Goal: Task Accomplishment & Management: Use online tool/utility

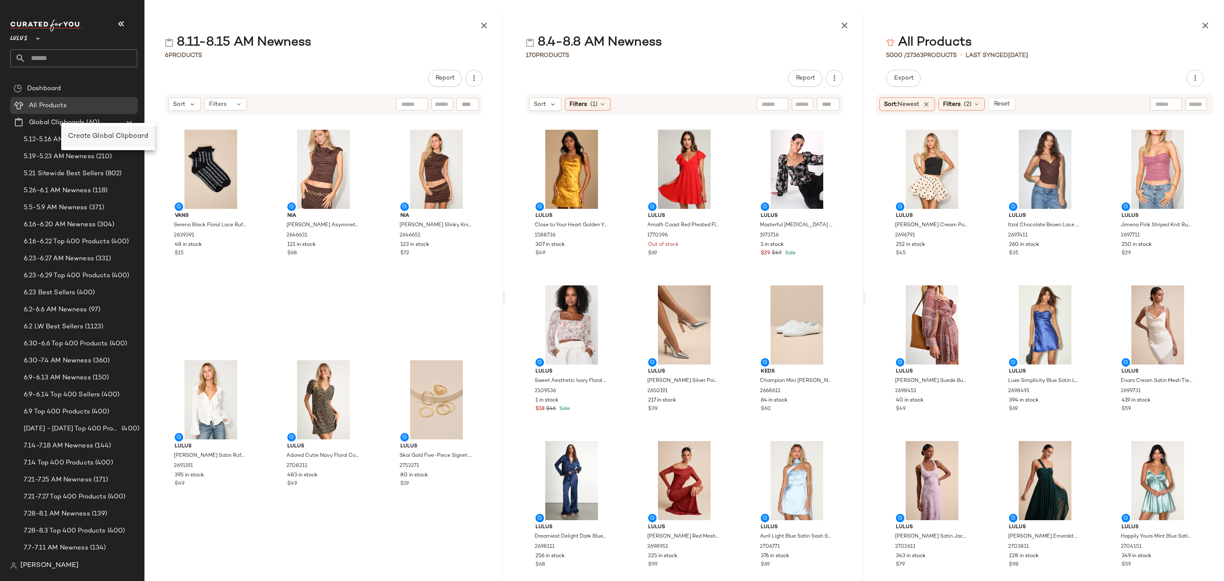
click at [91, 141] on div "Create Global Clipboard" at bounding box center [108, 136] width 80 height 10
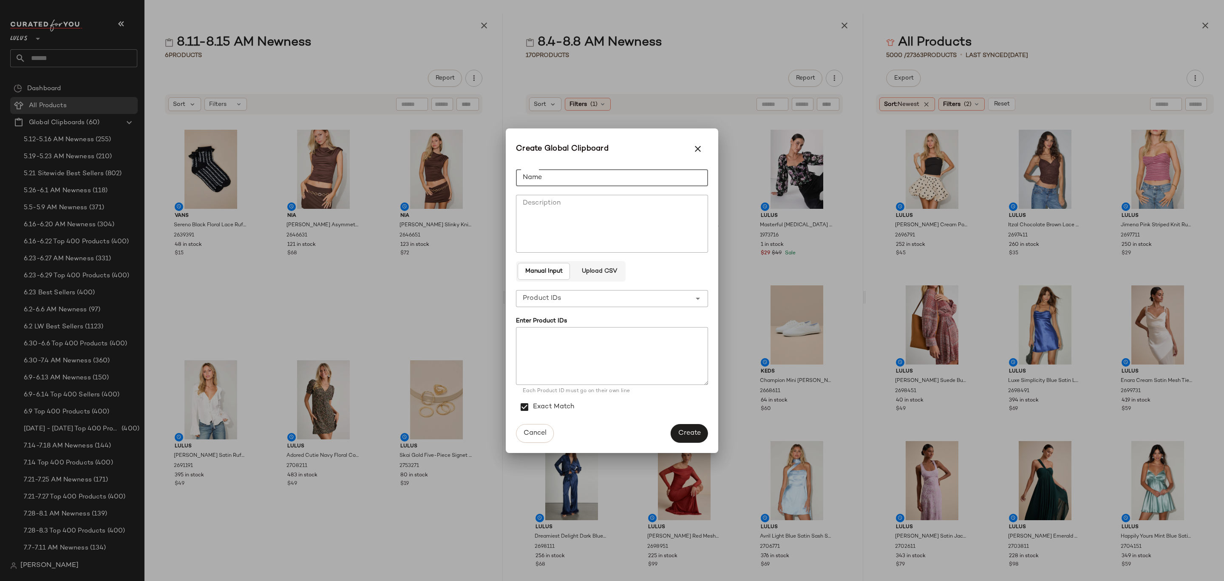
click at [596, 181] on input "Name" at bounding box center [612, 177] width 192 height 17
type input "**********"
click at [619, 360] on textarea at bounding box center [612, 356] width 192 height 58
paste textarea "**********"
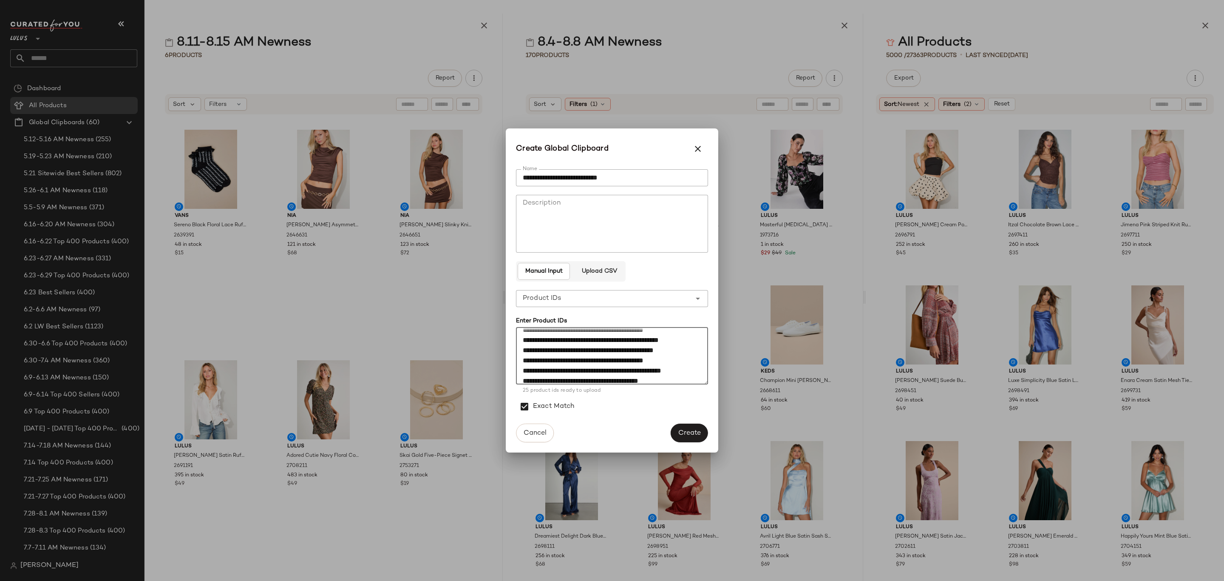
scroll to position [204, 0]
drag, startPoint x: 532, startPoint y: 380, endPoint x: 522, endPoint y: 382, distance: 10.3
click at [519, 383] on textarea at bounding box center [612, 356] width 192 height 58
click at [535, 375] on textarea at bounding box center [612, 356] width 192 height 58
drag, startPoint x: 533, startPoint y: 375, endPoint x: 519, endPoint y: 377, distance: 14.6
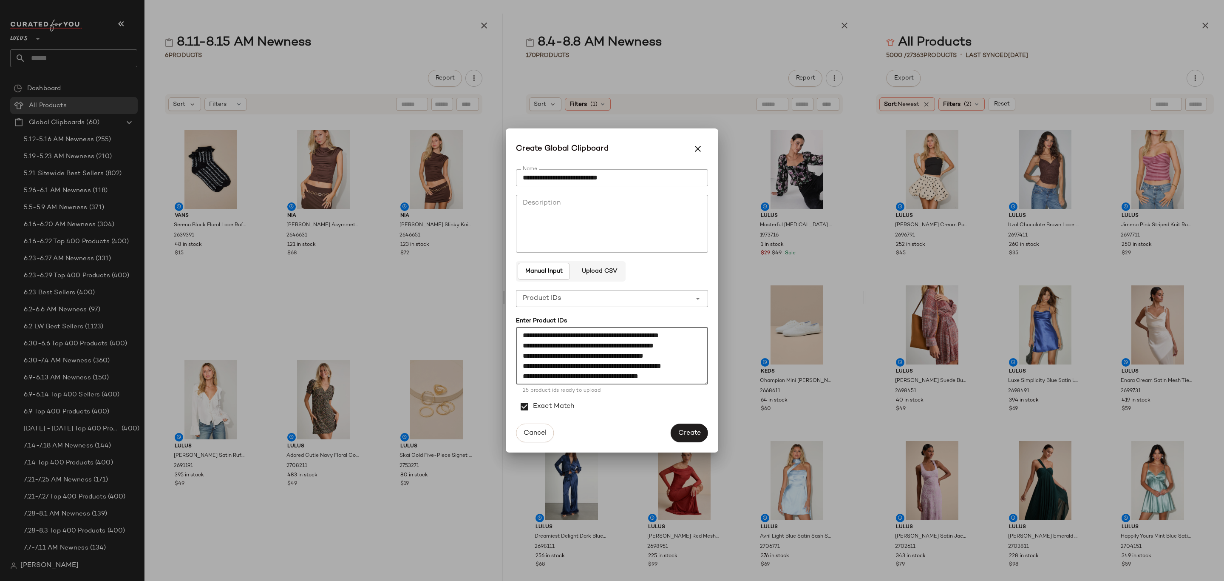
click at [519, 377] on textarea at bounding box center [612, 356] width 192 height 58
drag, startPoint x: 533, startPoint y: 366, endPoint x: 518, endPoint y: 365, distance: 15.4
click at [518, 365] on textarea at bounding box center [612, 356] width 192 height 58
drag, startPoint x: 536, startPoint y: 354, endPoint x: 523, endPoint y: 354, distance: 12.8
click at [523, 354] on textarea at bounding box center [612, 356] width 192 height 58
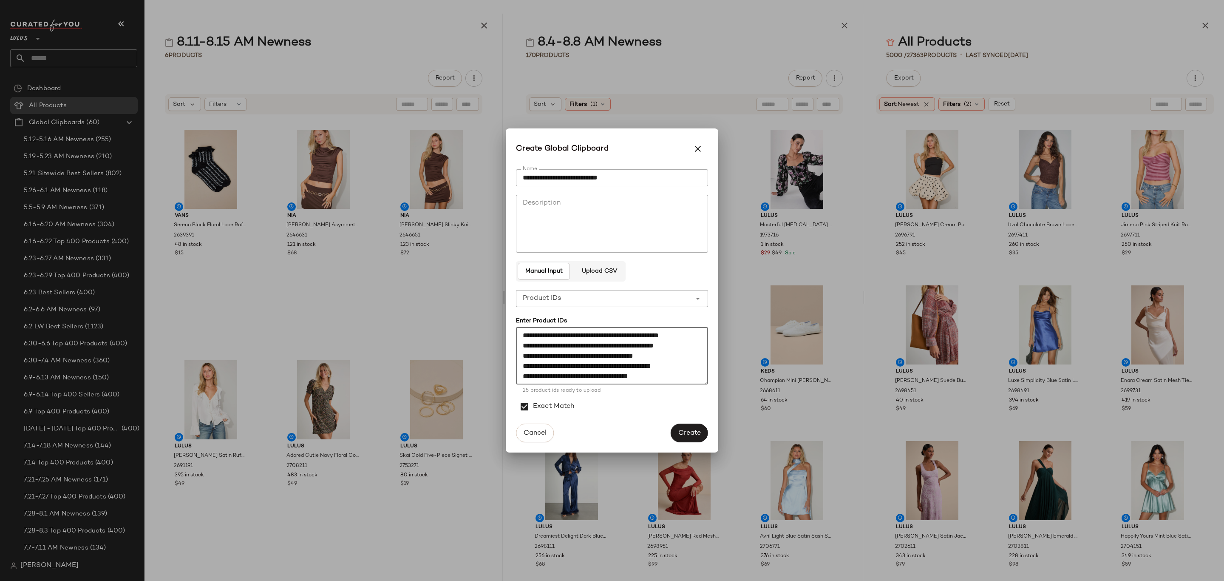
drag, startPoint x: 534, startPoint y: 346, endPoint x: 520, endPoint y: 343, distance: 14.3
click at [520, 343] on textarea at bounding box center [612, 356] width 192 height 58
drag, startPoint x: 533, startPoint y: 336, endPoint x: 547, endPoint y: 405, distance: 70.2
click at [546, 406] on div "**********" at bounding box center [612, 352] width 192 height 134
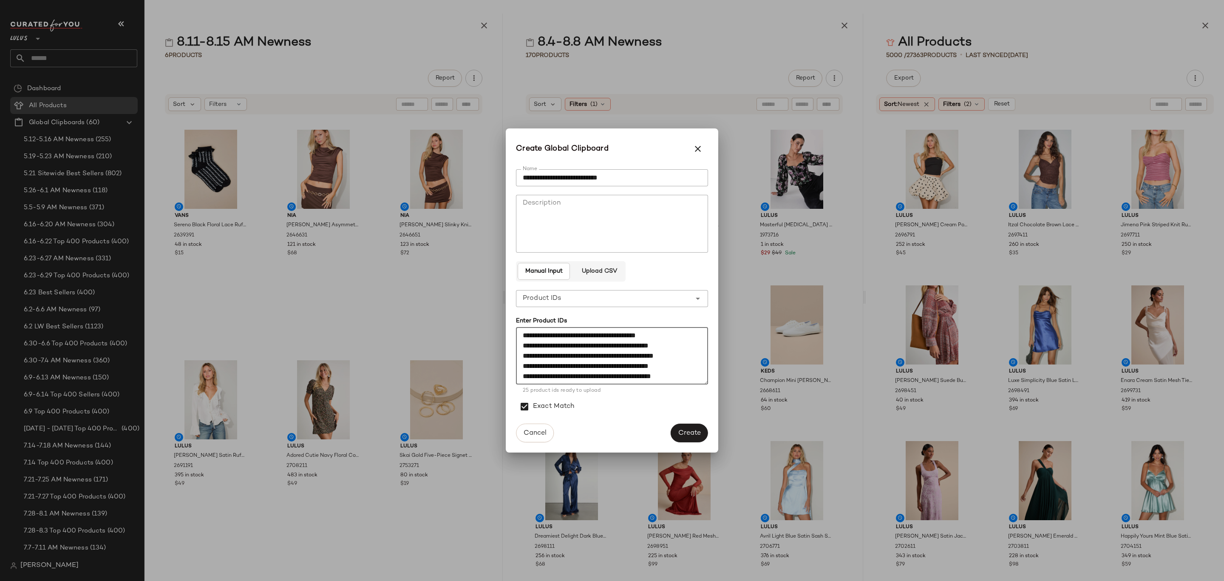
click at [530, 343] on textarea at bounding box center [612, 356] width 192 height 58
drag, startPoint x: 530, startPoint y: 344, endPoint x: 518, endPoint y: 346, distance: 11.6
click at [518, 346] on textarea at bounding box center [612, 356] width 192 height 58
click at [529, 354] on textarea at bounding box center [612, 356] width 192 height 58
drag, startPoint x: 529, startPoint y: 356, endPoint x: 523, endPoint y: 363, distance: 8.7
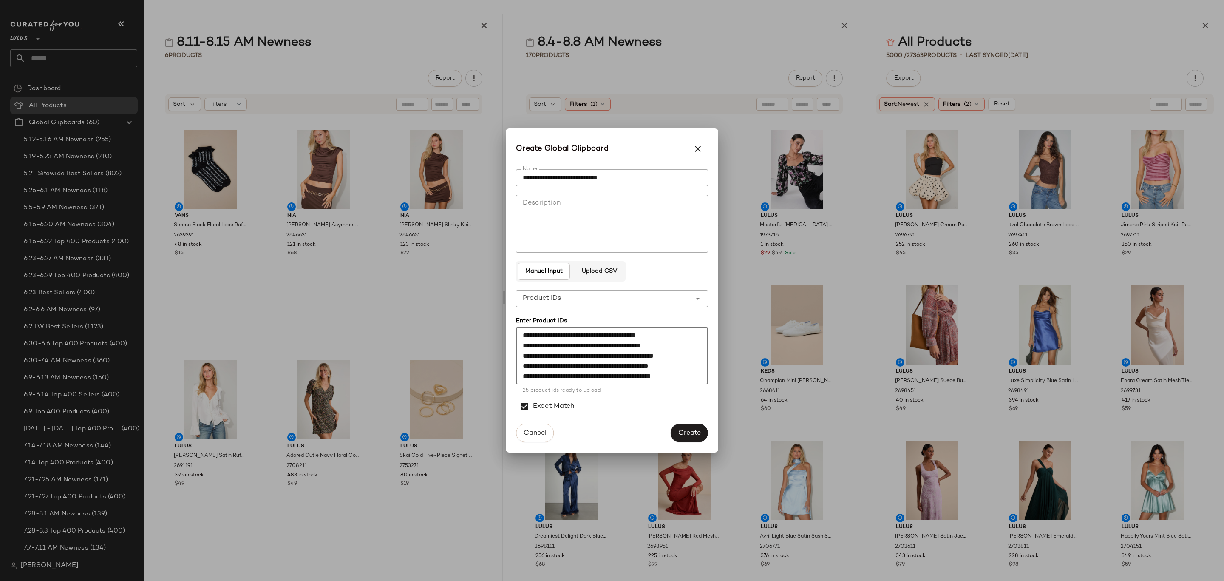
click at [518, 359] on textarea at bounding box center [612, 356] width 192 height 58
click at [531, 365] on textarea at bounding box center [612, 356] width 192 height 58
drag, startPoint x: 531, startPoint y: 365, endPoint x: 526, endPoint y: 366, distance: 5.3
click at [524, 365] on textarea at bounding box center [612, 356] width 192 height 58
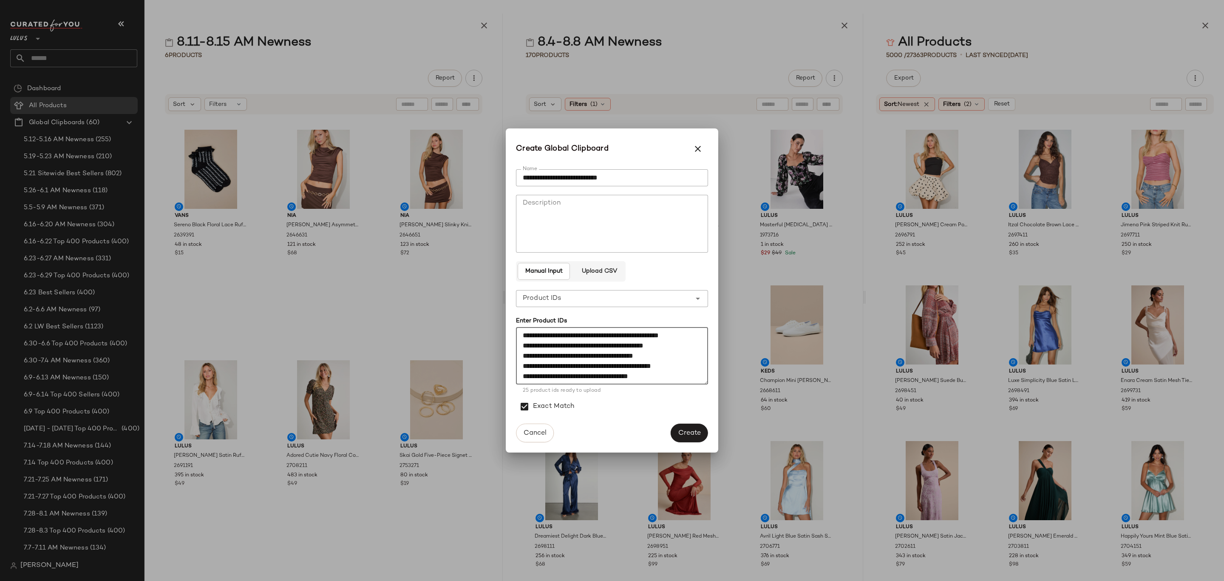
click at [534, 335] on textarea at bounding box center [612, 356] width 192 height 58
drag, startPoint x: 534, startPoint y: 335, endPoint x: 524, endPoint y: 359, distance: 25.5
click at [524, 359] on textarea at bounding box center [612, 356] width 192 height 58
drag, startPoint x: 535, startPoint y: 346, endPoint x: 522, endPoint y: 347, distance: 12.8
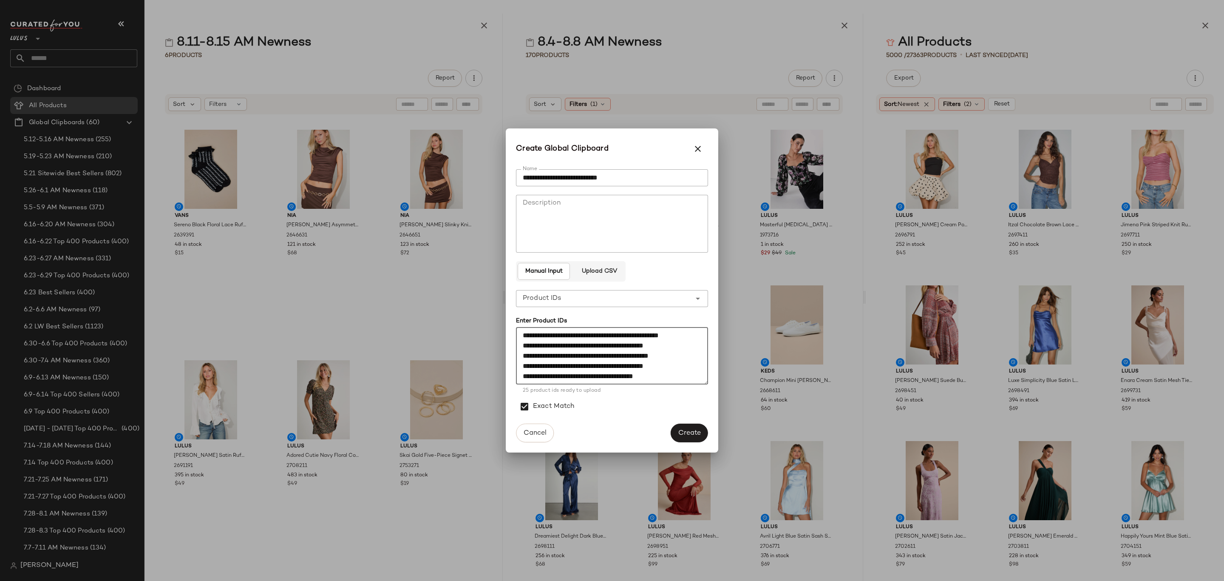
click at [522, 347] on textarea at bounding box center [612, 356] width 192 height 58
click at [533, 336] on textarea at bounding box center [612, 356] width 192 height 58
drag, startPoint x: 533, startPoint y: 336, endPoint x: 529, endPoint y: 371, distance: 35.5
click at [529, 371] on textarea at bounding box center [612, 356] width 192 height 58
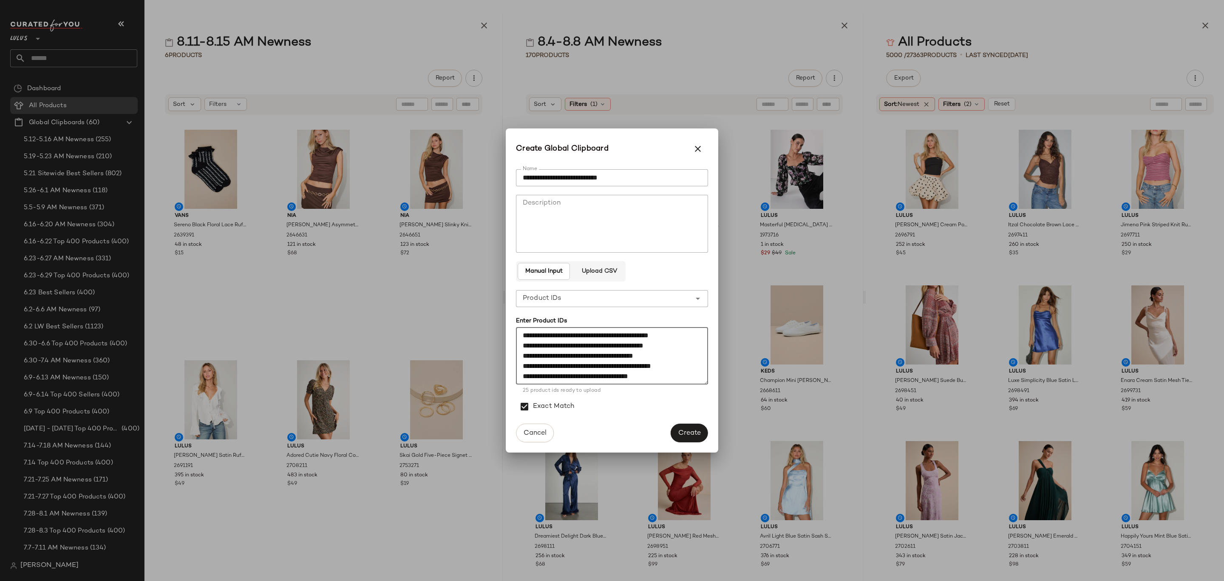
click at [562, 367] on textarea at bounding box center [612, 356] width 192 height 58
drag, startPoint x: 535, startPoint y: 380, endPoint x: 519, endPoint y: 378, distance: 15.4
click at [519, 378] on textarea at bounding box center [612, 356] width 192 height 58
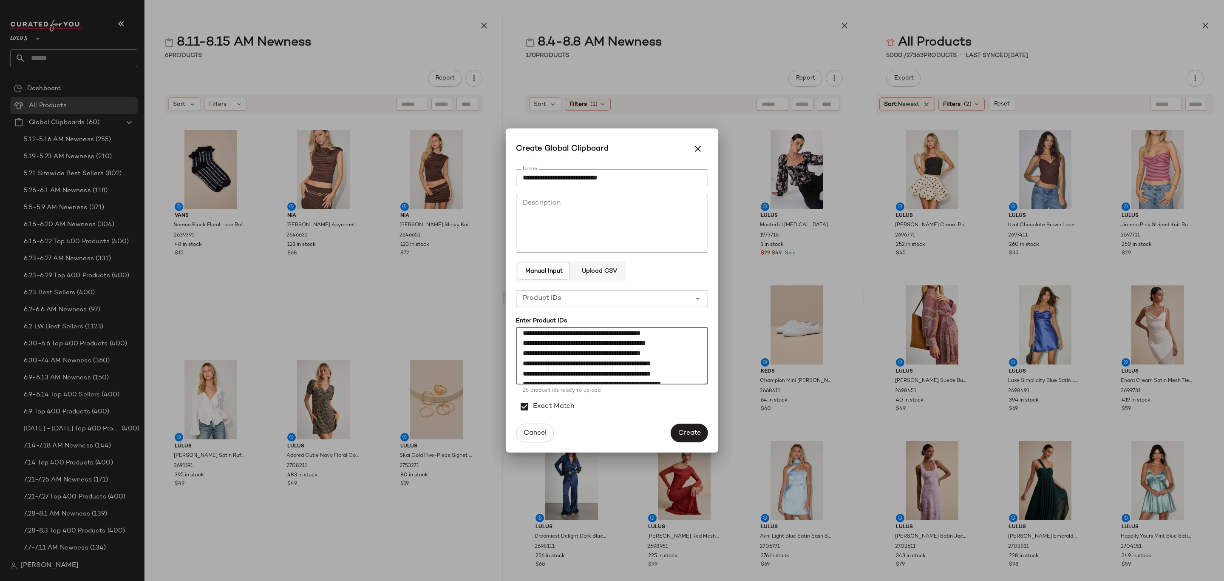
click at [549, 357] on textarea at bounding box center [612, 356] width 192 height 58
click at [532, 375] on textarea at bounding box center [612, 356] width 192 height 58
click at [528, 375] on textarea at bounding box center [612, 356] width 192 height 58
click at [526, 375] on textarea at bounding box center [612, 356] width 192 height 58
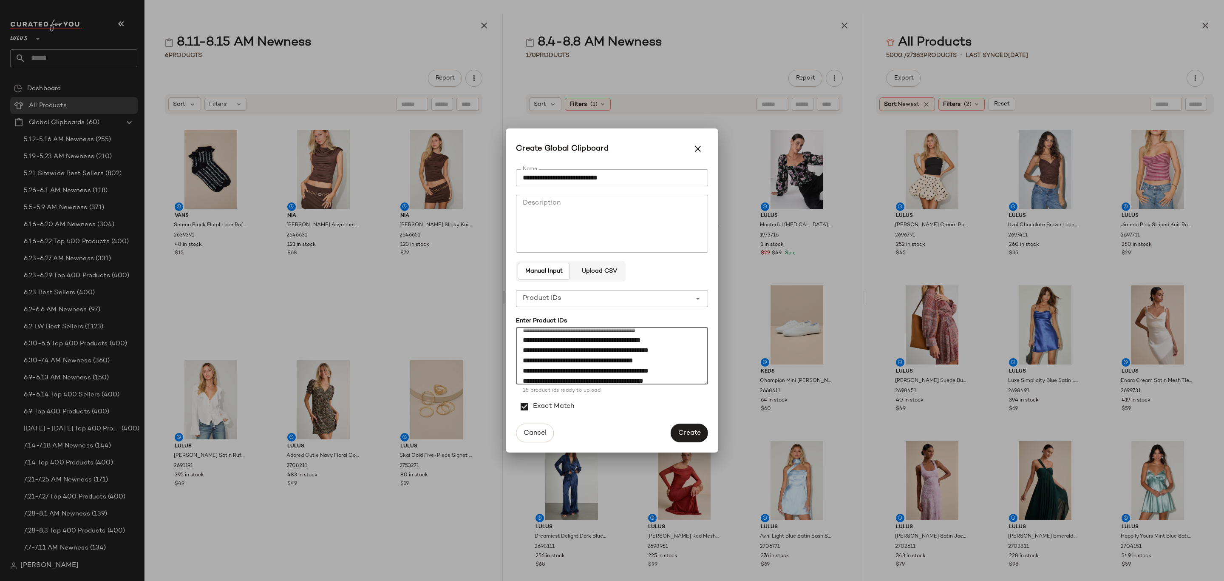
scroll to position [179, 0]
type textarea "**********"
click at [606, 297] on div "**********" at bounding box center [603, 298] width 175 height 17
click at [613, 338] on div "Product Names" at bounding box center [612, 341] width 179 height 10
type input "**********"
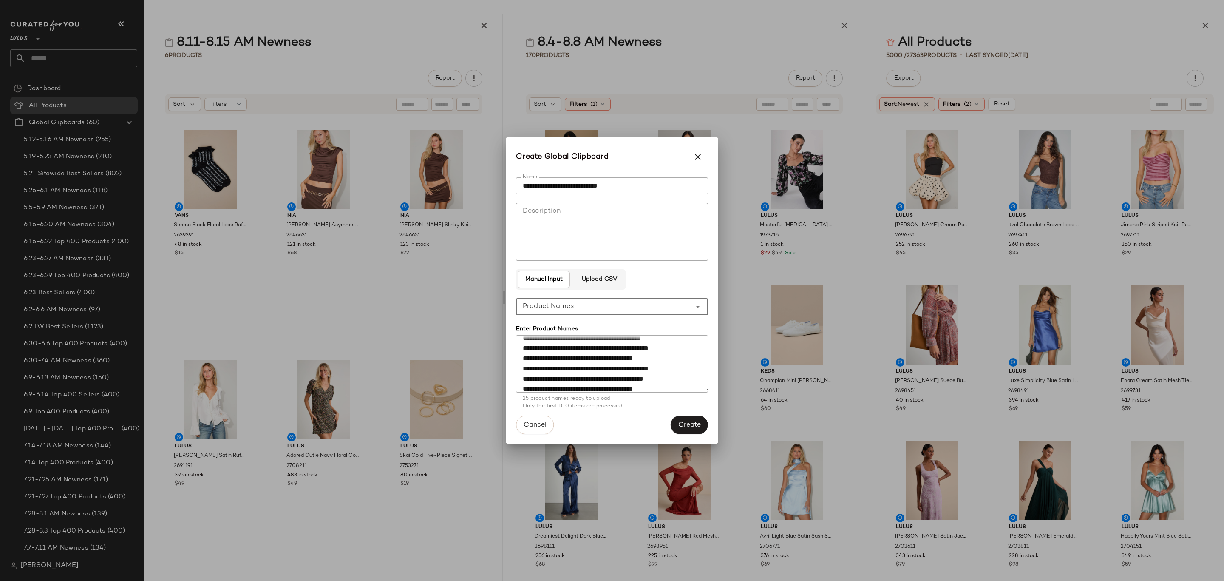
click at [685, 426] on span "Create" at bounding box center [689, 425] width 23 height 8
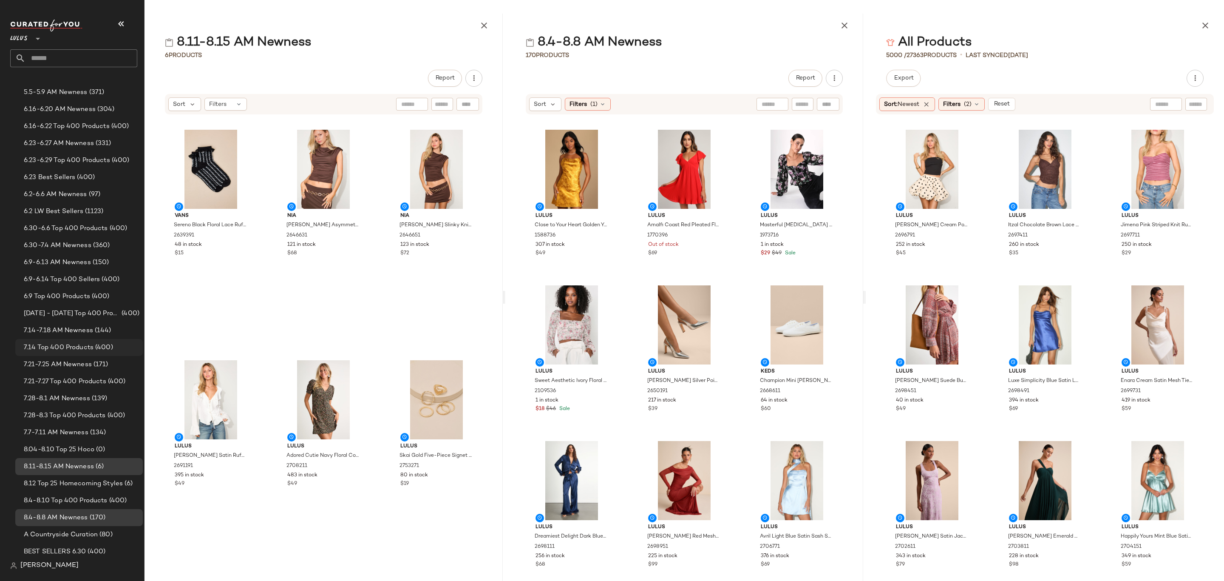
scroll to position [128, 0]
click at [91, 471] on span "8.12 Top 25 Homecoming Styles" at bounding box center [73, 471] width 99 height 10
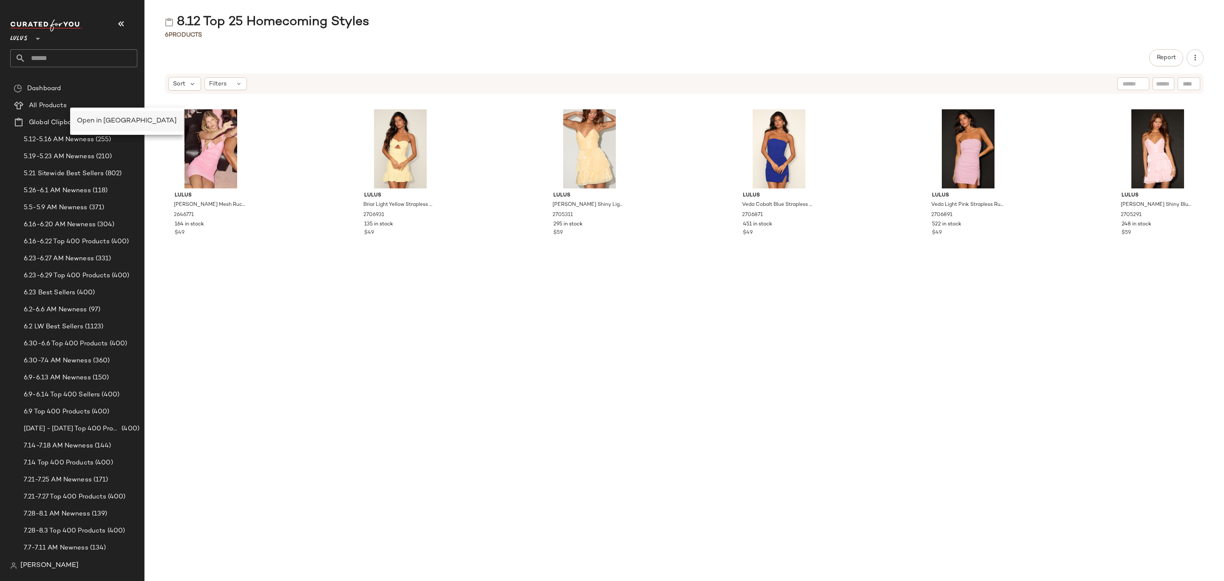
click at [108, 122] on span "Open in [GEOGRAPHIC_DATA]" at bounding box center [127, 120] width 100 height 7
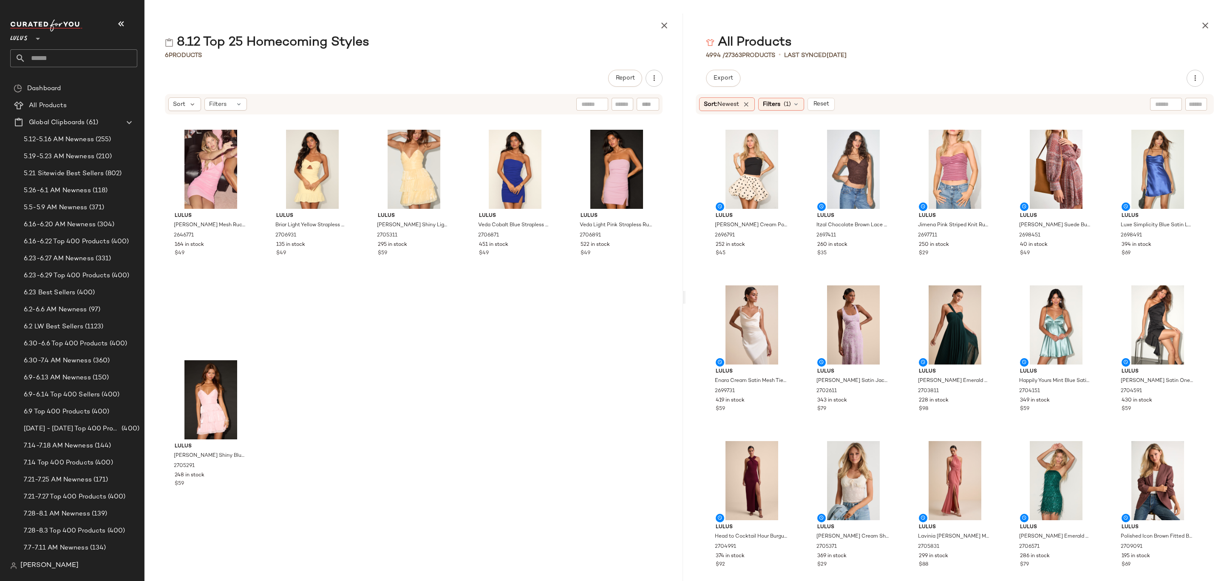
drag, startPoint x: 1198, startPoint y: 103, endPoint x: 1211, endPoint y: 104, distance: 12.8
click at [1198, 102] on input "text" at bounding box center [1196, 104] width 15 height 9
paste input "**********"
type input "**********"
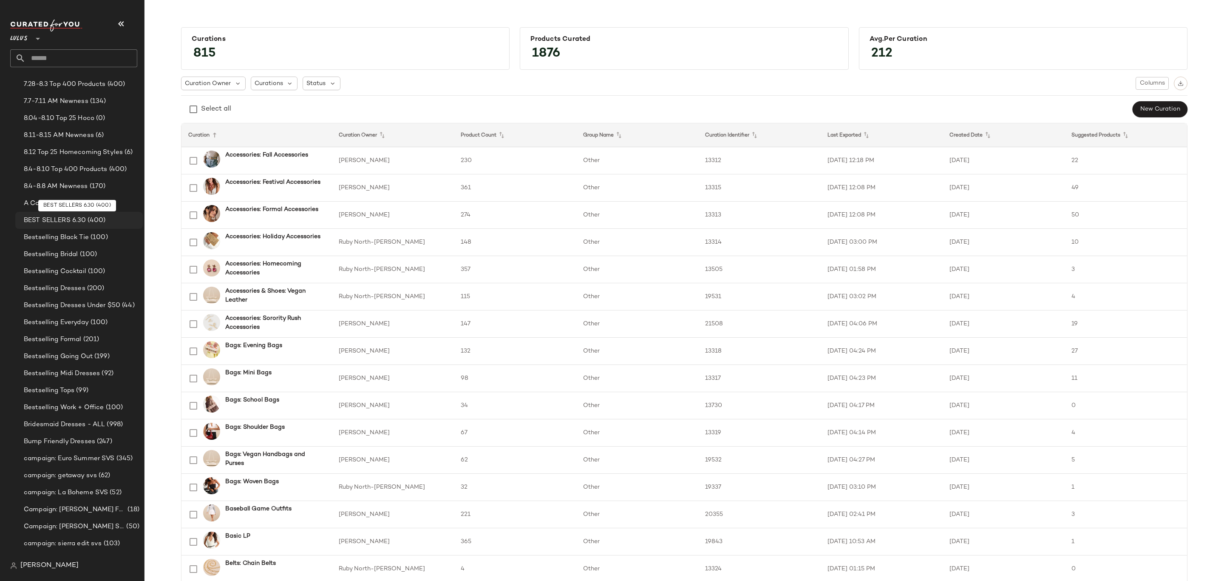
scroll to position [383, 0]
click at [86, 215] on span "8.12 Top 25 Homecoming Styles" at bounding box center [73, 216] width 99 height 10
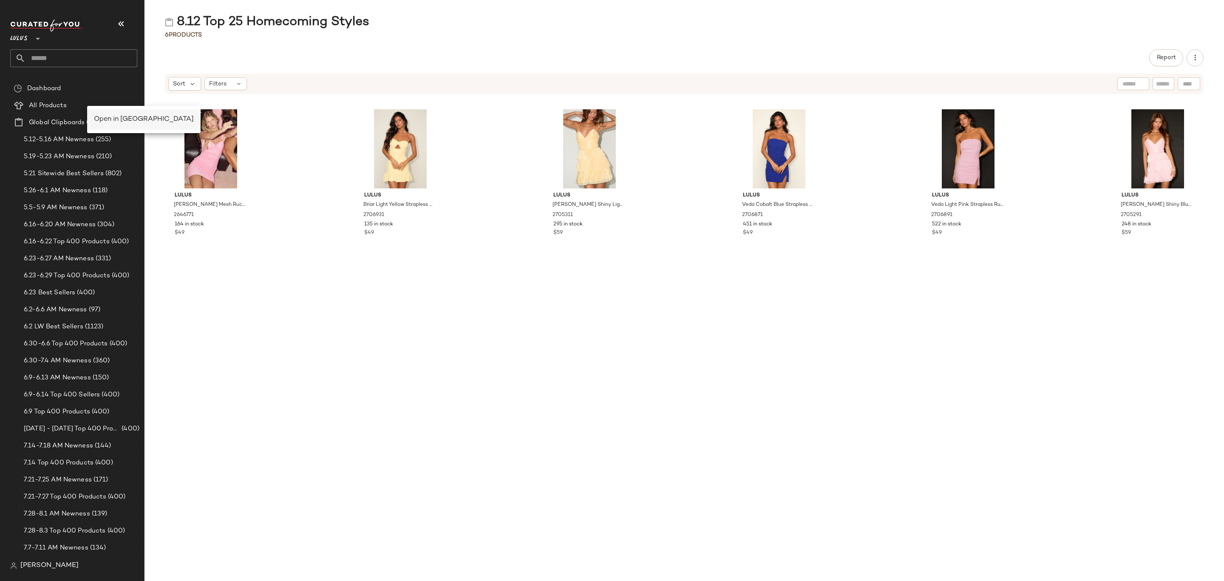
click at [112, 114] on div "Open in [GEOGRAPHIC_DATA]" at bounding box center [144, 119] width 100 height 10
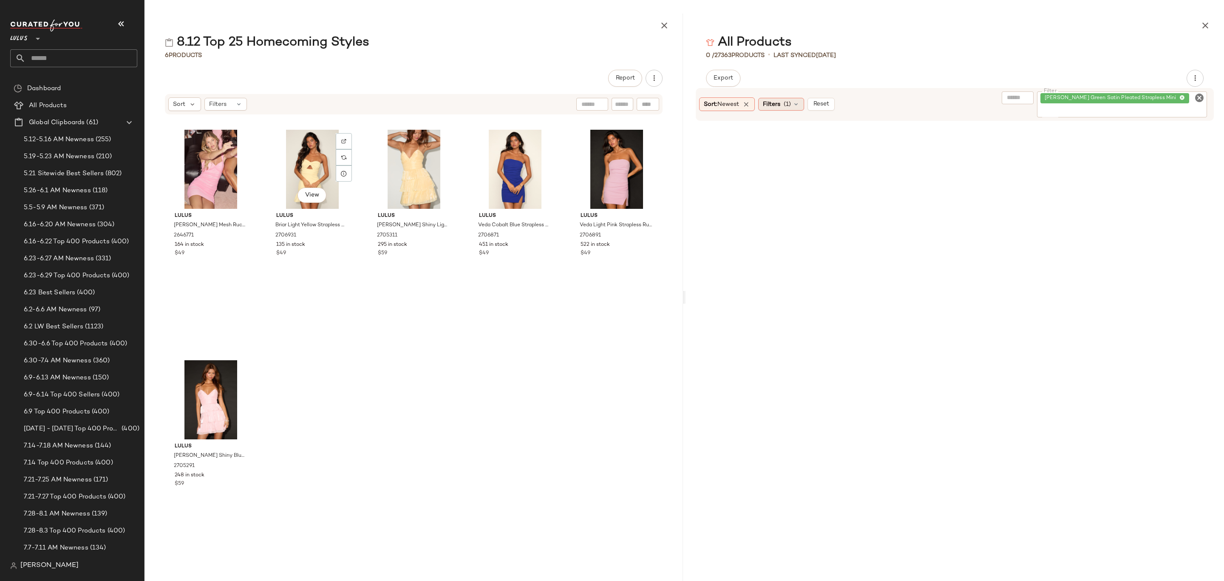
click at [796, 101] on icon at bounding box center [796, 104] width 7 height 7
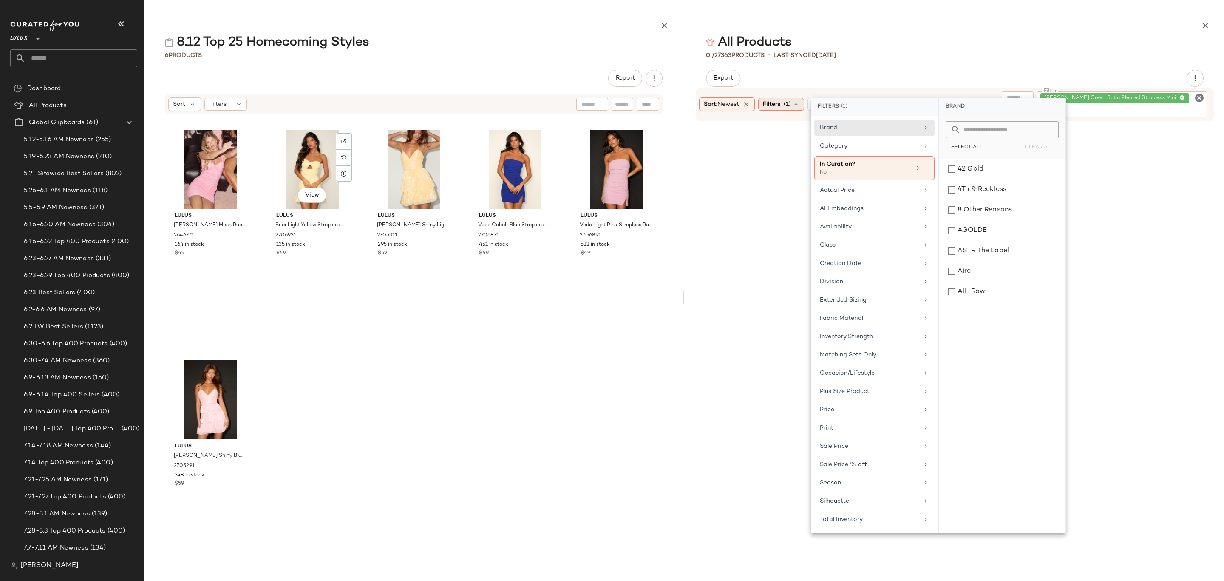
click at [746, 101] on icon at bounding box center [747, 104] width 8 height 8
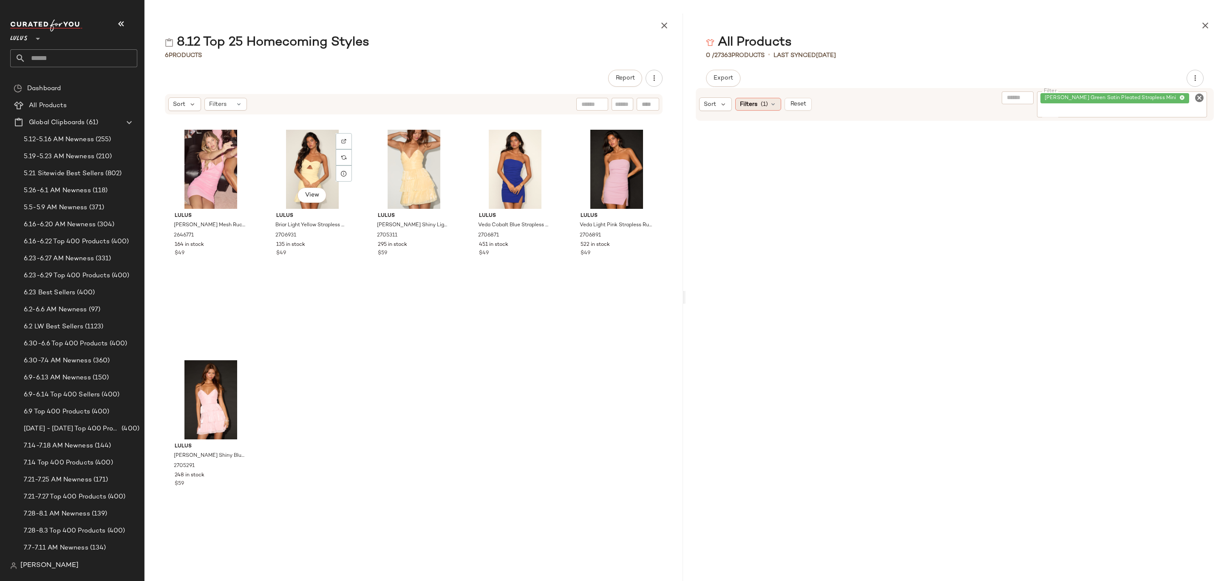
click at [774, 103] on icon at bounding box center [773, 104] width 7 height 7
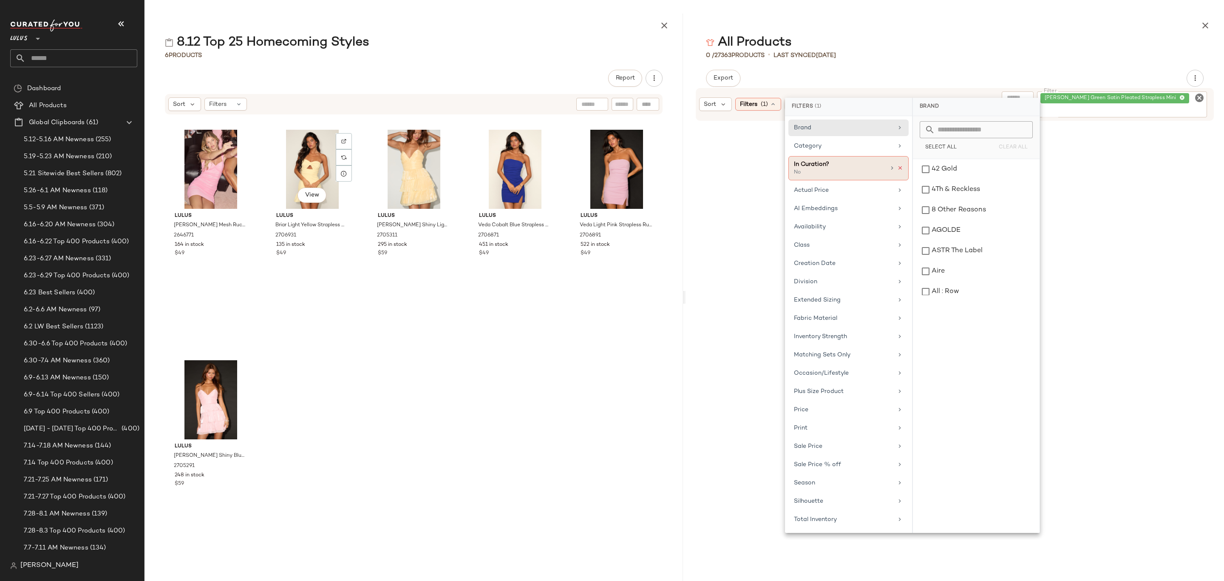
click at [899, 167] on icon at bounding box center [900, 168] width 6 height 6
click at [886, 63] on div "All Products 0 / 27363 Products • Last synced 8/12/25 Export Sort Filters Reset…" at bounding box center [955, 297] width 539 height 567
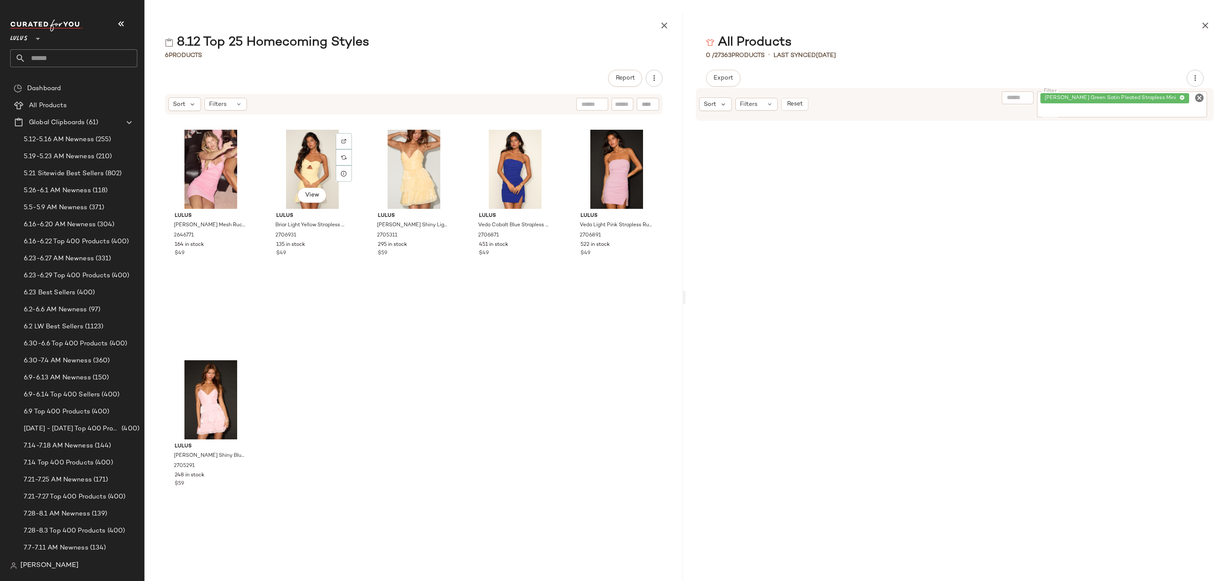
click at [1199, 103] on icon "Clear Filter" at bounding box center [1199, 98] width 10 height 10
click at [1137, 105] on input "Filter" at bounding box center [1167, 104] width 72 height 9
paste input "**********"
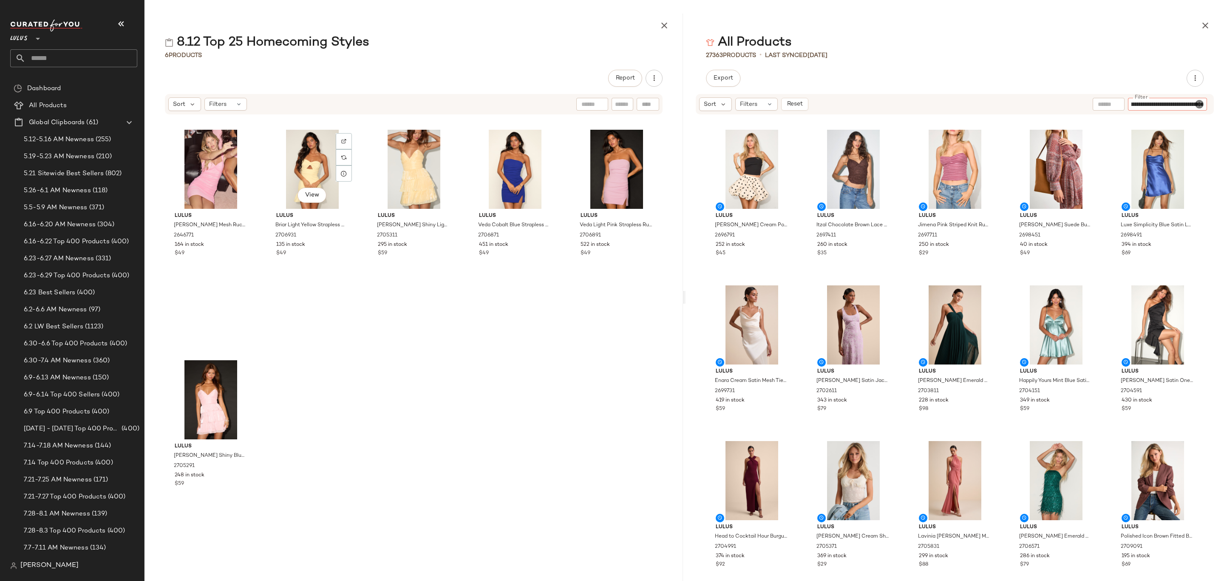
click at [1139, 104] on input "**********" at bounding box center [1167, 104] width 72 height 9
type input "**********"
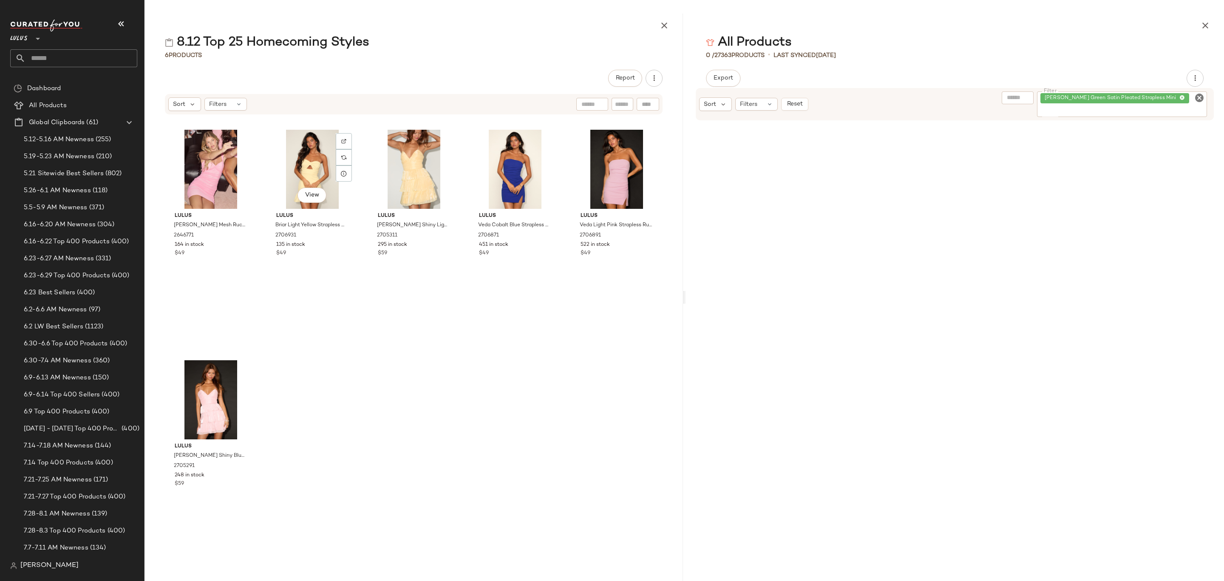
click at [1056, 101] on span "[PERSON_NAME] Green Satin Pleated Strapless Mini" at bounding box center [1112, 98] width 135 height 8
click at [1046, 97] on span "[PERSON_NAME] Green Satin Pleated Strapless Mini" at bounding box center [1112, 98] width 135 height 8
click at [1199, 99] on icon "Clear Filter" at bounding box center [1199, 98] width 10 height 10
click at [1146, 105] on input "Filter" at bounding box center [1167, 104] width 72 height 9
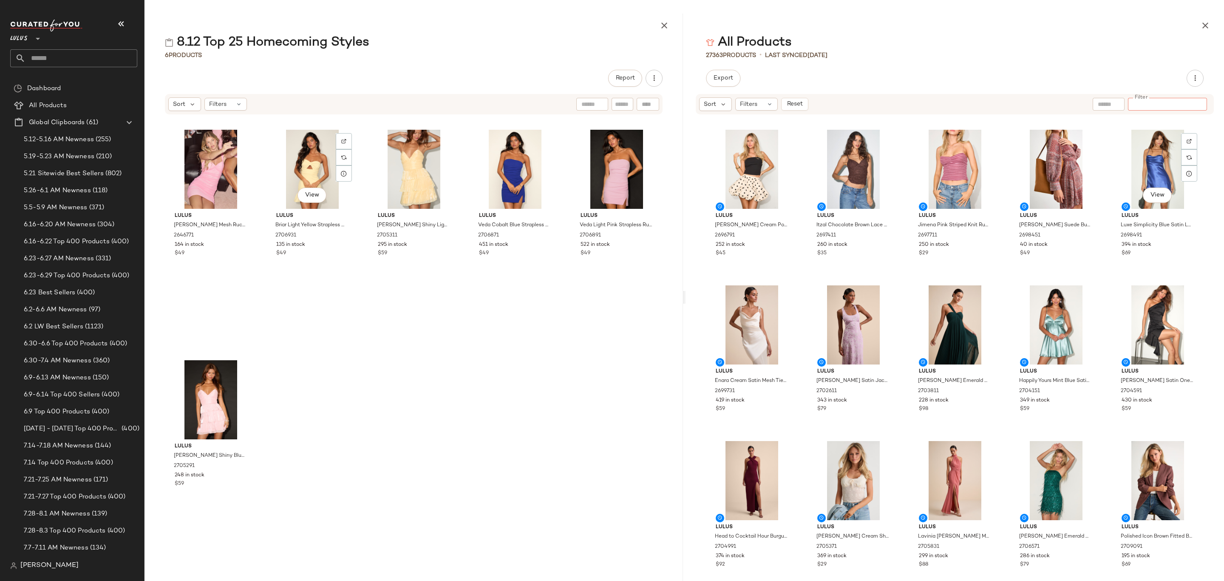
type input "*"
type input "*****"
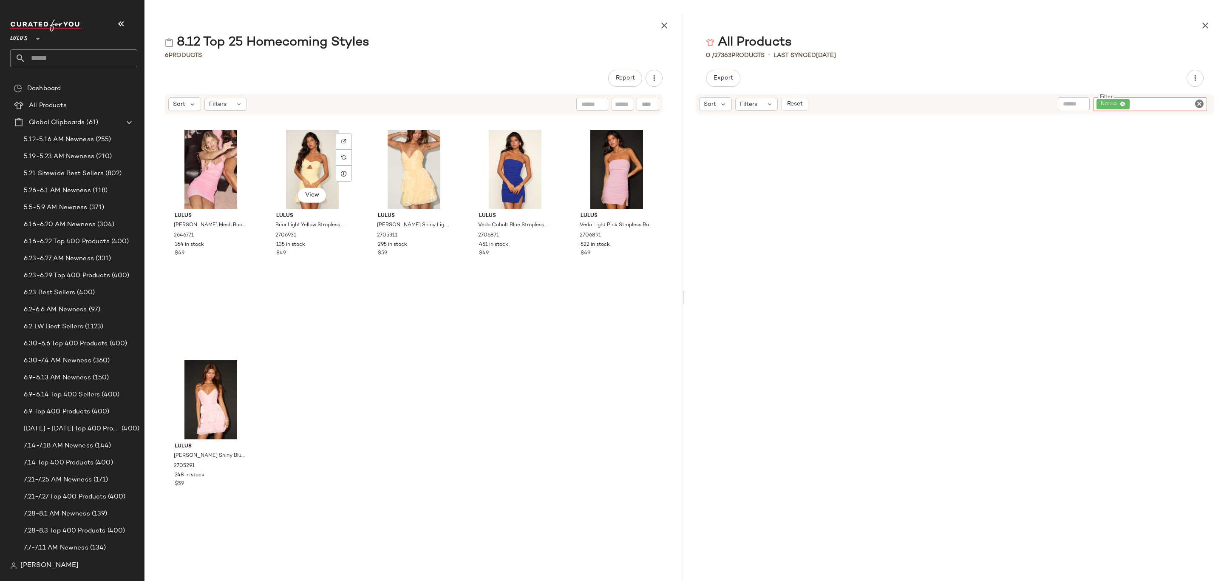
click at [1199, 99] on icon "Clear Filter" at bounding box center [1199, 104] width 10 height 10
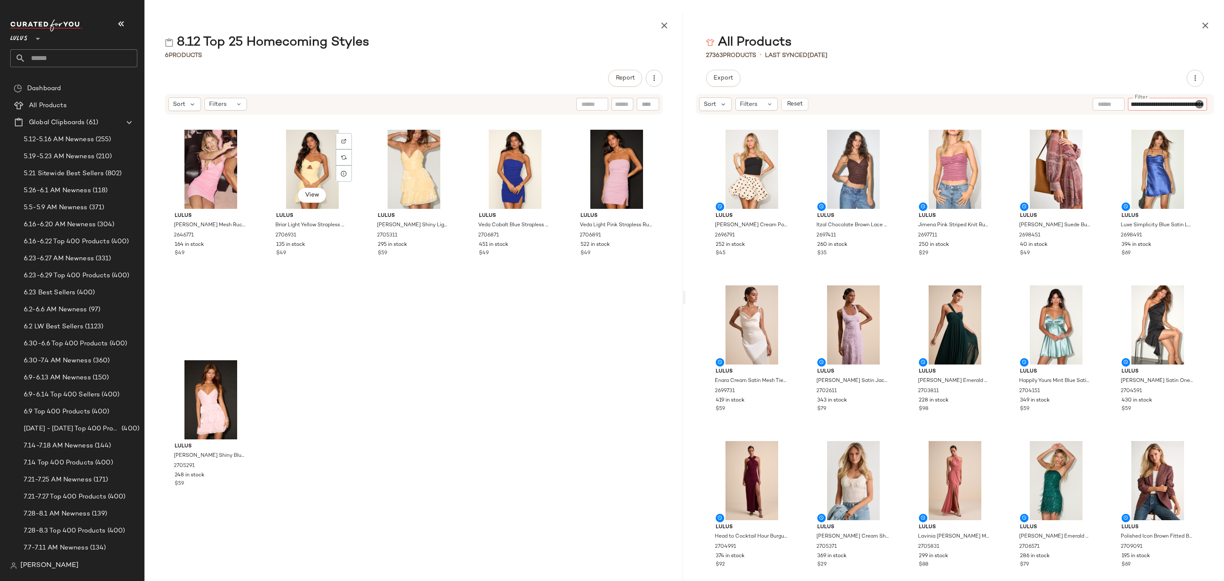
type input "**********"
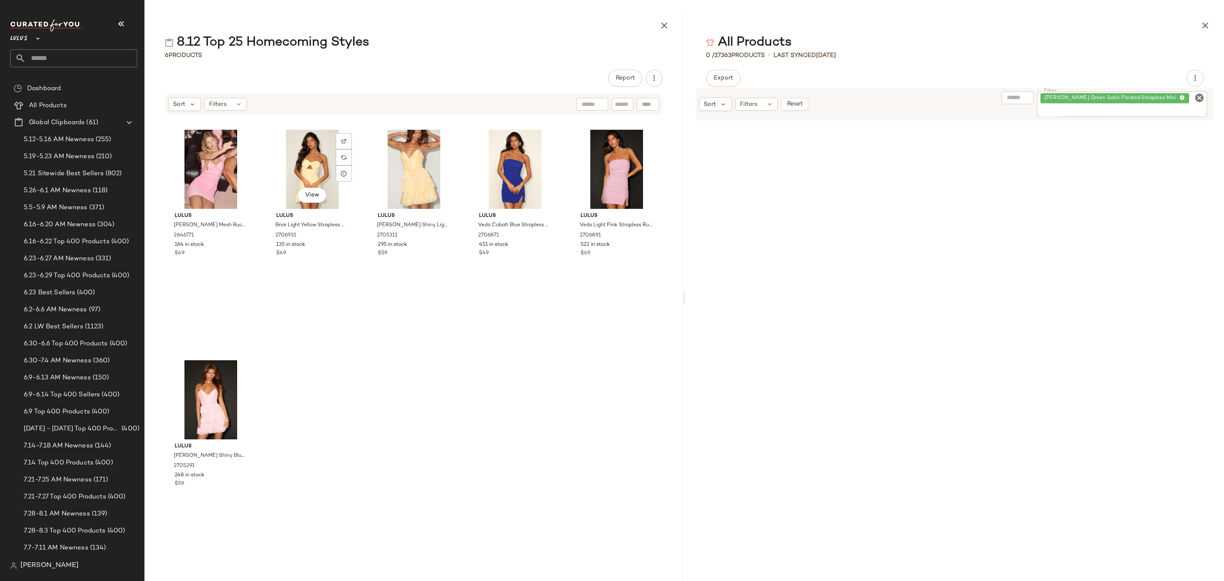
click at [1197, 101] on icon "Clear Filter" at bounding box center [1199, 98] width 10 height 10
click at [1194, 105] on input "Filter" at bounding box center [1167, 104] width 72 height 9
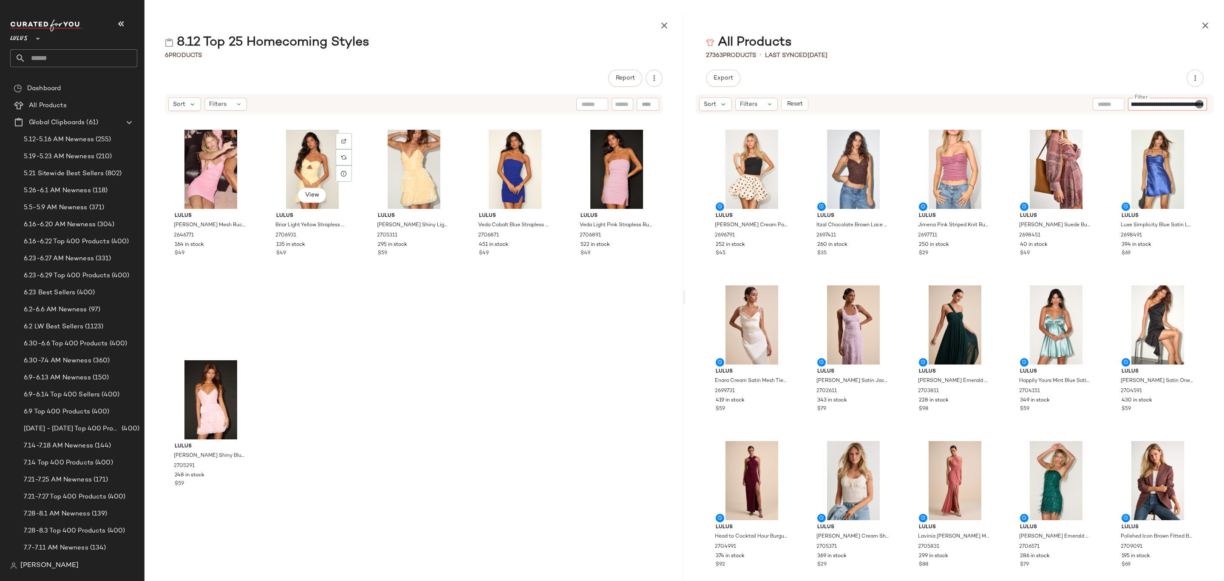
type input "**********"
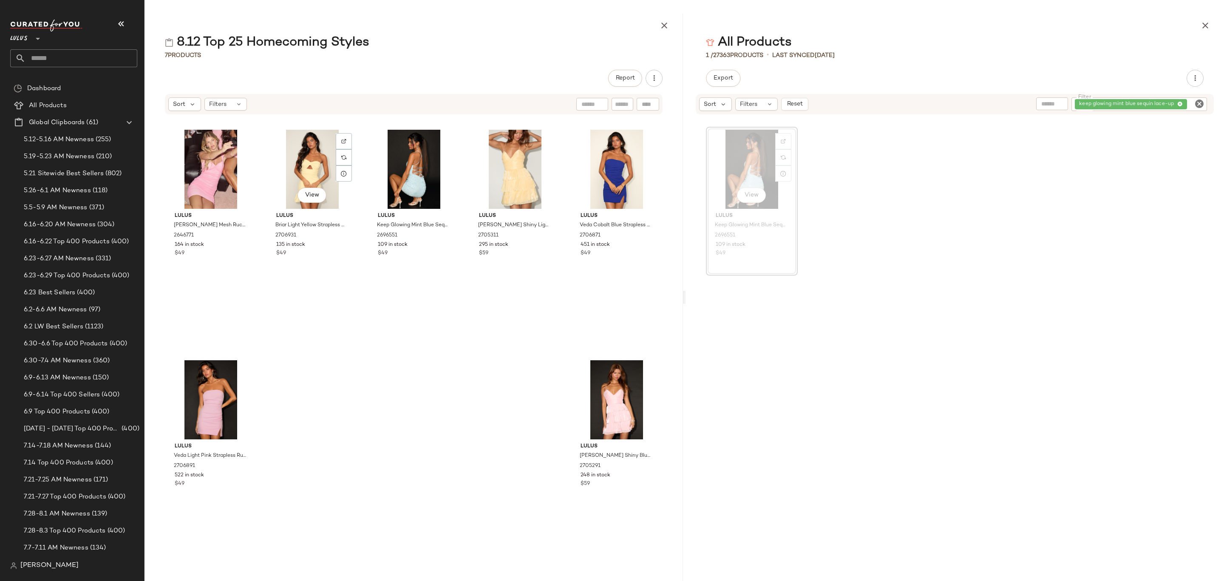
click at [1198, 102] on icon "Clear Filter" at bounding box center [1199, 104] width 10 height 10
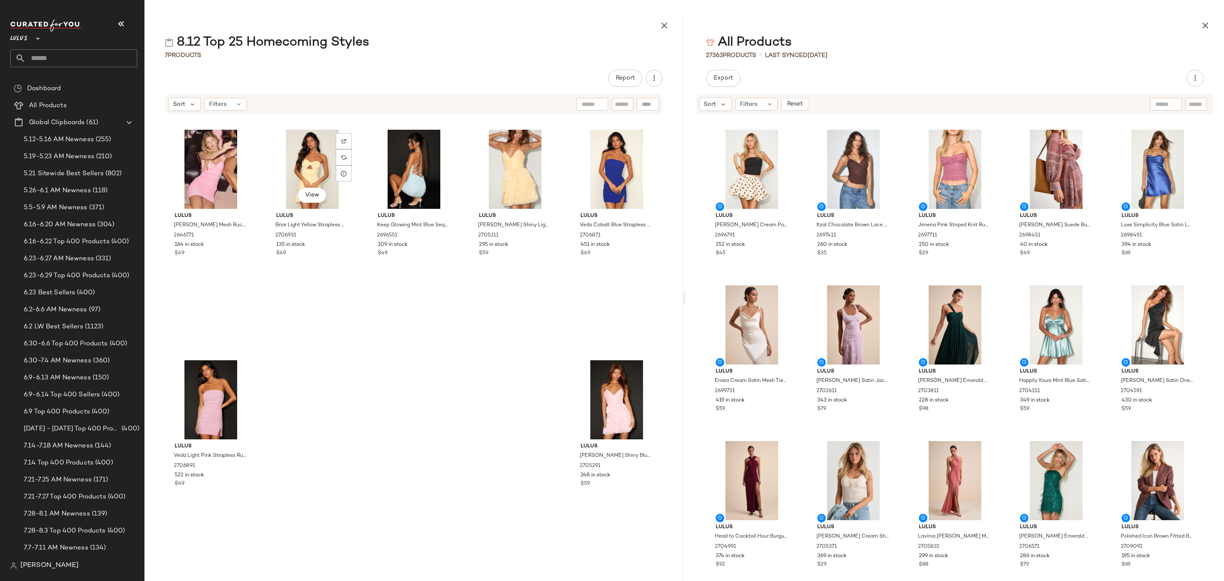
click at [1200, 108] on input "text" at bounding box center [1196, 104] width 15 height 9
paste input "**********"
type input "**********"
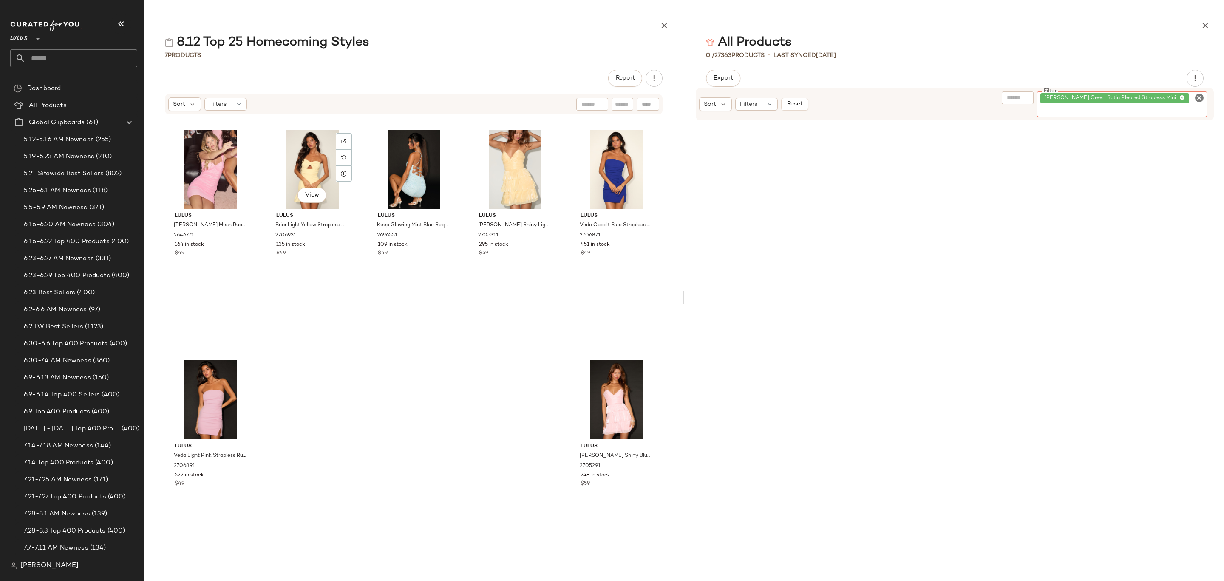
click at [1198, 95] on icon "Clear Filter" at bounding box center [1199, 98] width 10 height 10
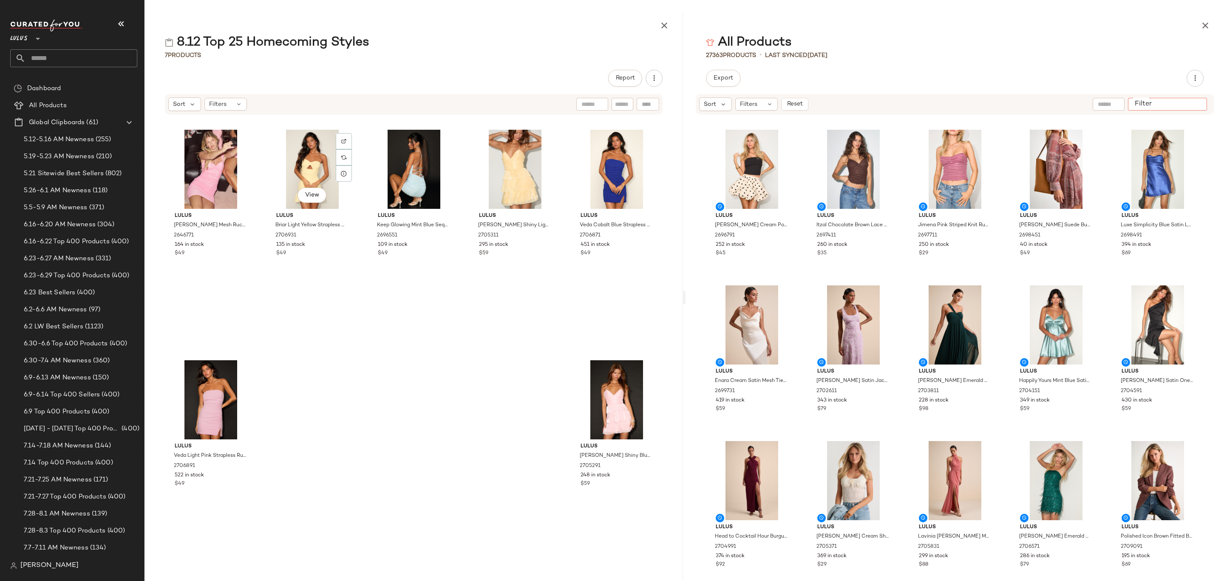
click at [1198, 99] on div at bounding box center [1167, 104] width 79 height 13
paste input "**********"
type input "**********"
click at [1132, 104] on input "**********" at bounding box center [1167, 104] width 72 height 9
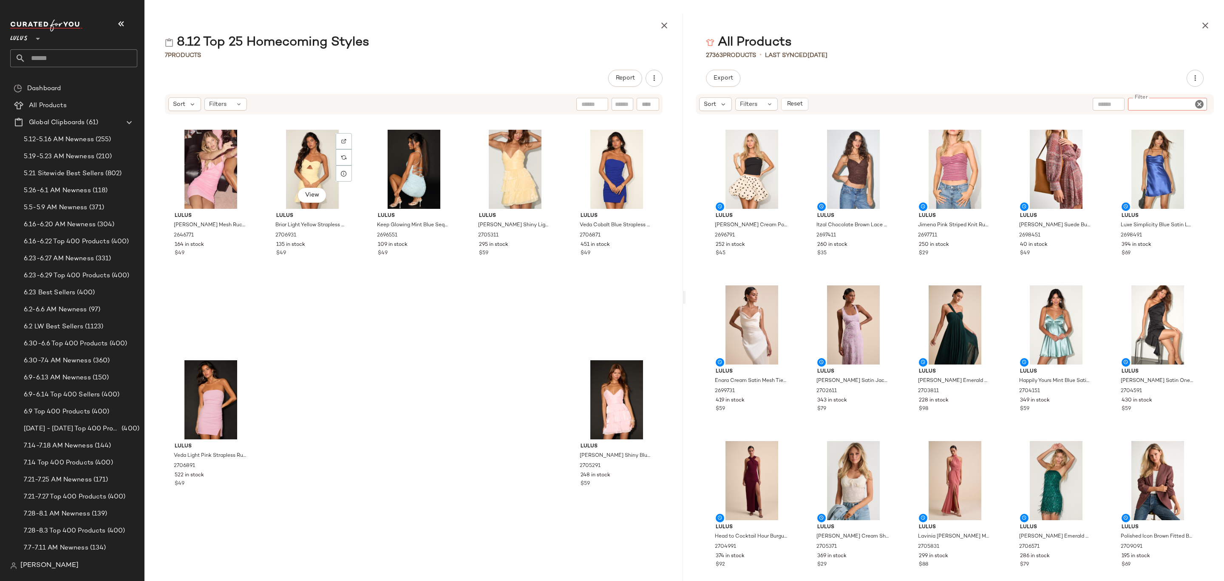
scroll to position [0, 0]
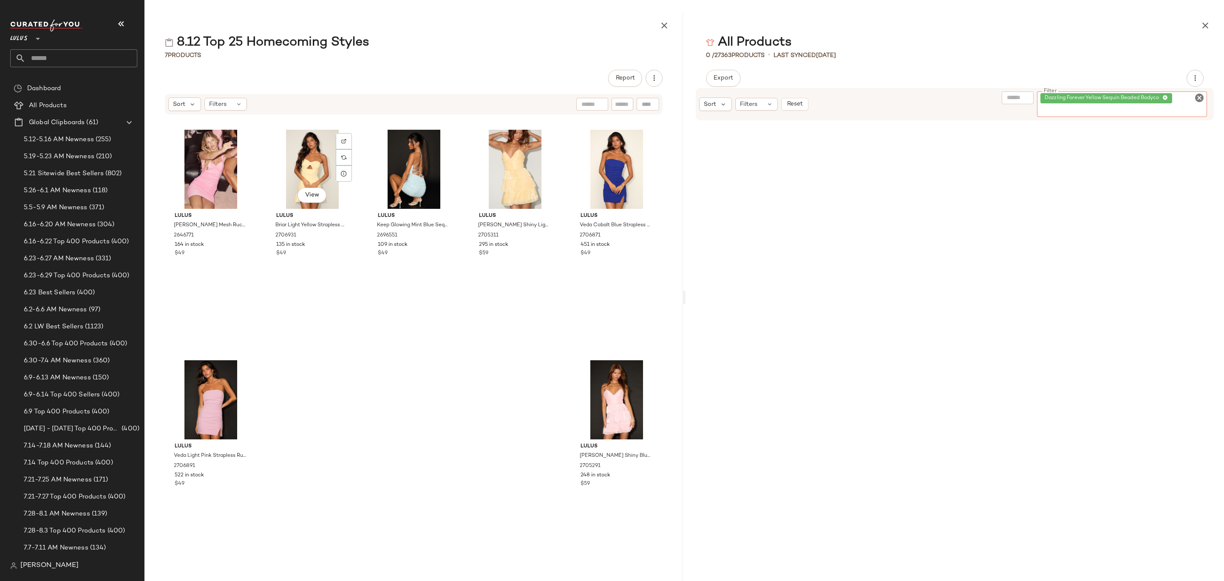
click at [1198, 98] on icon "Clear Filter" at bounding box center [1199, 98] width 10 height 10
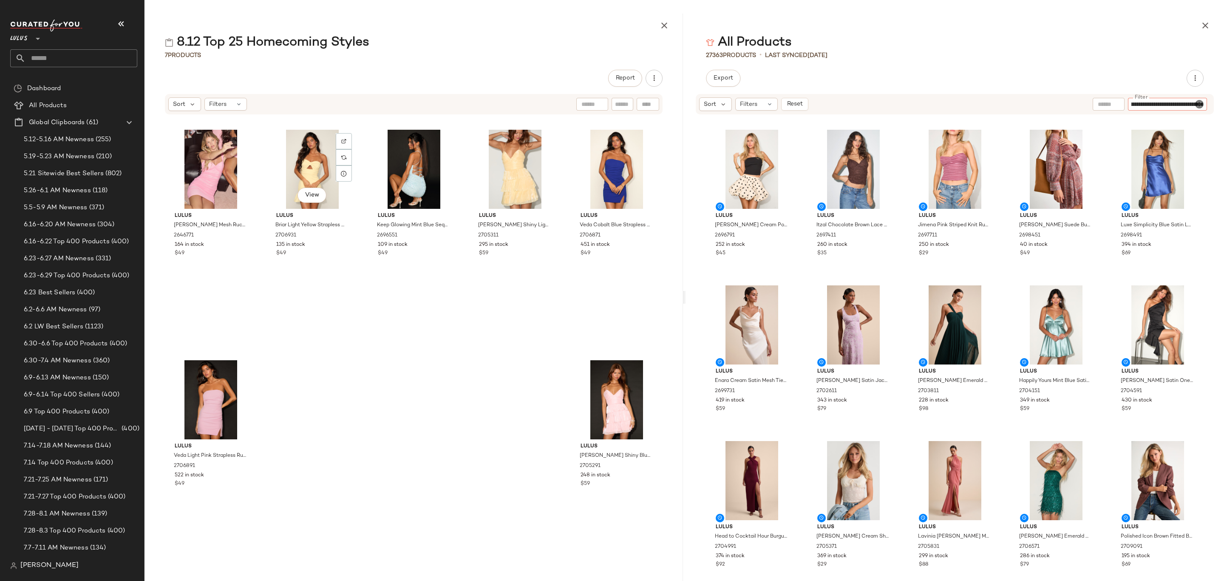
type input "**********"
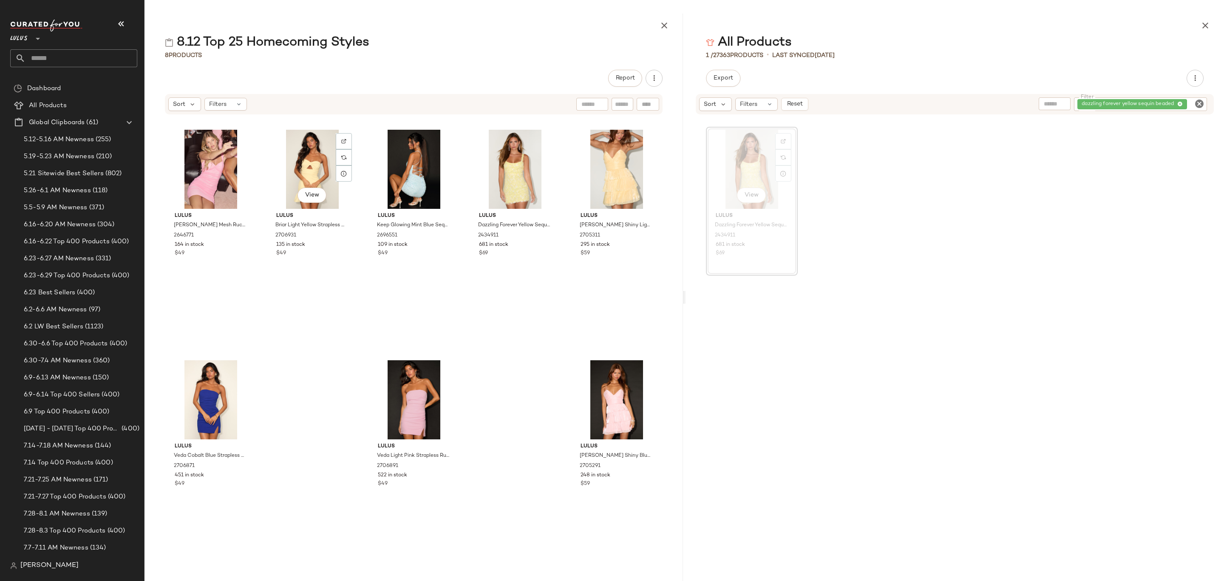
click at [1202, 102] on icon "Clear Filter" at bounding box center [1199, 104] width 10 height 10
click at [1180, 104] on input "Filter" at bounding box center [1167, 104] width 72 height 9
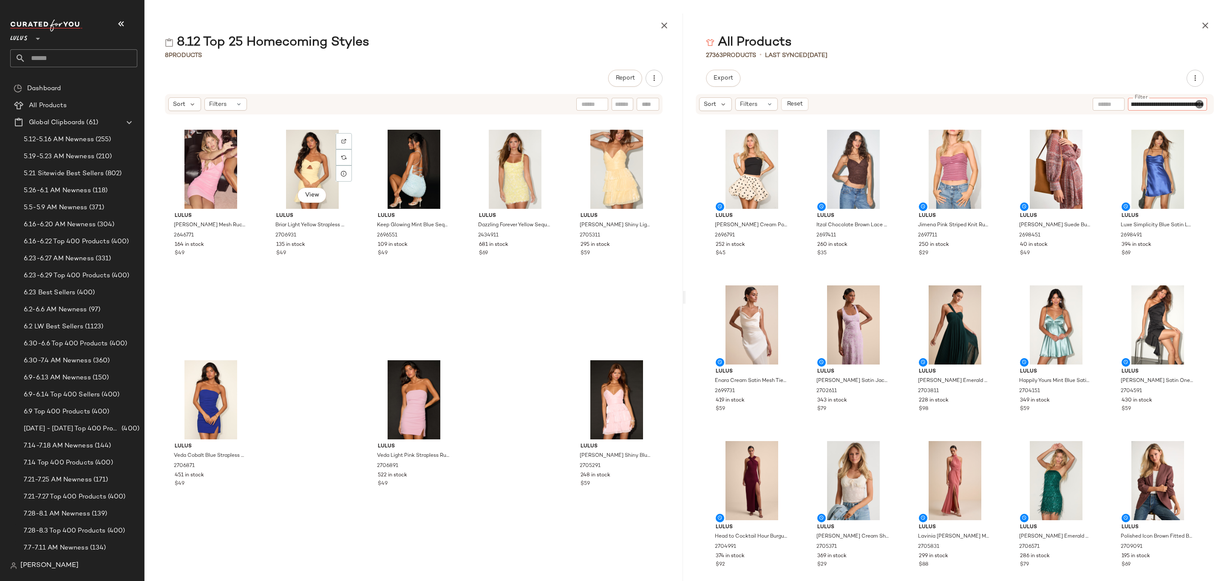
scroll to position [0, 51]
type input "**********"
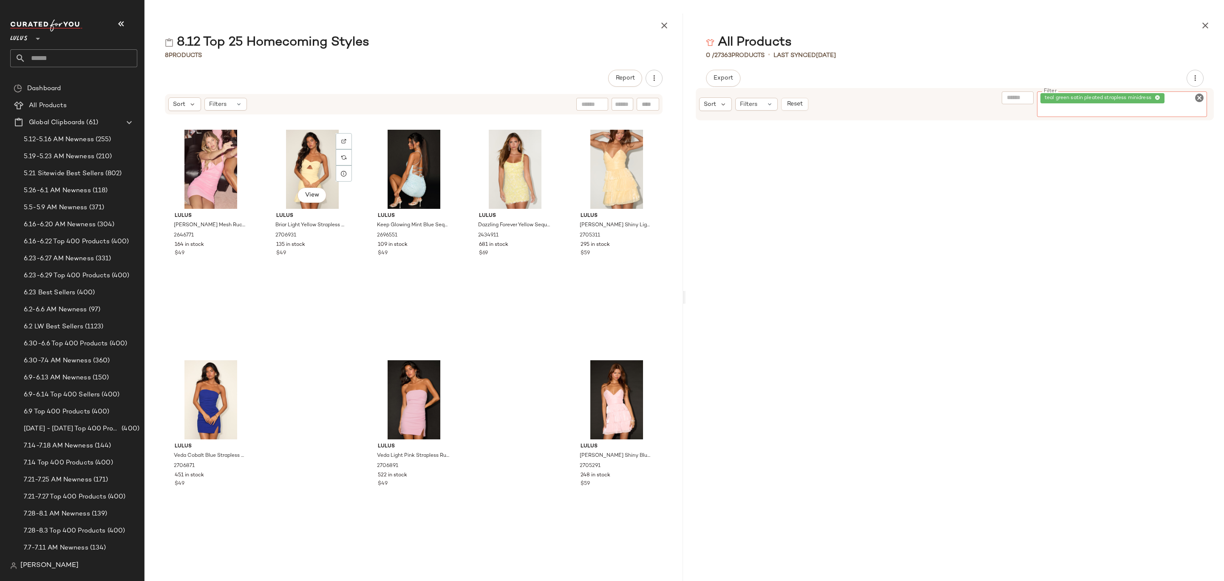
click at [1198, 100] on icon "Clear Filter" at bounding box center [1199, 98] width 10 height 10
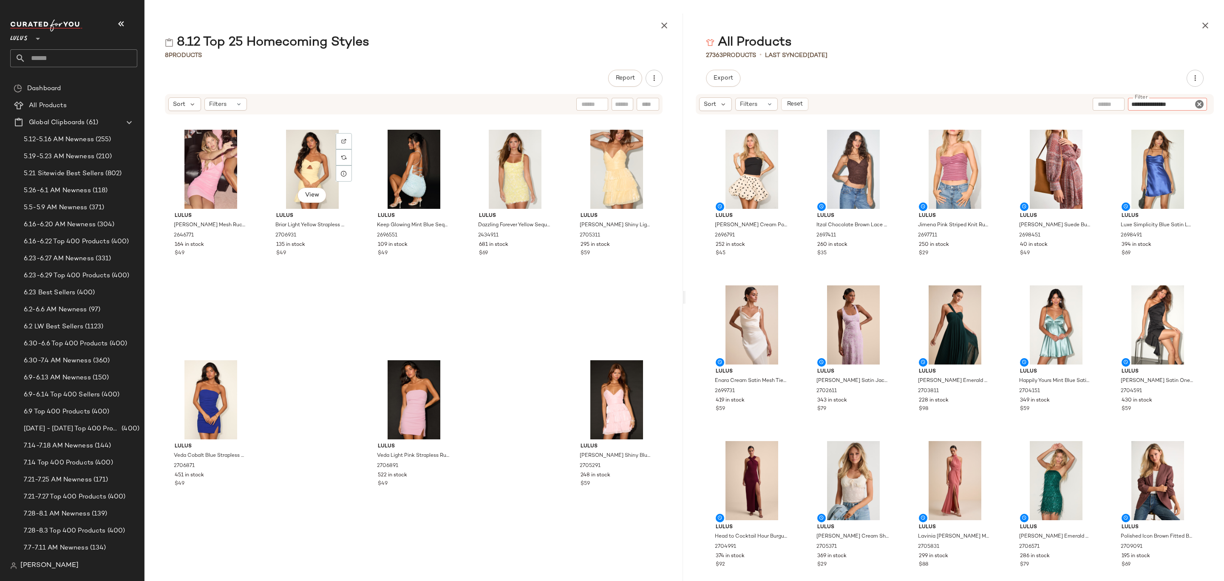
type input "**********"
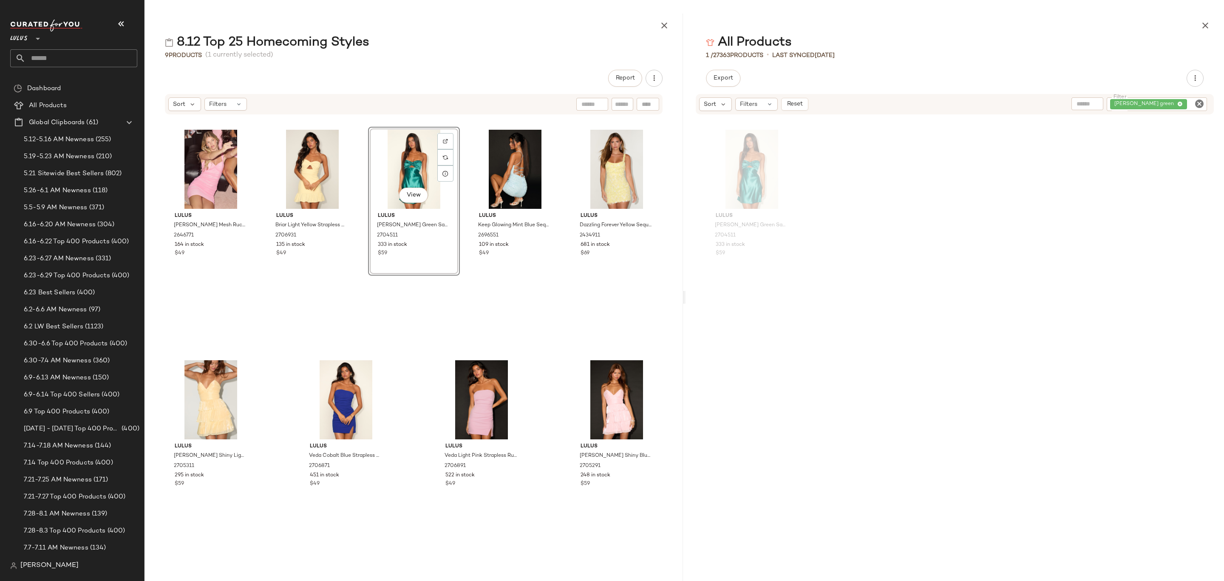
click at [1202, 105] on icon "Clear Filter" at bounding box center [1199, 104] width 10 height 10
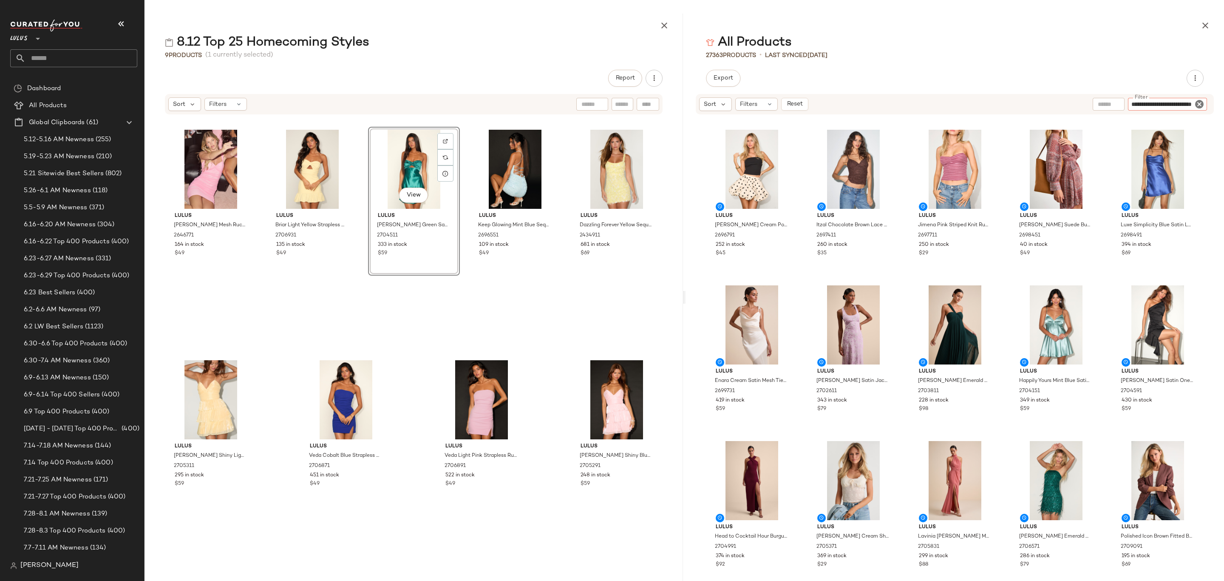
type input "**********"
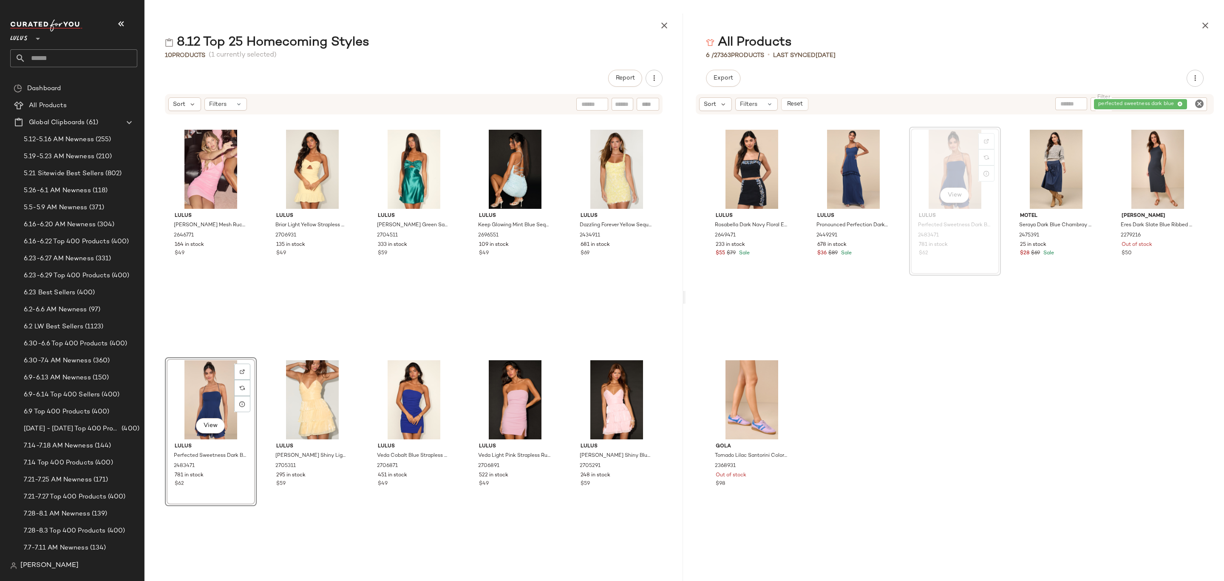
click at [1200, 102] on icon "Clear Filter" at bounding box center [1199, 104] width 10 height 10
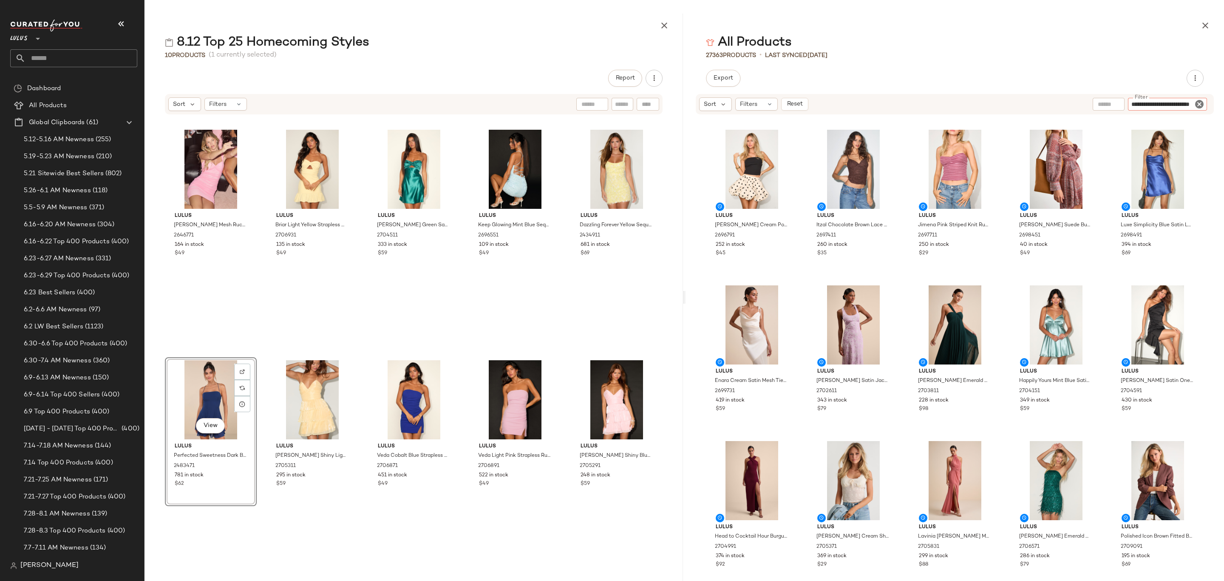
type input "**********"
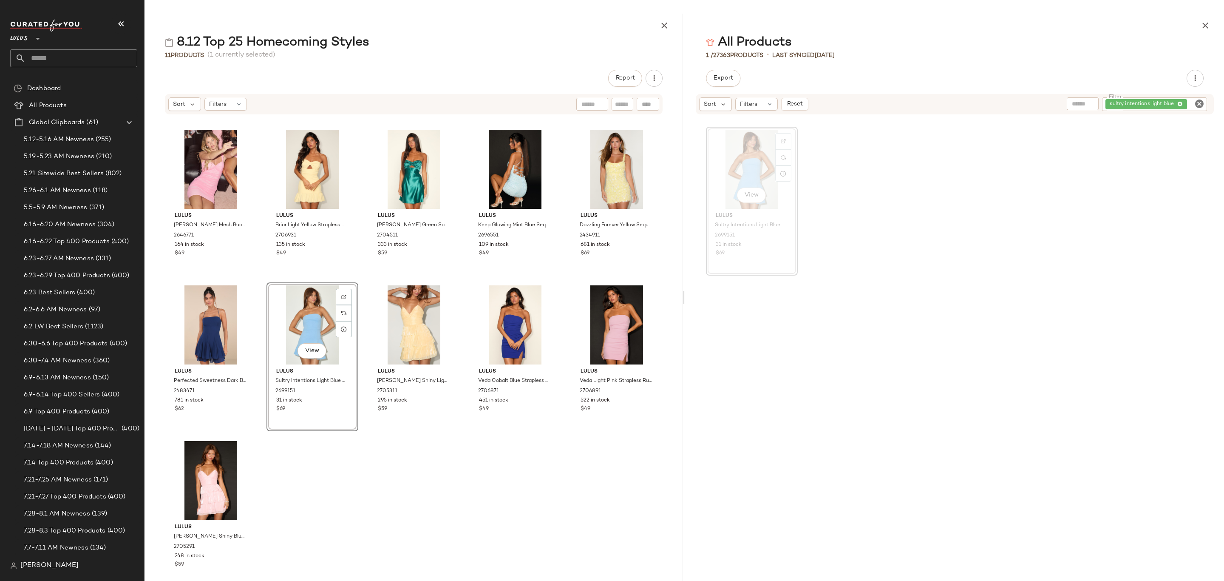
click at [1200, 103] on icon "Clear Filter" at bounding box center [1199, 104] width 10 height 10
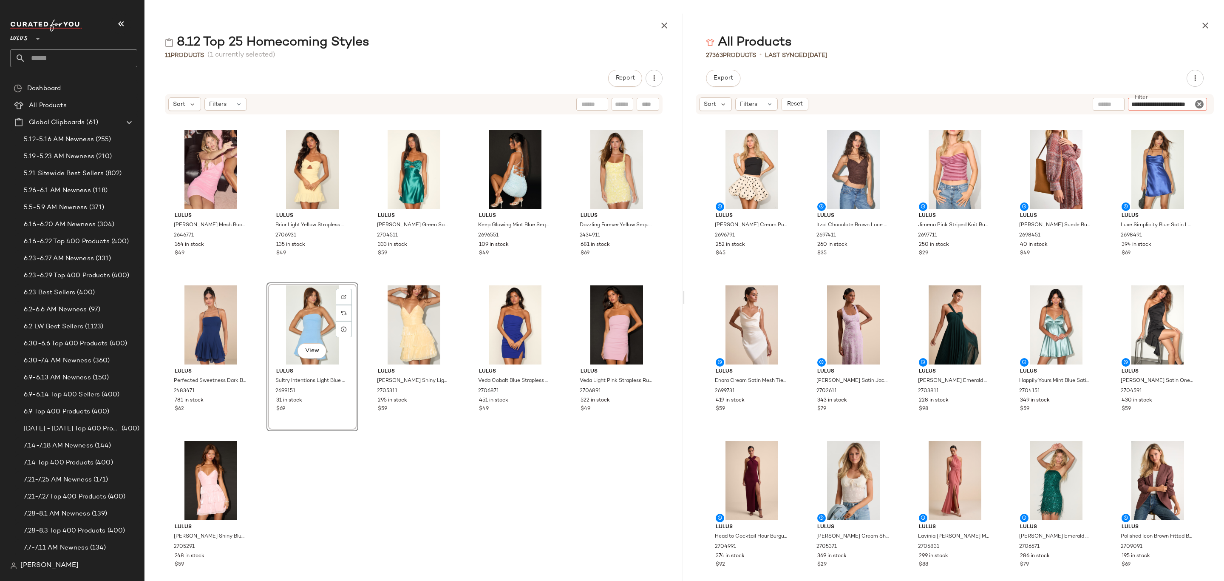
type input "**********"
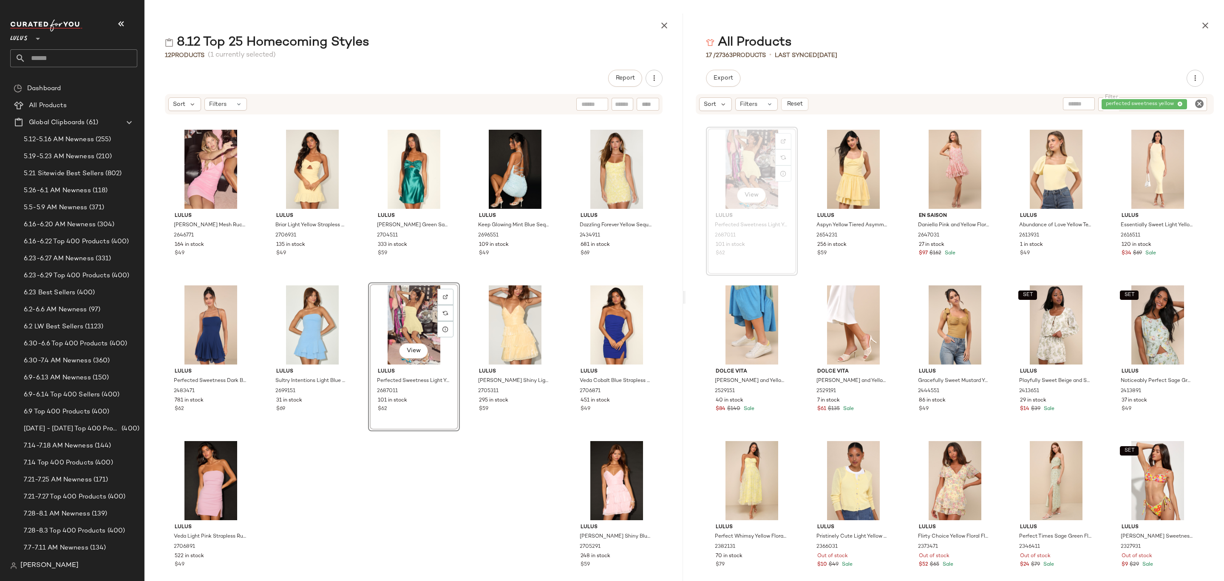
click at [1200, 105] on icon "Clear Filter" at bounding box center [1199, 104] width 10 height 10
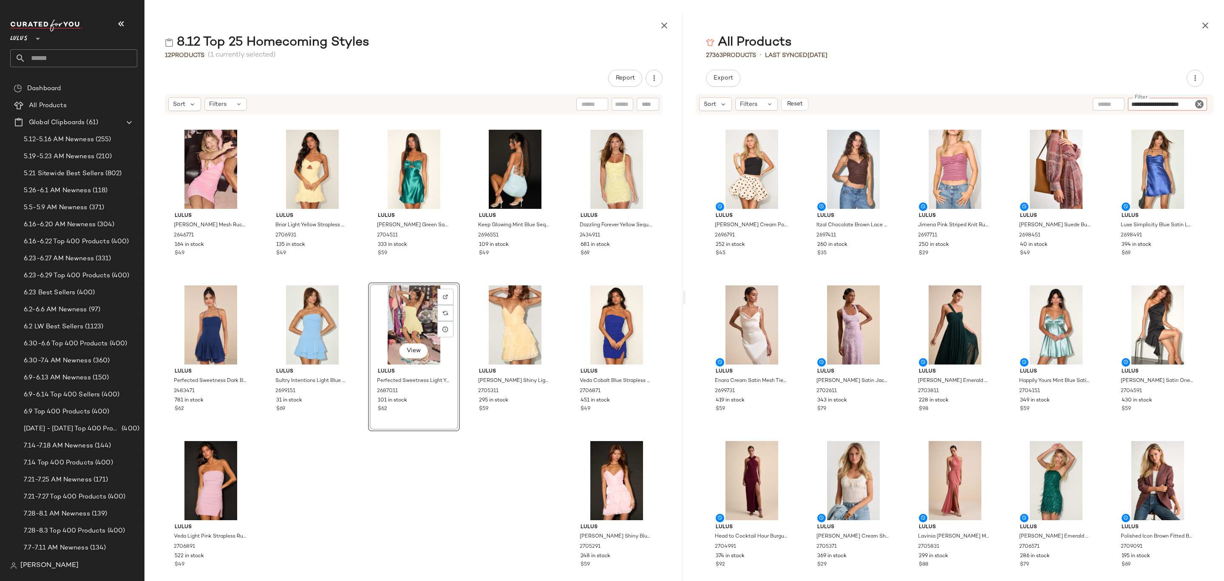
type input "**********"
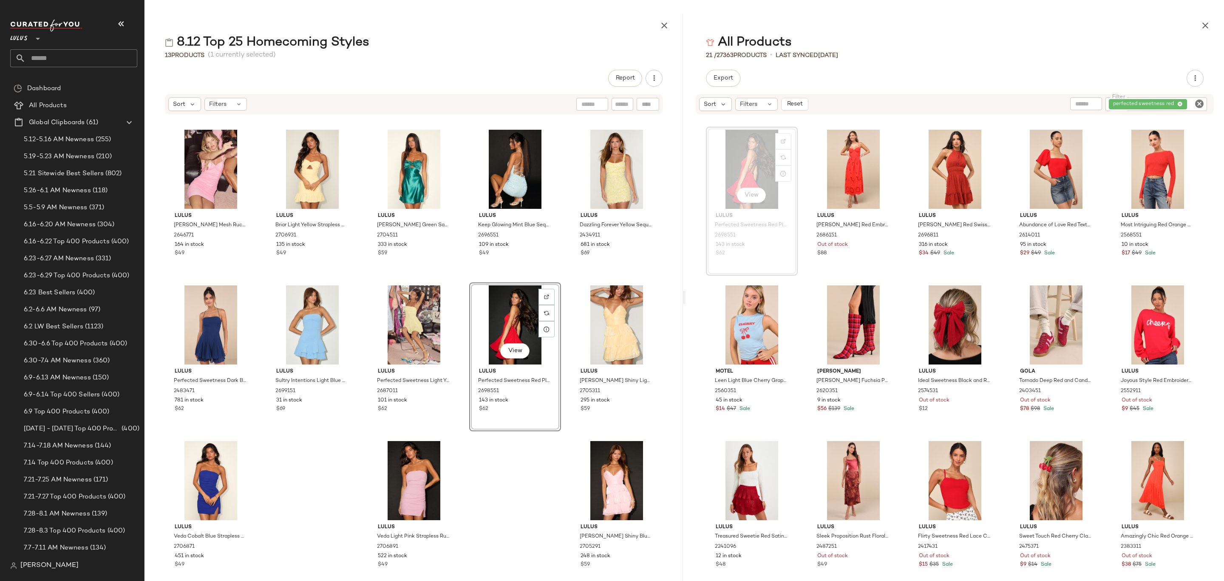
click at [1201, 104] on icon "Clear Filter" at bounding box center [1199, 104] width 10 height 10
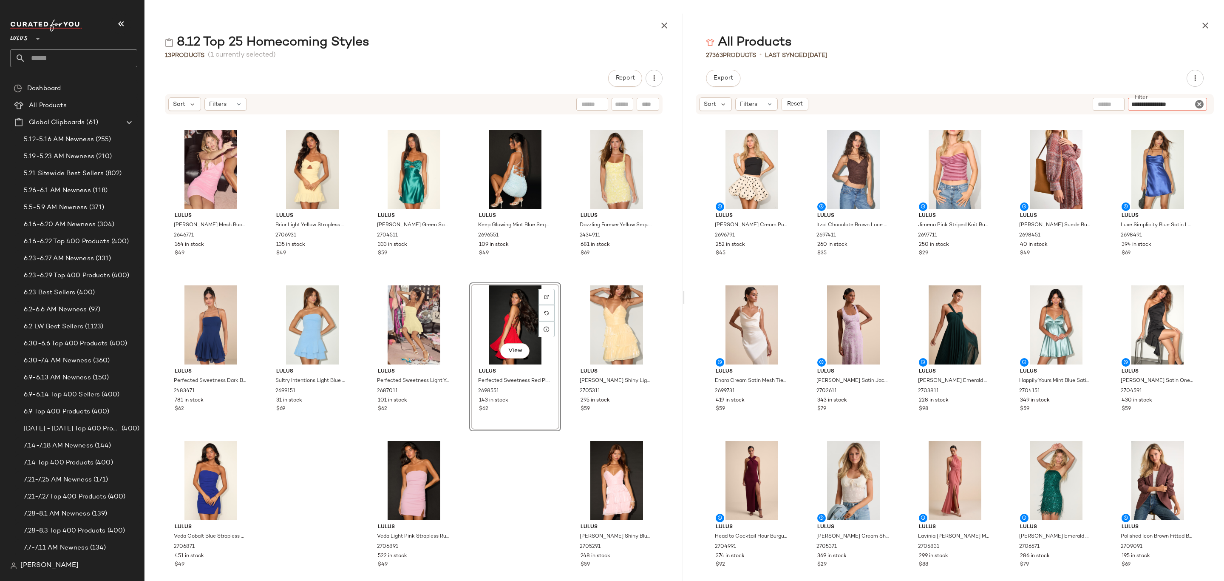
type input "**********"
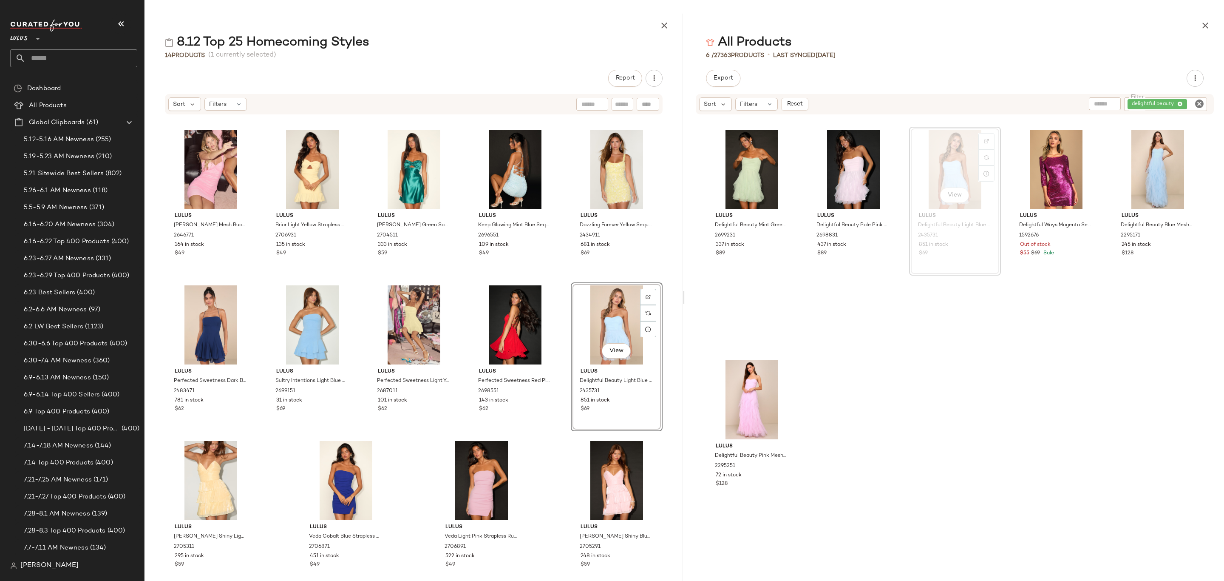
click at [1196, 106] on icon "Clear Filter" at bounding box center [1199, 104] width 10 height 10
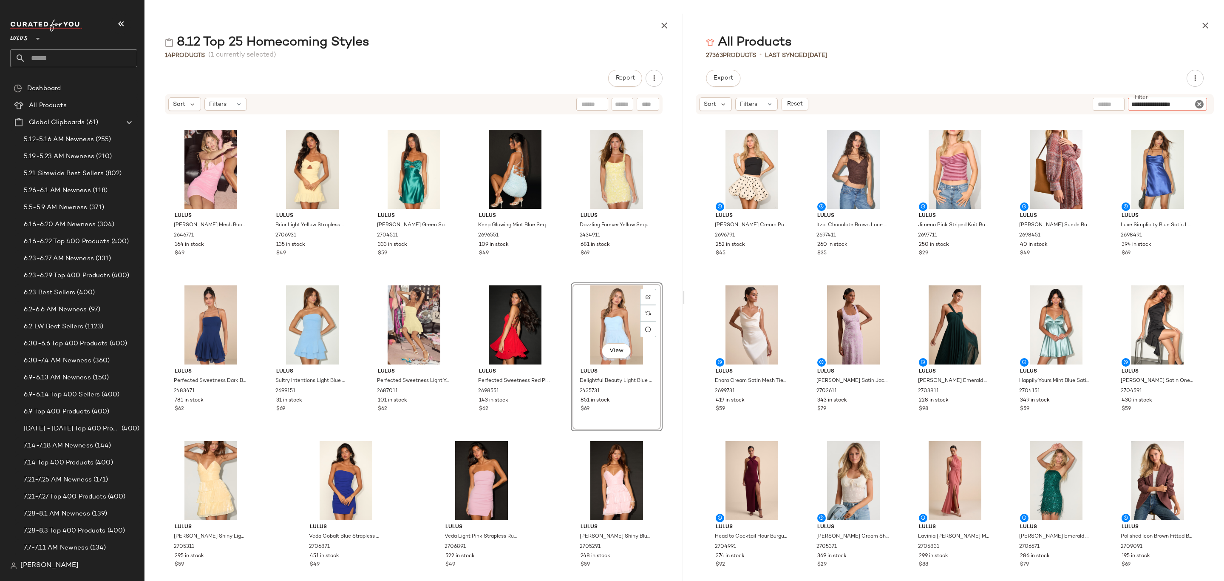
type input "**********"
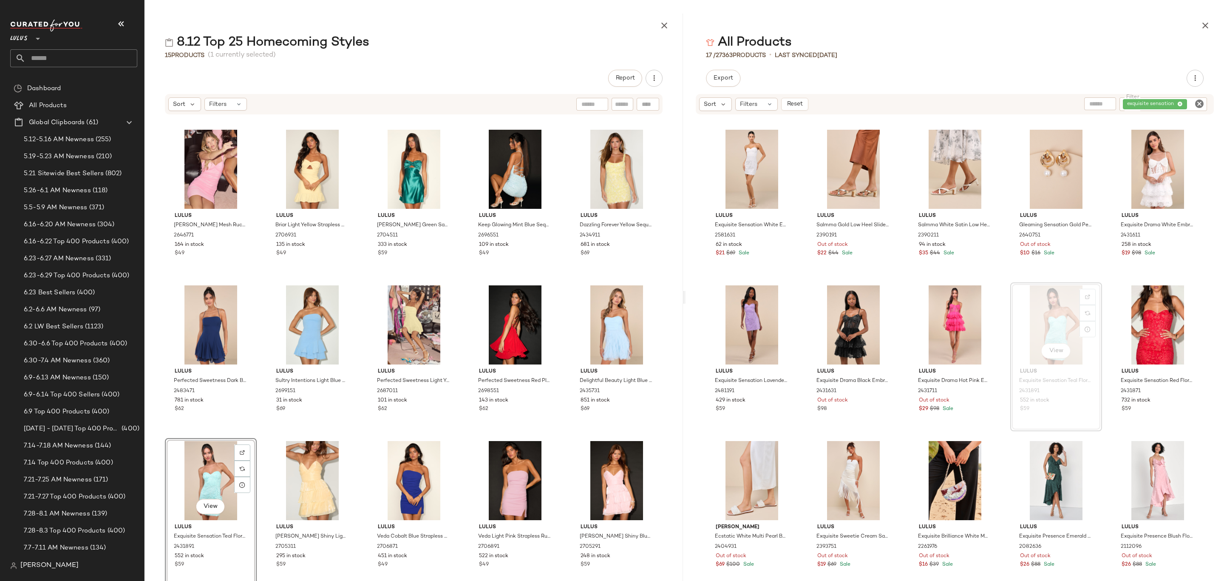
click at [1197, 103] on icon "Clear Filter" at bounding box center [1199, 104] width 10 height 10
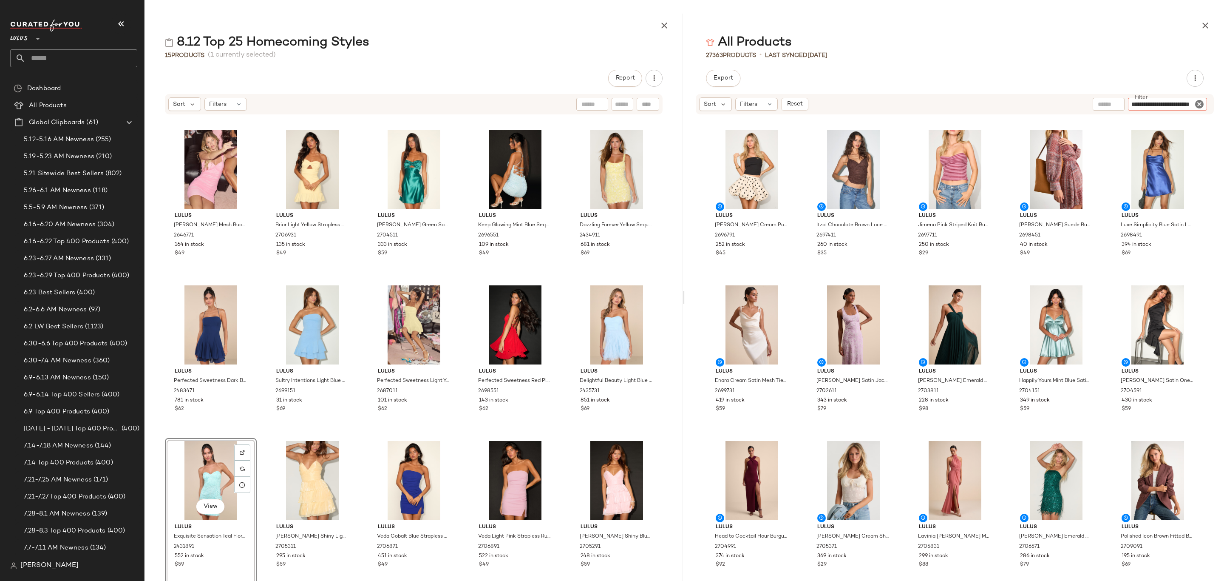
type input "**********"
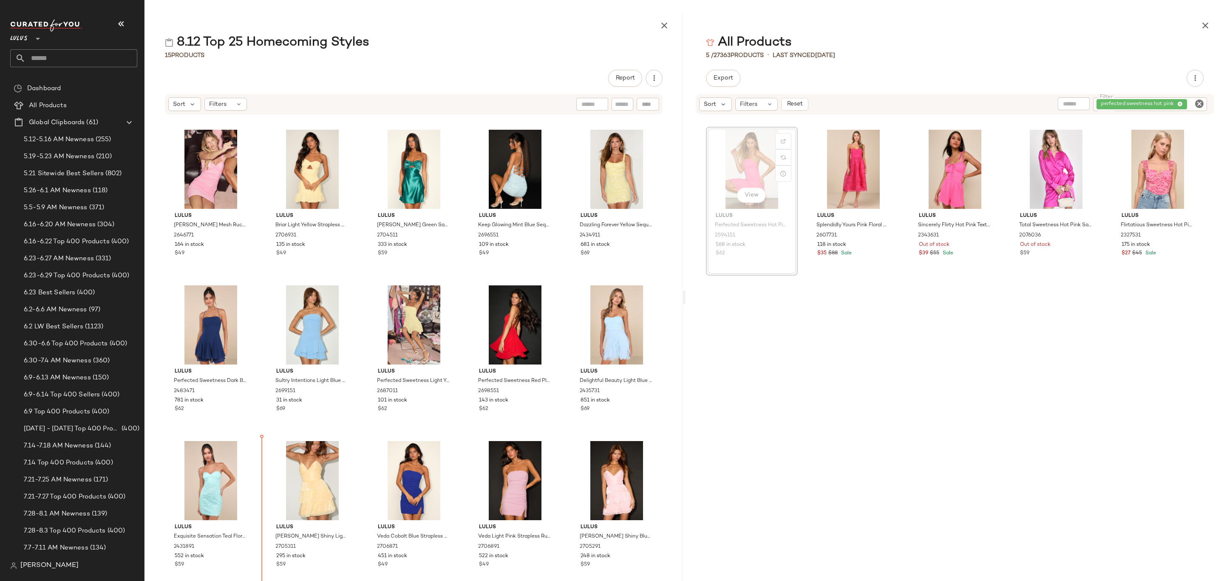
scroll to position [6, 0]
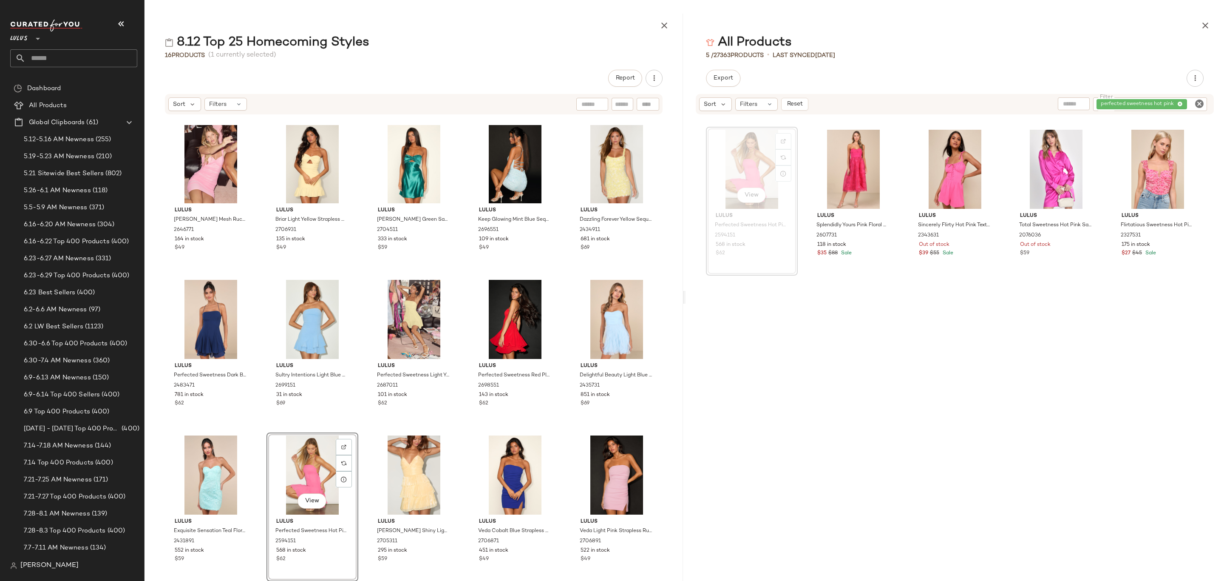
click at [1199, 102] on icon "Clear Filter" at bounding box center [1199, 104] width 10 height 10
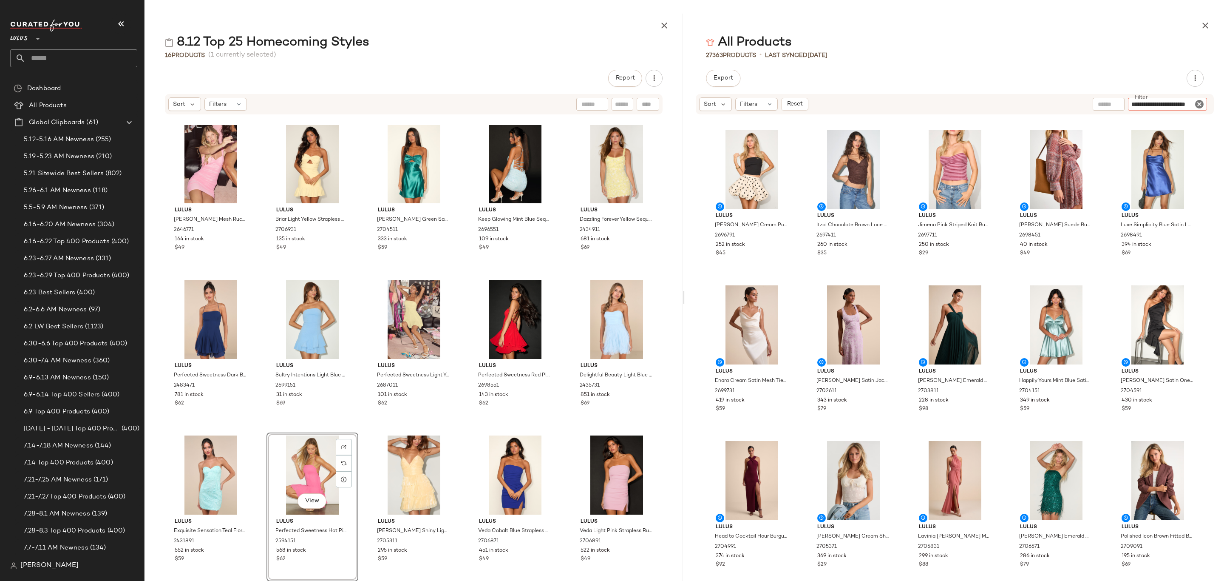
type input "**********"
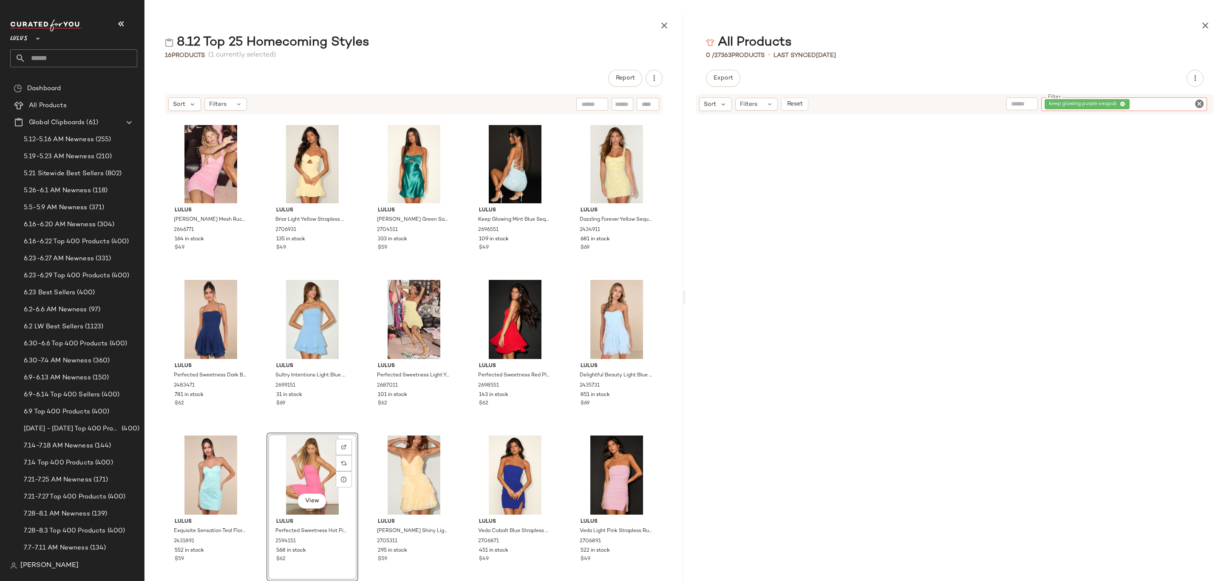
click at [1199, 102] on icon "Clear Filter" at bounding box center [1199, 104] width 10 height 10
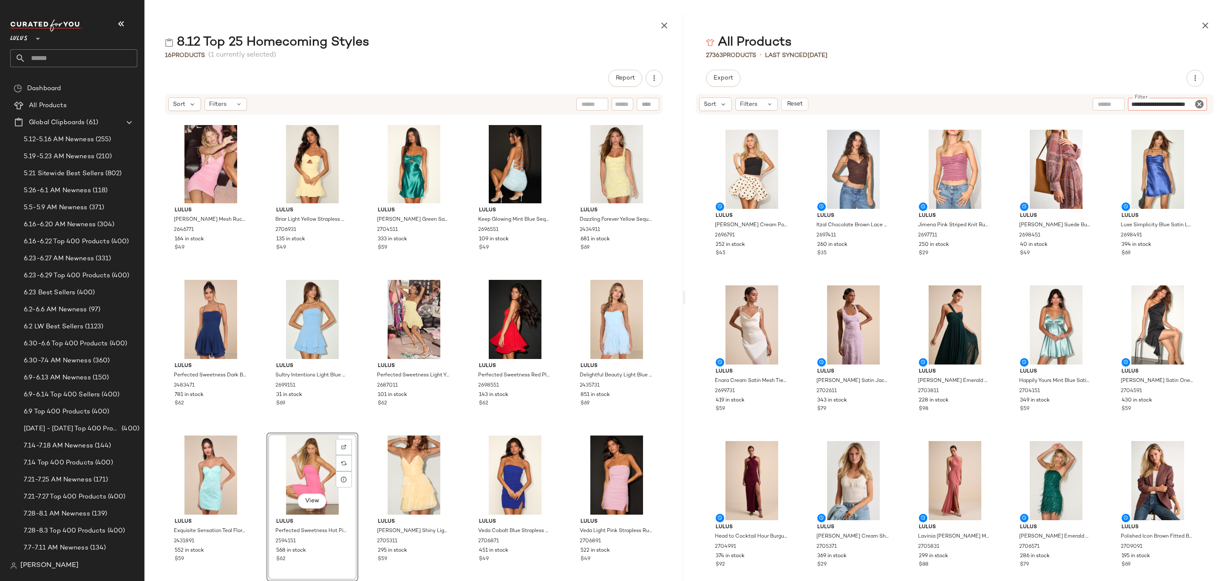
type input "**********"
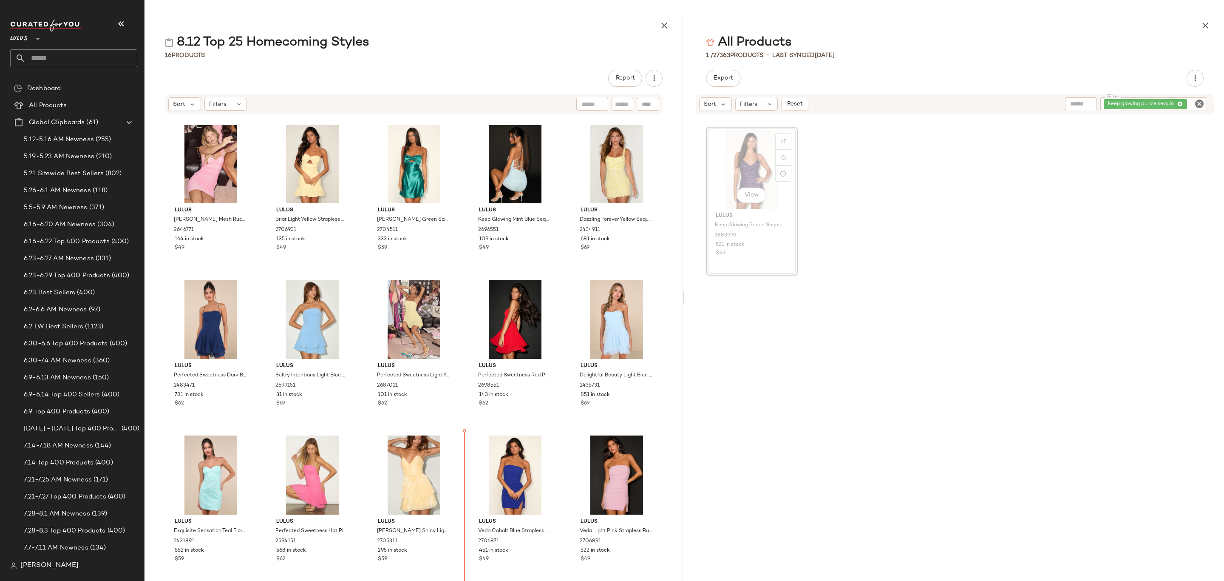
scroll to position [22, 0]
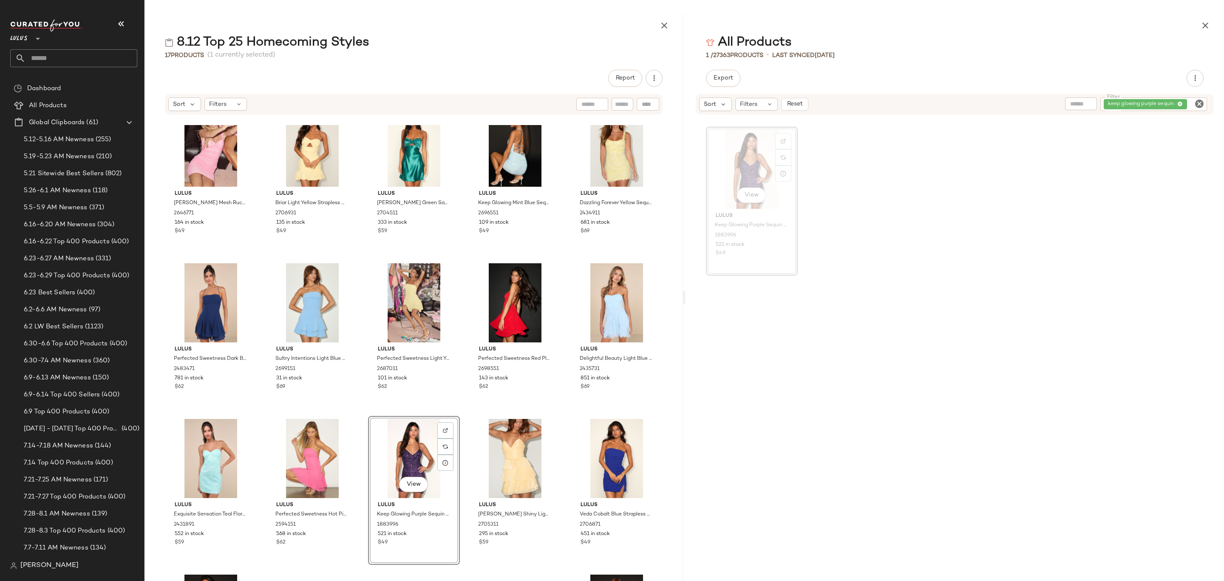
click at [1203, 100] on icon "Clear Filter" at bounding box center [1199, 104] width 10 height 10
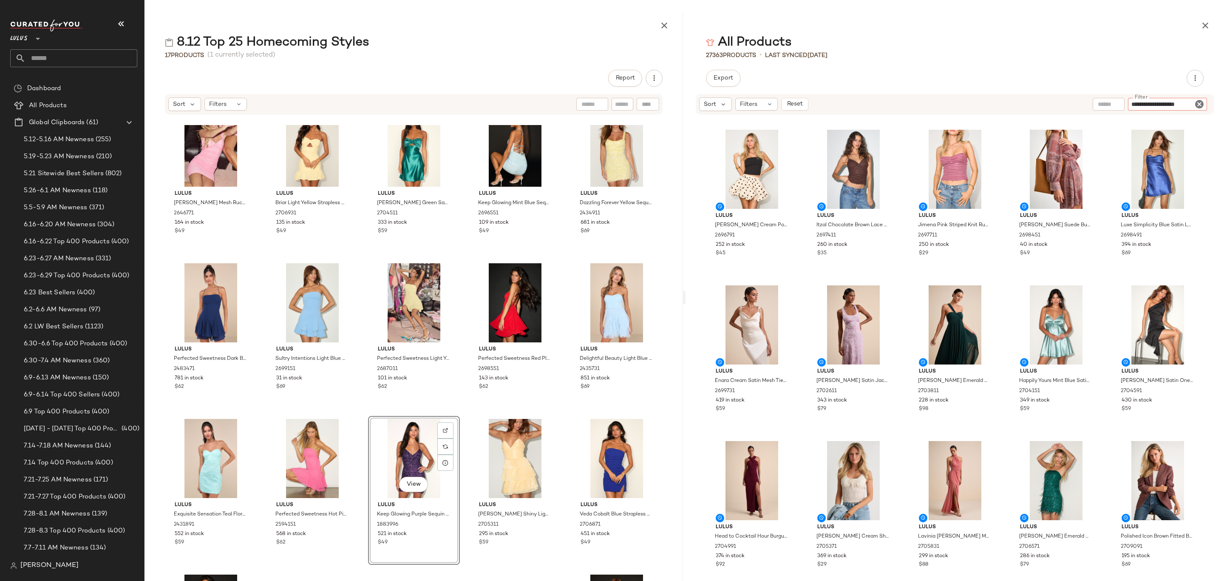
type input "**********"
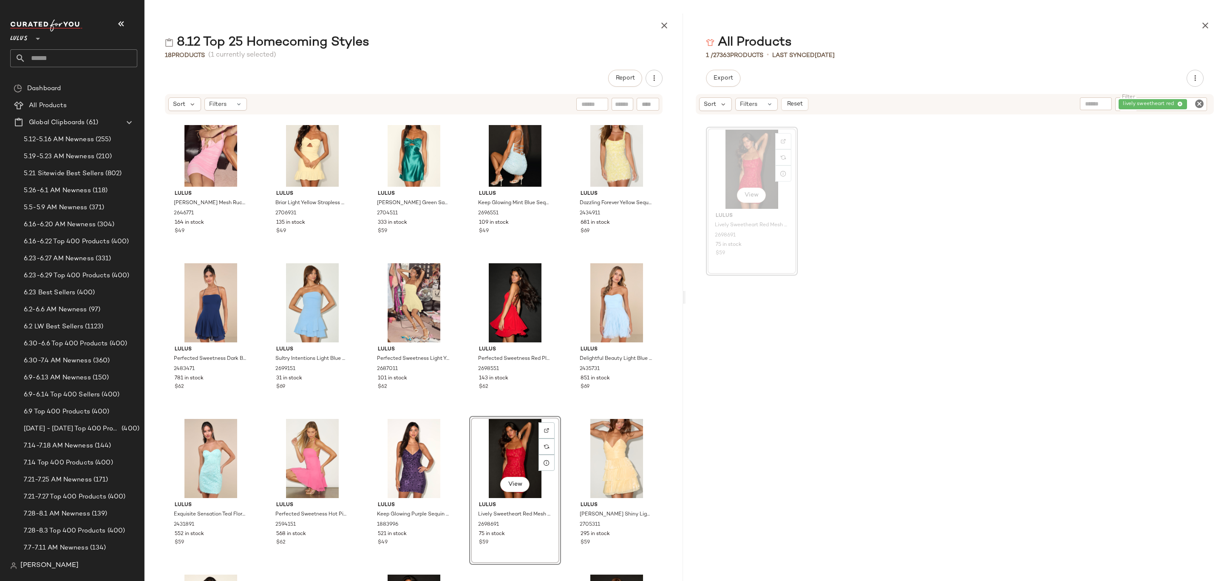
click at [1202, 101] on icon "Clear Filter" at bounding box center [1199, 104] width 10 height 10
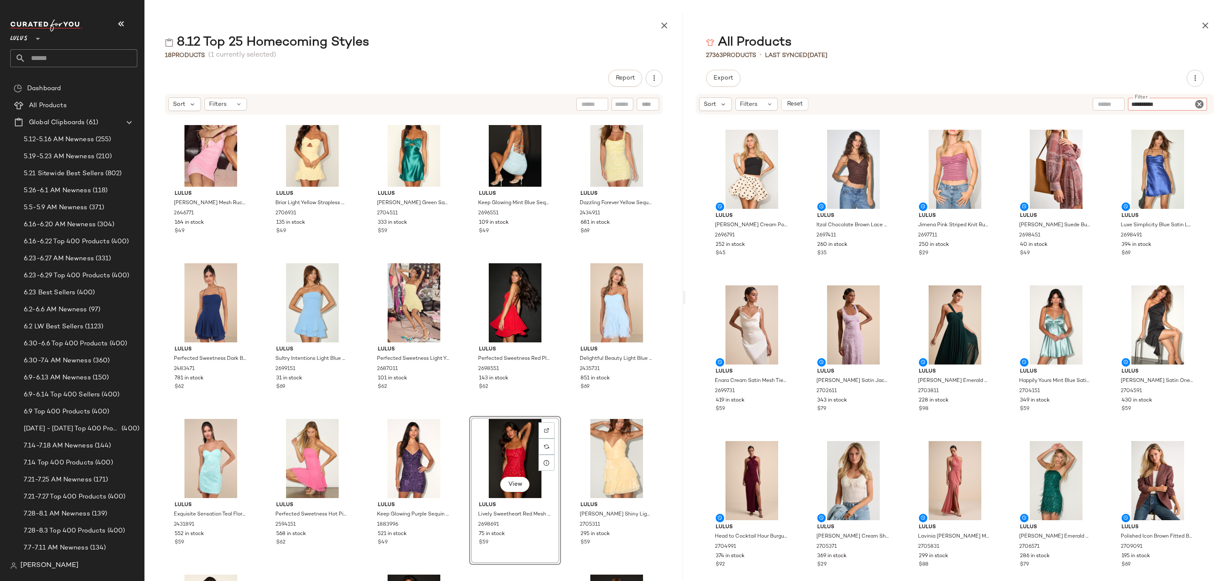
type input "**********"
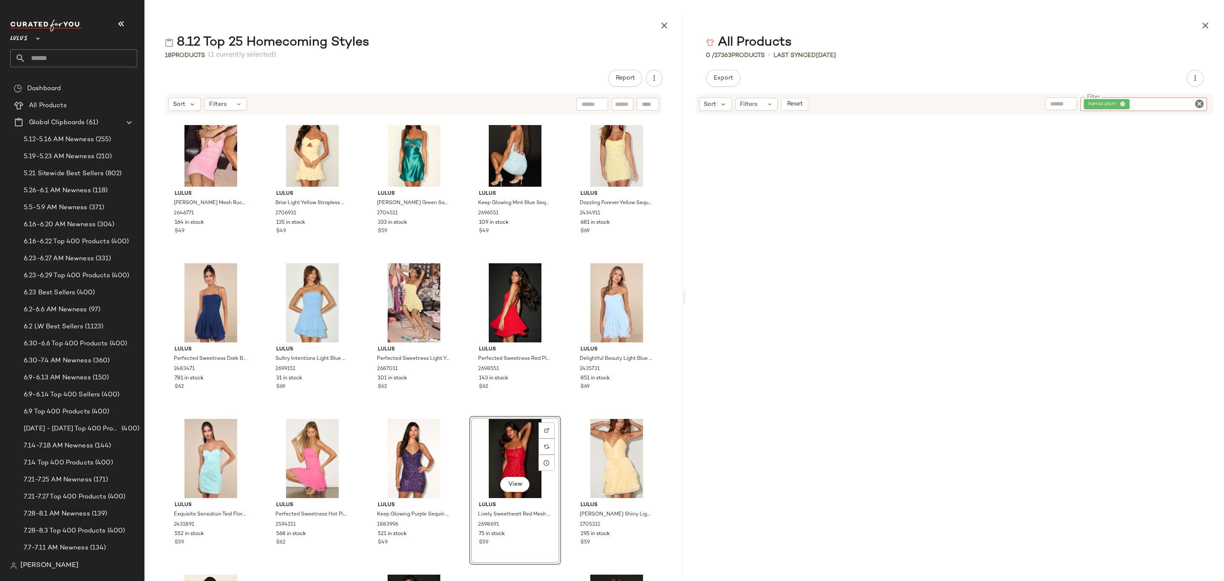
click at [1202, 101] on icon "Clear Filter" at bounding box center [1199, 104] width 10 height 10
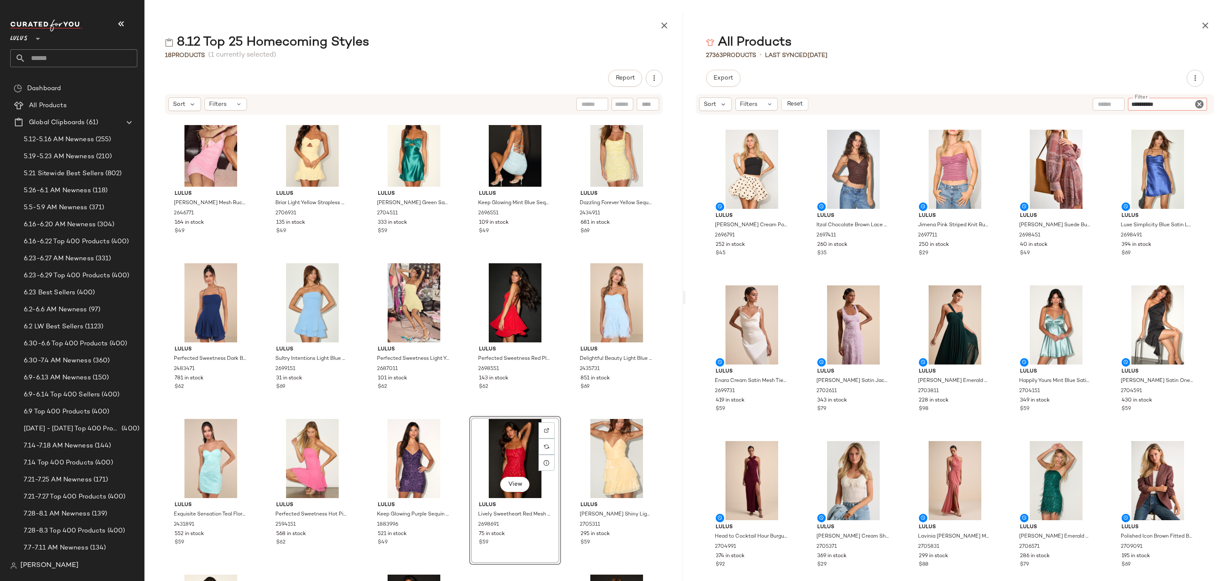
type input "**********"
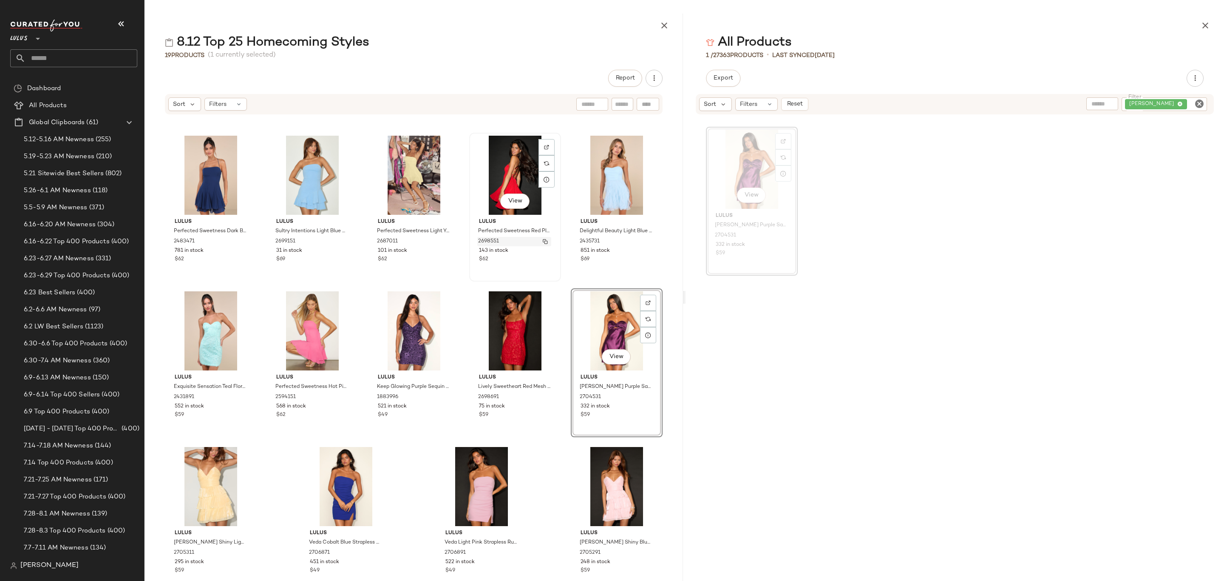
scroll to position [168, 0]
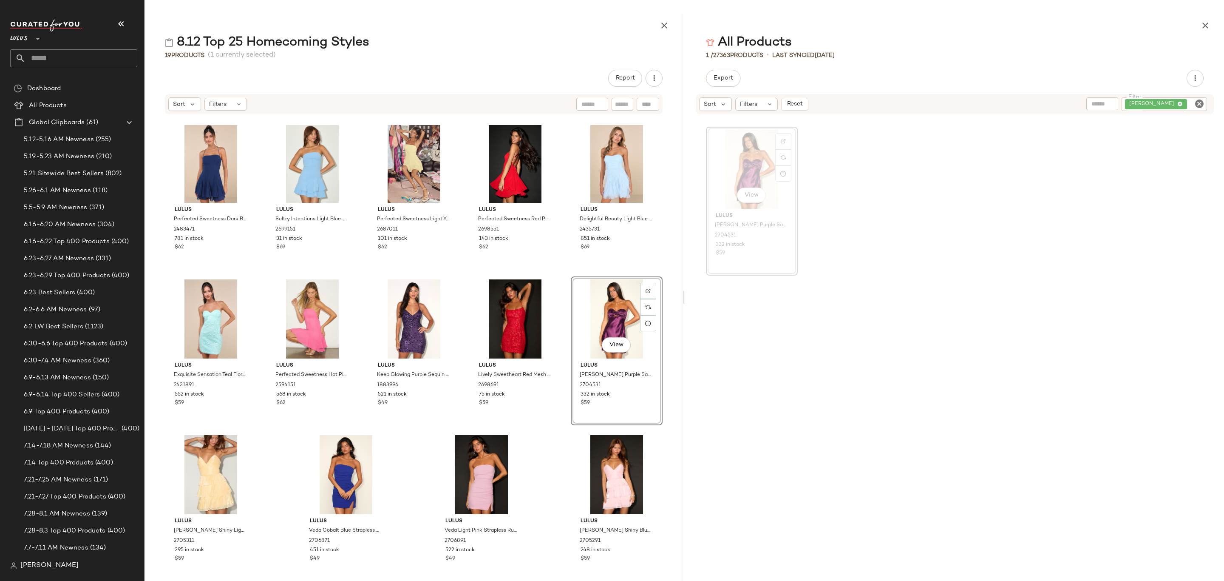
click at [1200, 105] on icon "Clear Filter" at bounding box center [1199, 104] width 10 height 10
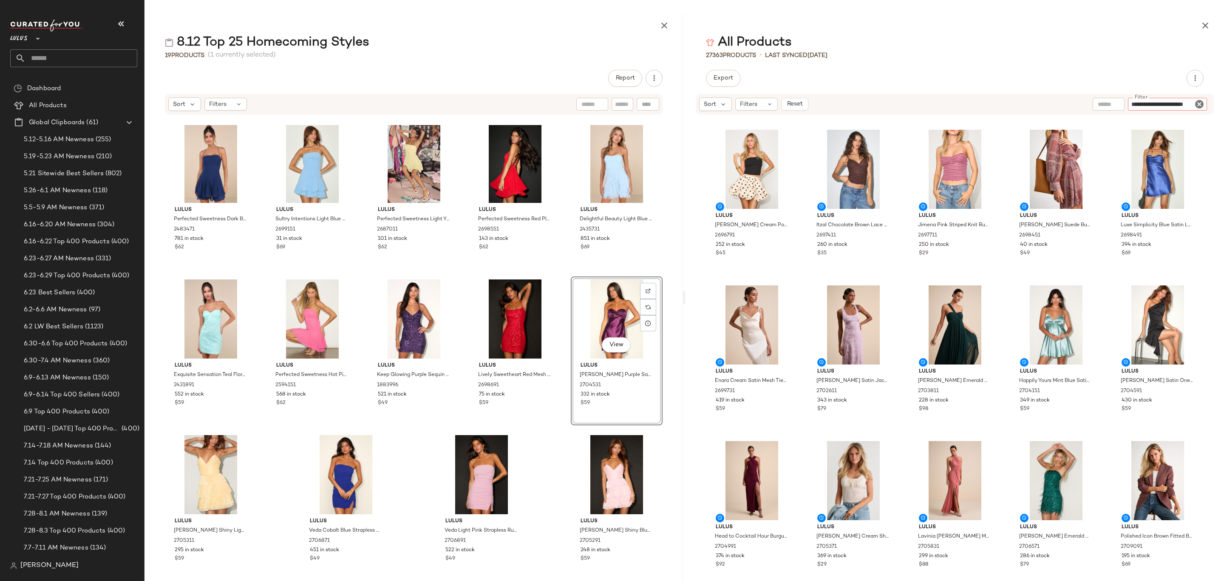
type input "**********"
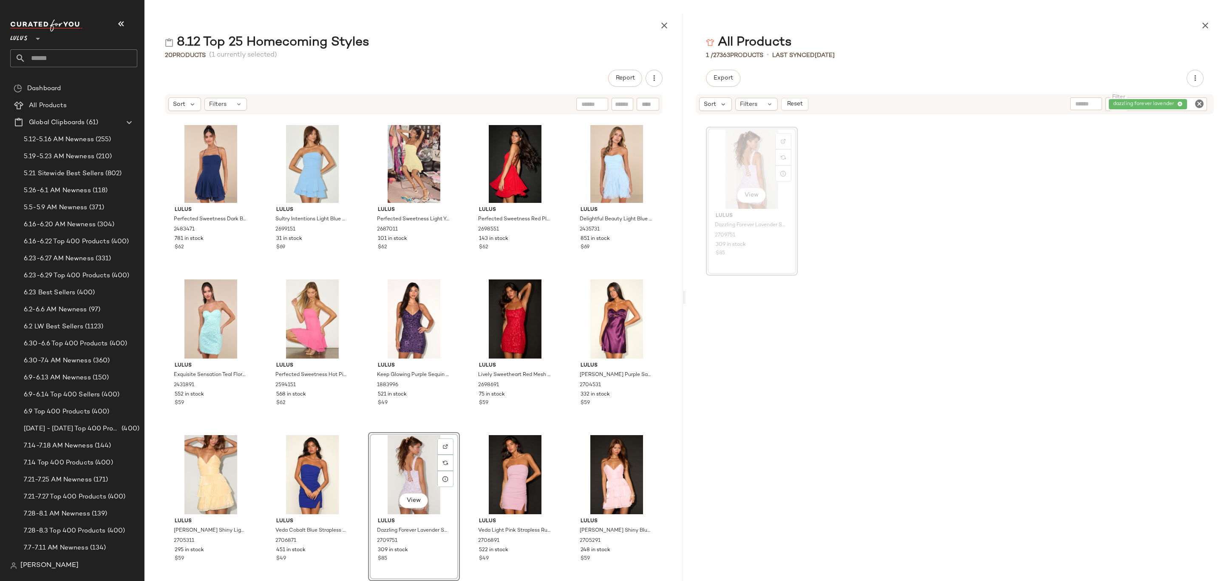
click at [1196, 102] on icon "Clear Filter" at bounding box center [1199, 104] width 10 height 10
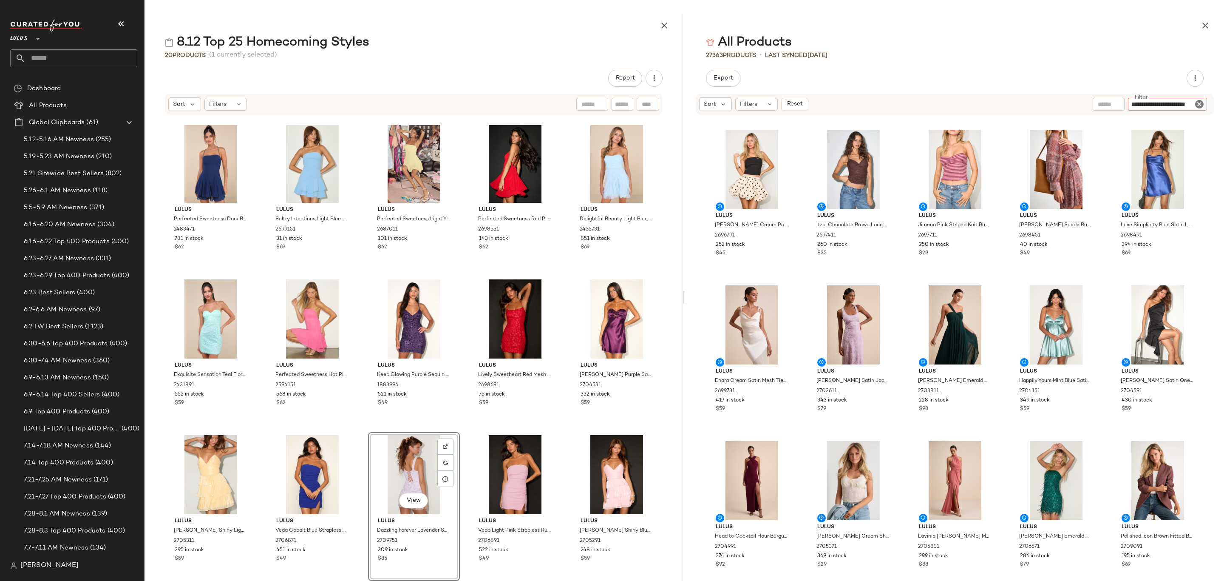
scroll to position [0, 6]
type input "**********"
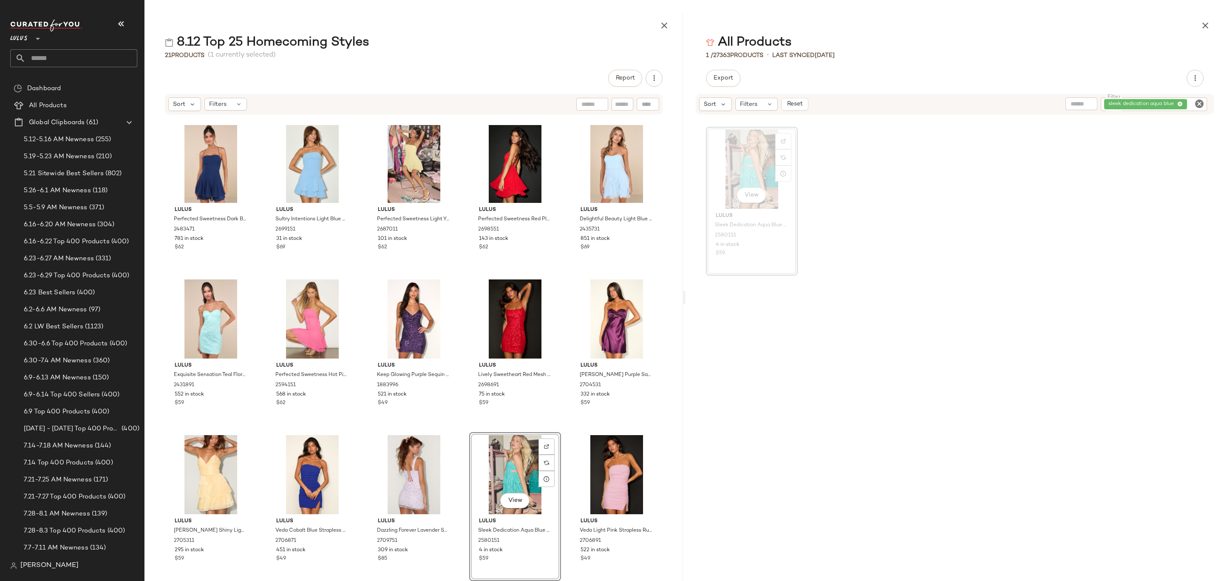
click at [1201, 100] on icon "Clear Filter" at bounding box center [1199, 104] width 10 height 10
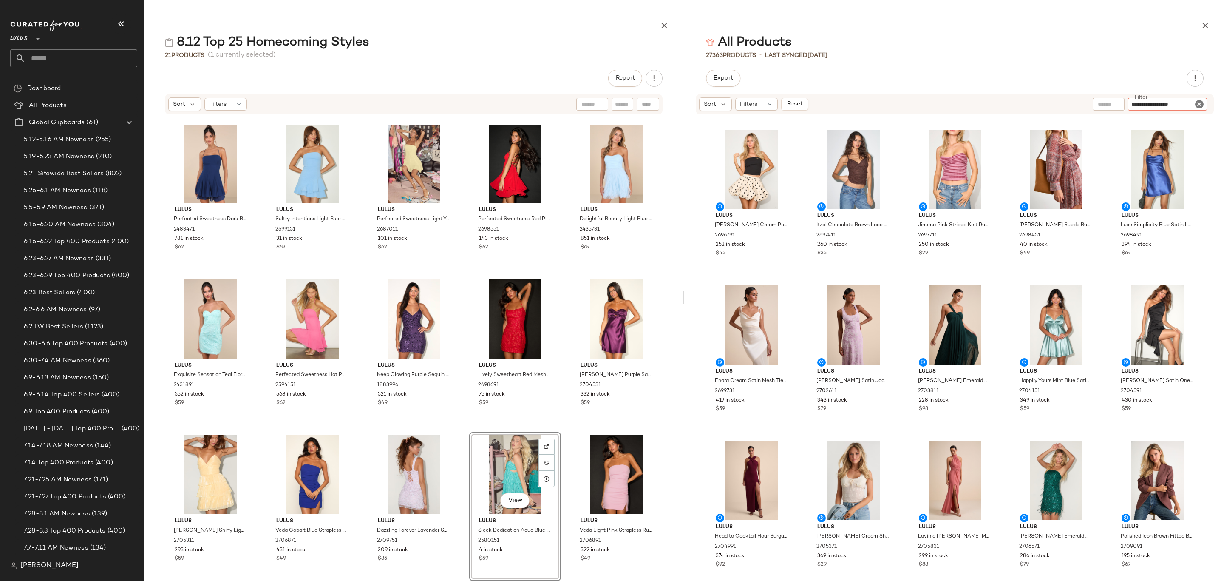
type input "**********"
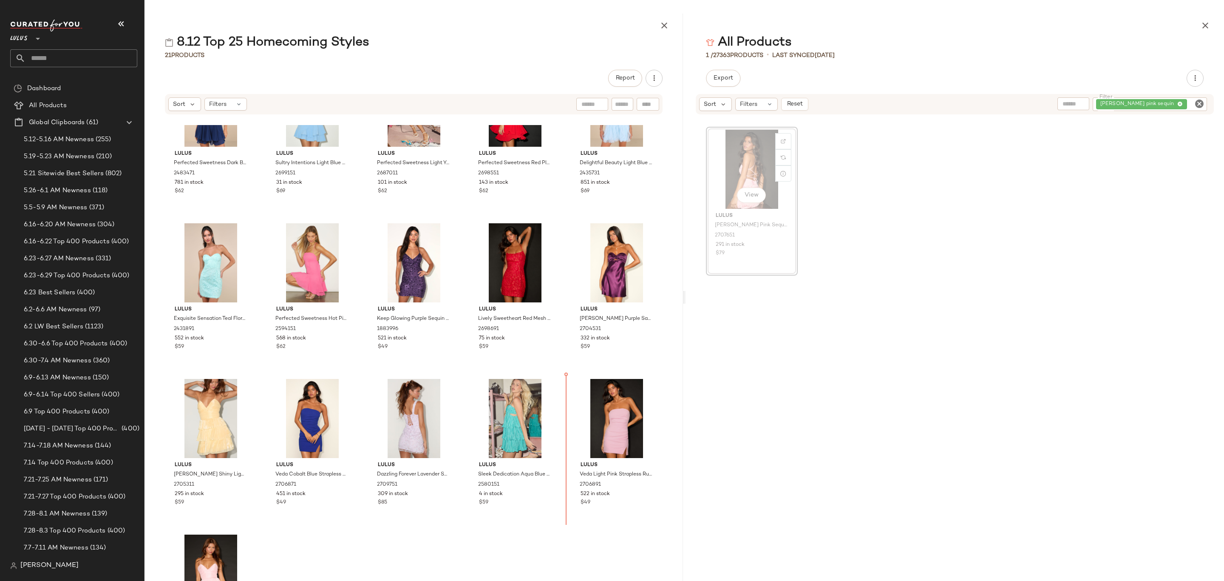
scroll to position [237, 0]
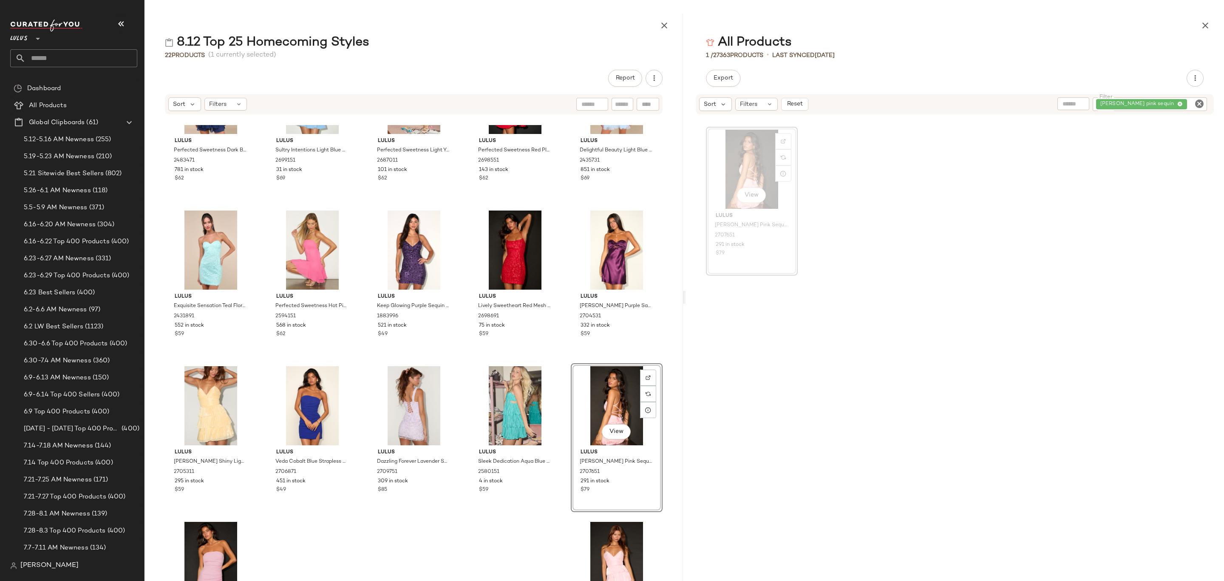
click at [1198, 100] on icon "Clear Filter" at bounding box center [1199, 104] width 10 height 10
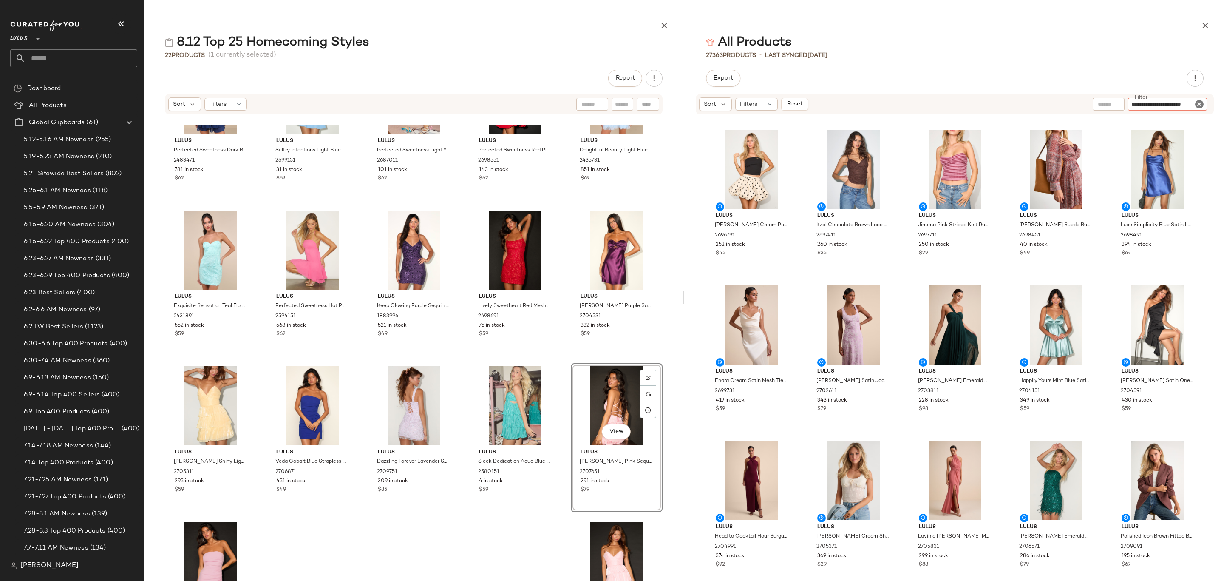
type input "**********"
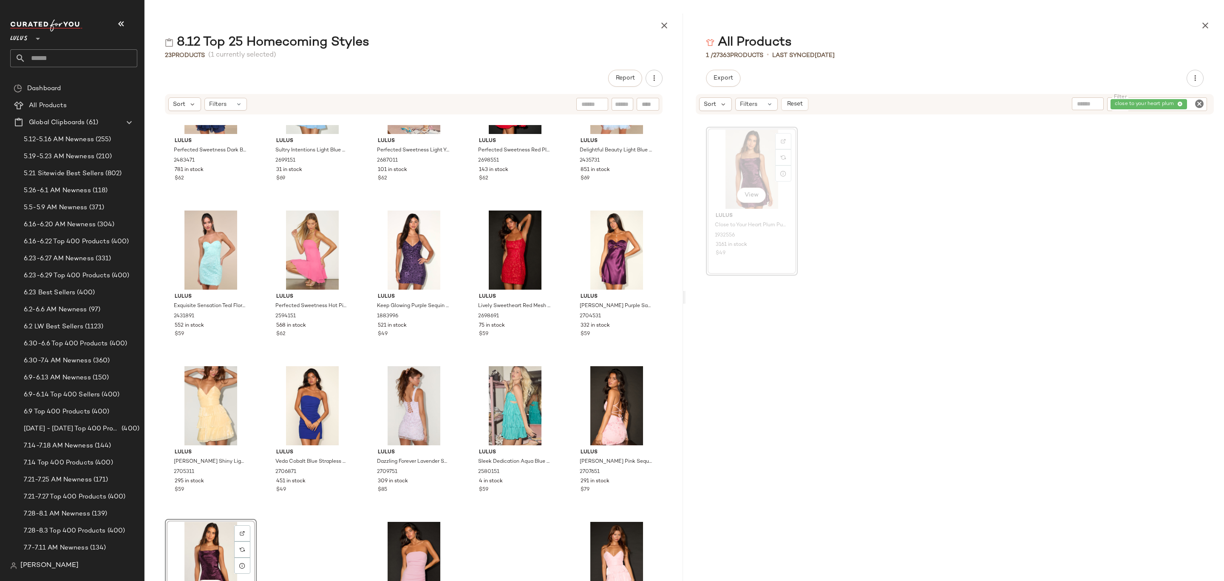
click at [1200, 102] on icon "Clear Filter" at bounding box center [1199, 104] width 10 height 10
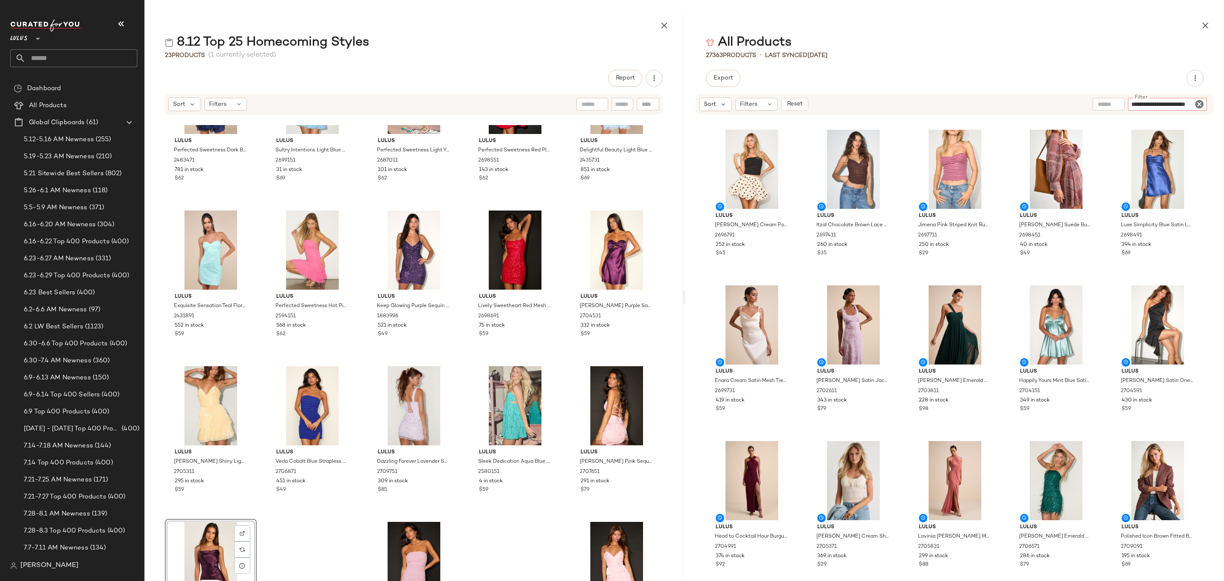
type input "**********"
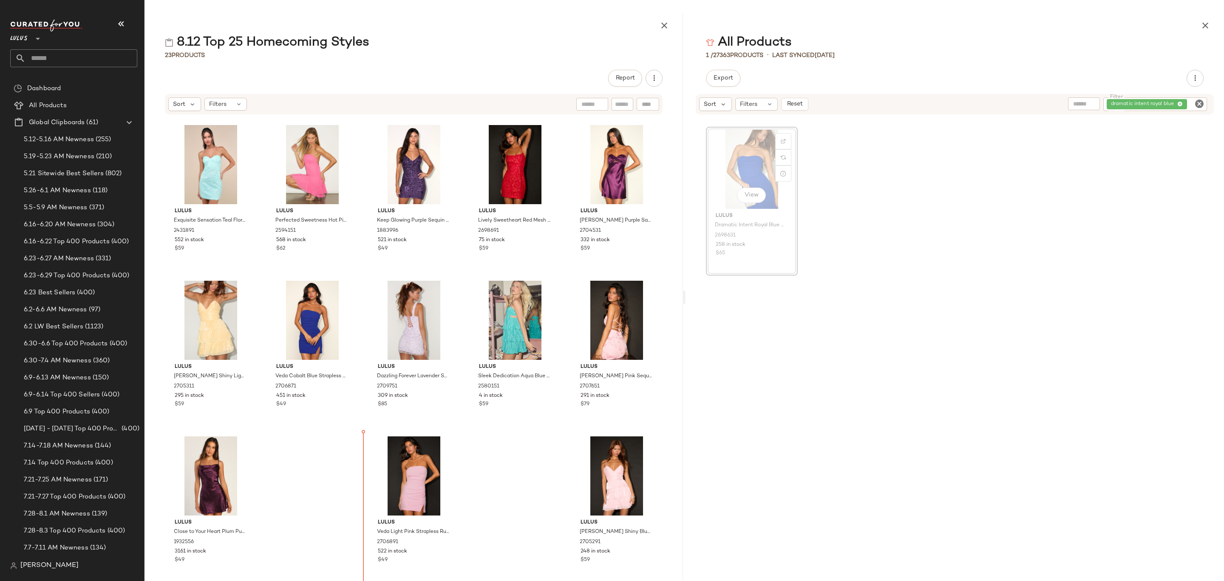
scroll to position [324, 0]
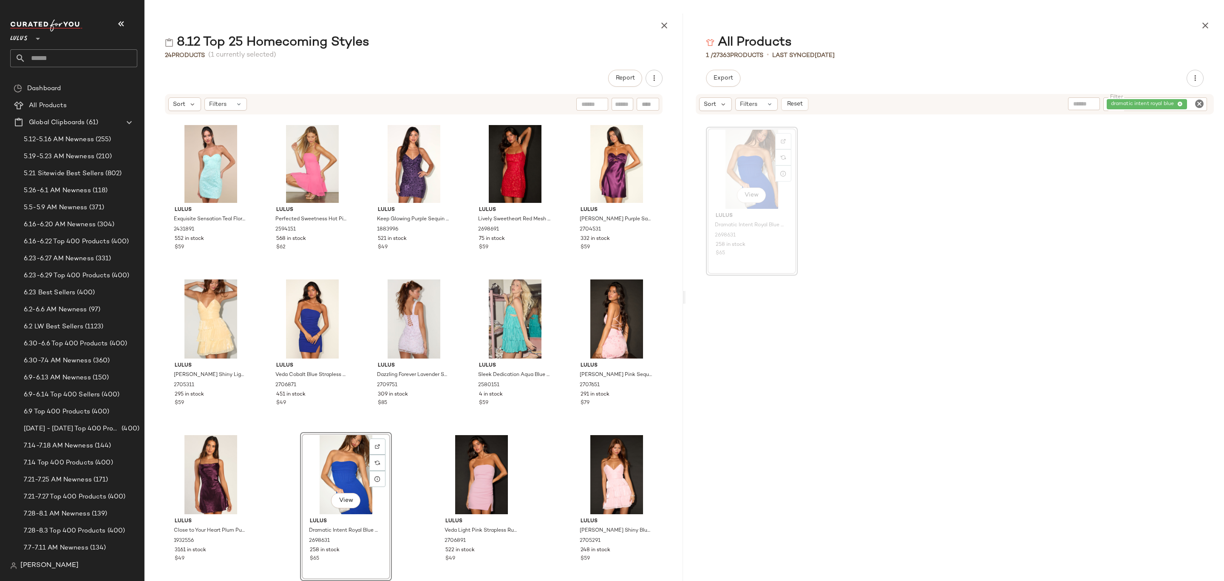
click at [1198, 104] on icon "Clear Filter" at bounding box center [1199, 104] width 10 height 10
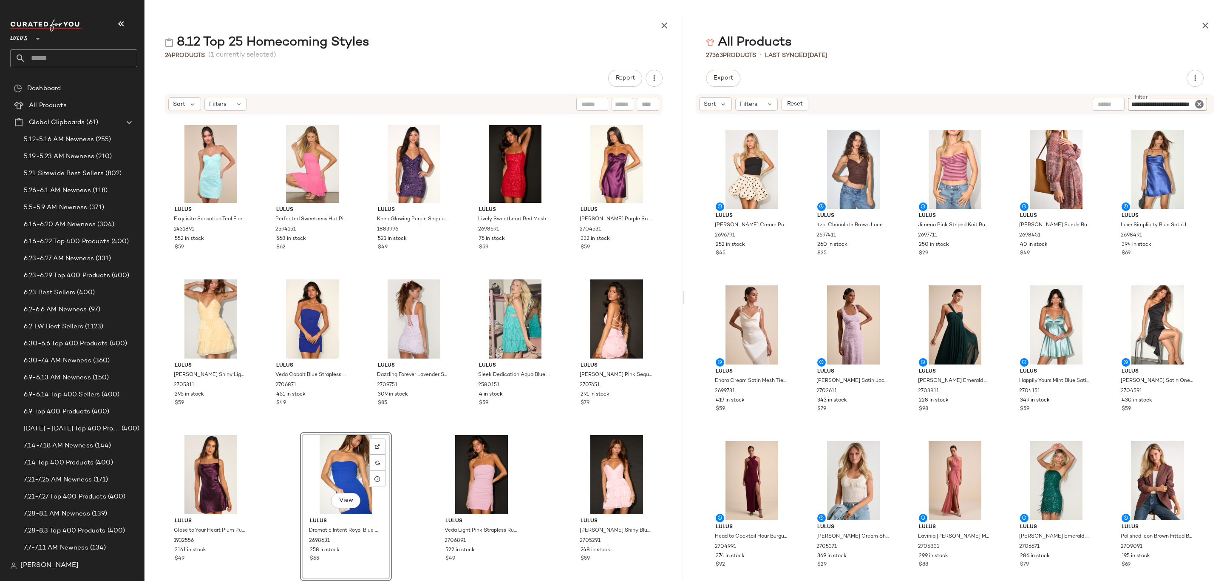
type input "**********"
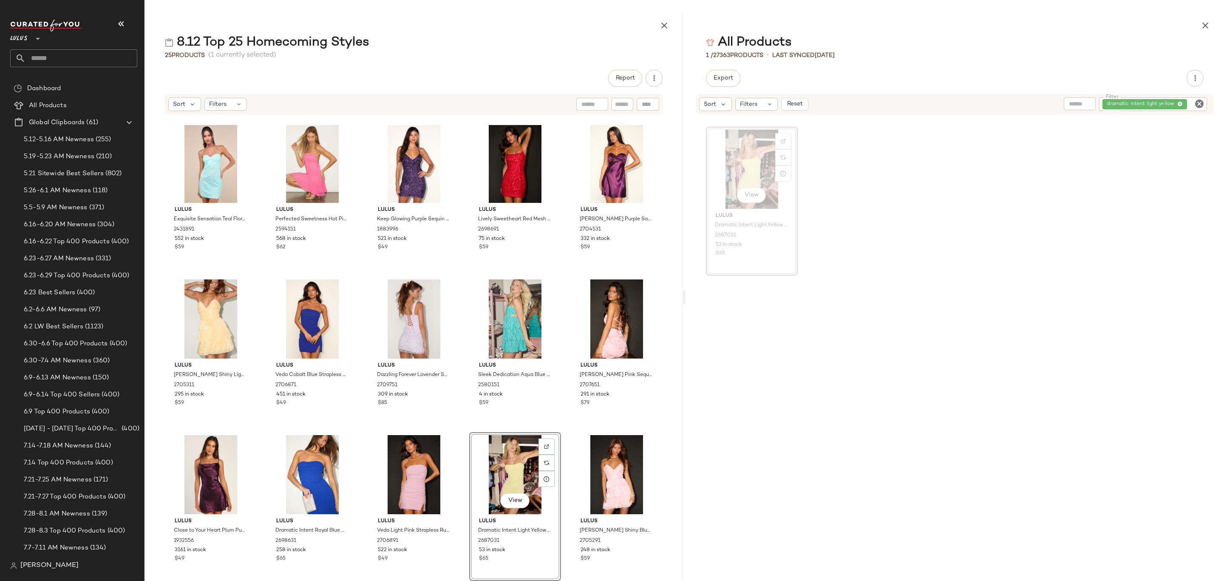
click at [1198, 103] on icon "Clear Filter" at bounding box center [1199, 104] width 10 height 10
click at [1202, 22] on icon "button" at bounding box center [1205, 25] width 10 height 10
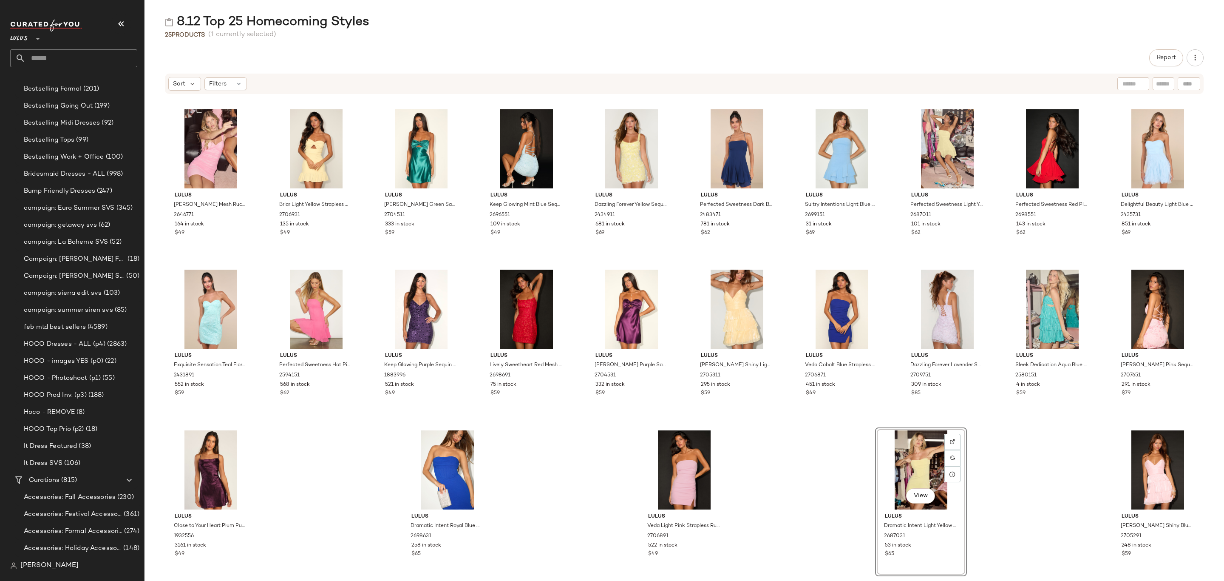
scroll to position [701, 0]
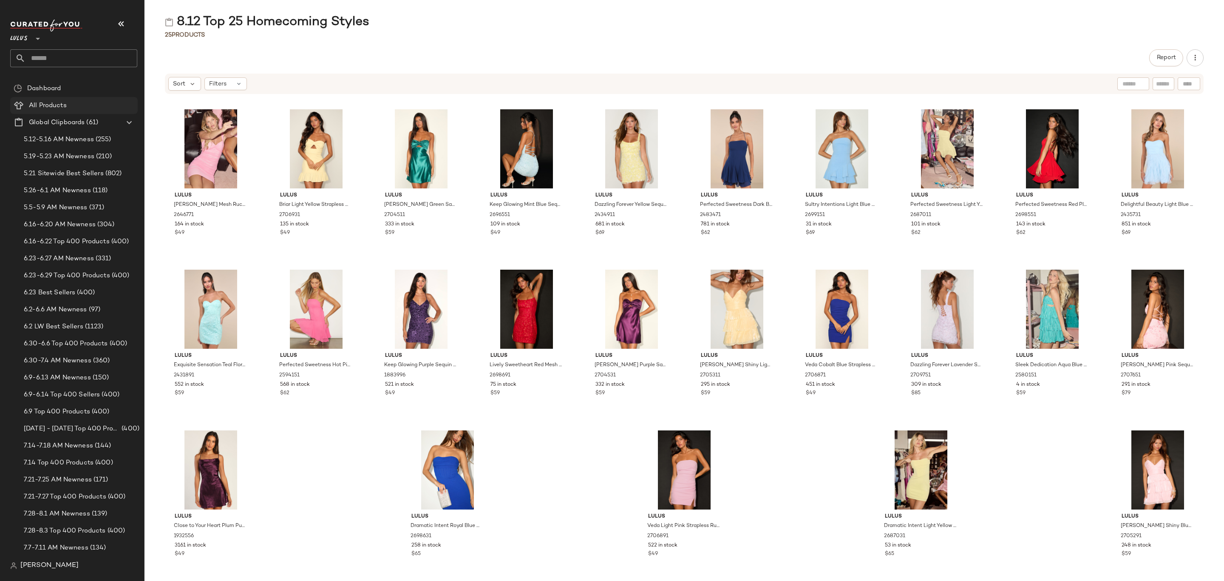
click at [79, 102] on div "All Products" at bounding box center [80, 106] width 108 height 10
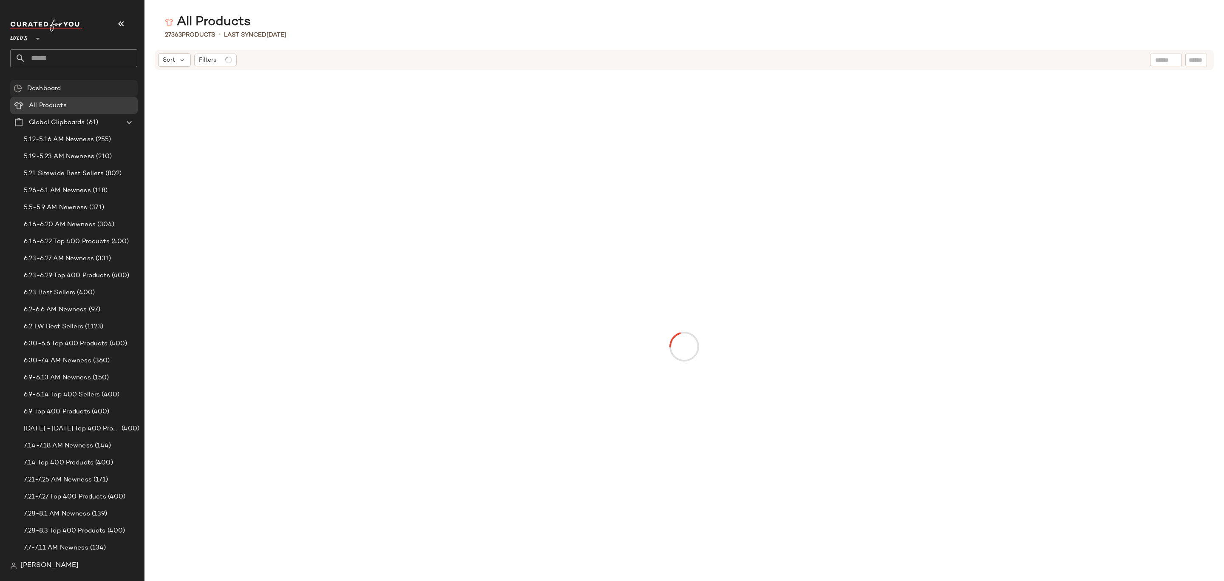
click at [79, 85] on div "Dashboard" at bounding box center [80, 89] width 110 height 10
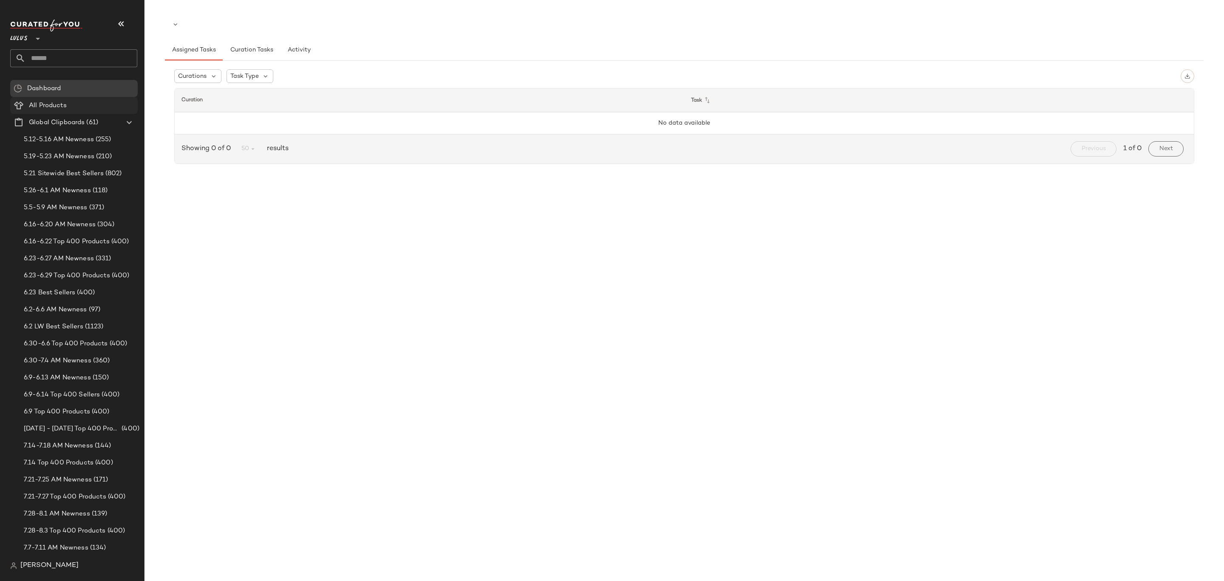
click at [72, 104] on div "All Products" at bounding box center [80, 106] width 108 height 10
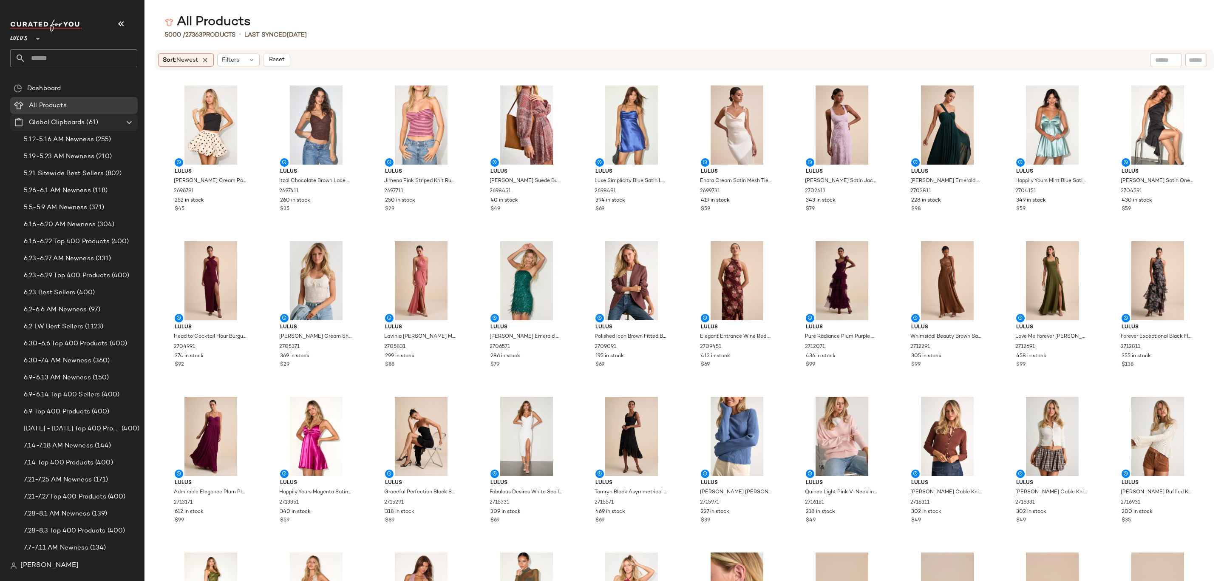
click at [67, 119] on span "Global Clipboards" at bounding box center [57, 123] width 56 height 10
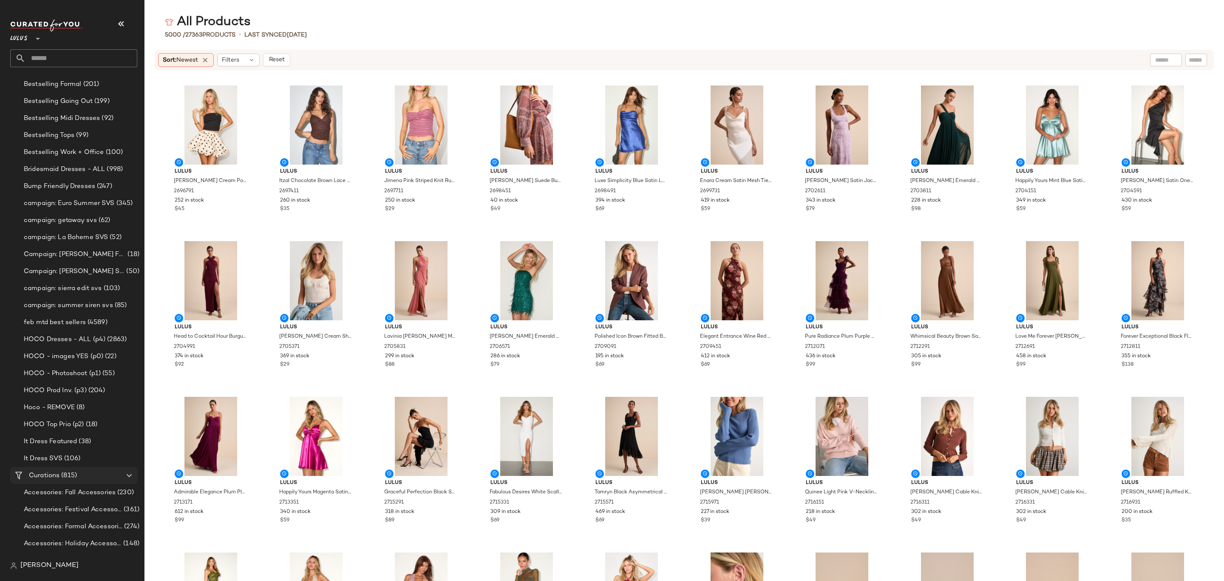
click at [83, 471] on div "Curations (815)" at bounding box center [74, 476] width 96 height 10
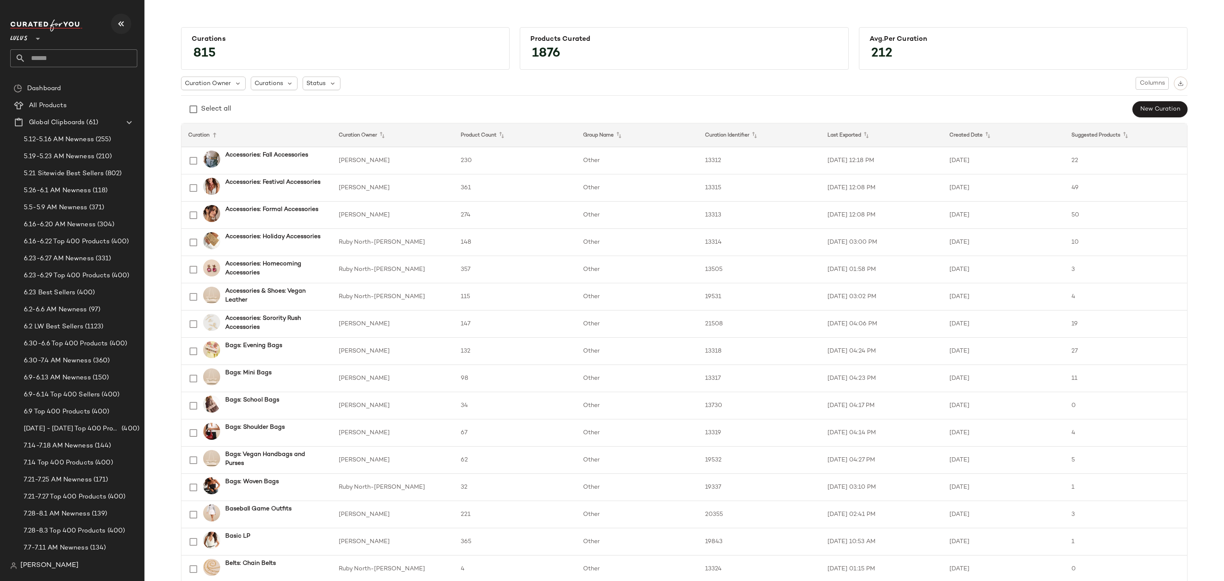
click at [122, 22] on icon "button" at bounding box center [121, 24] width 10 height 10
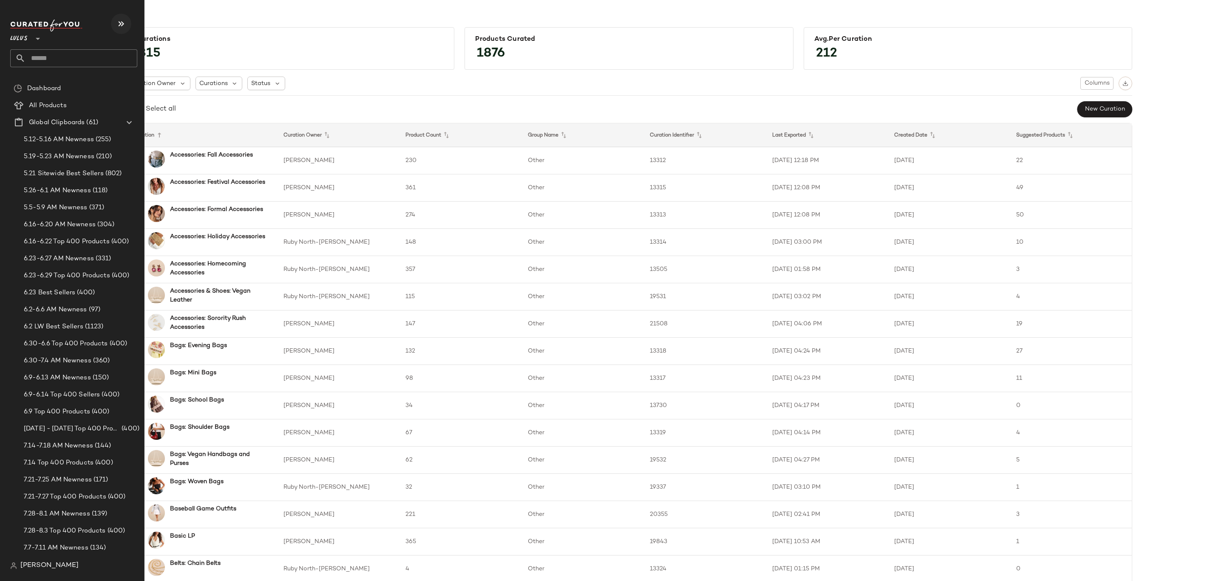
click at [125, 20] on icon "button" at bounding box center [121, 24] width 10 height 10
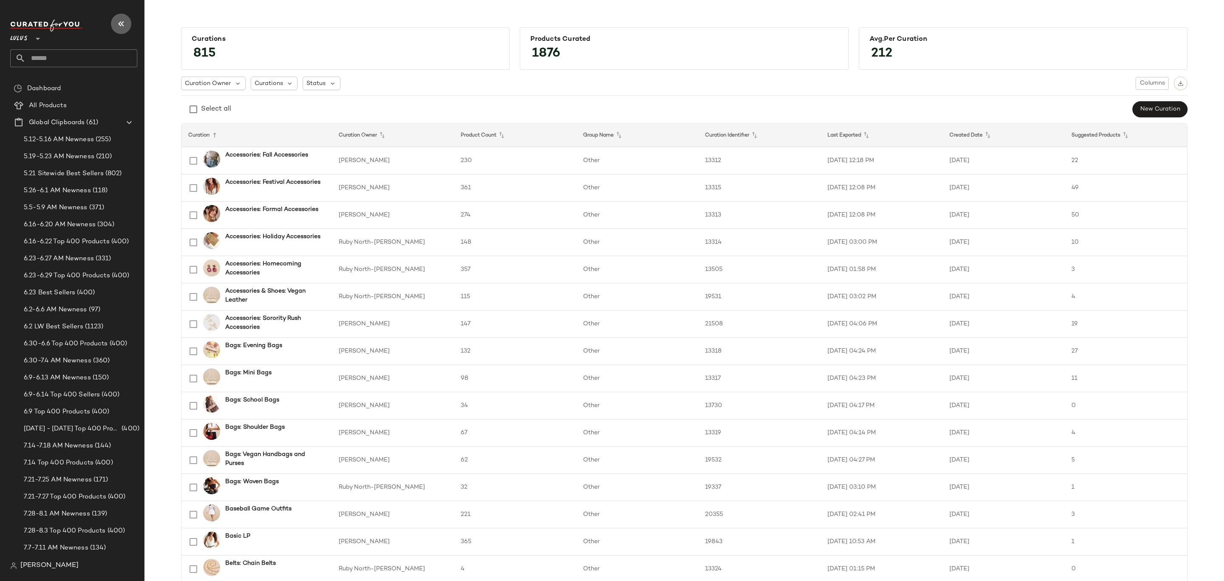
click at [125, 19] on icon "button" at bounding box center [121, 24] width 10 height 10
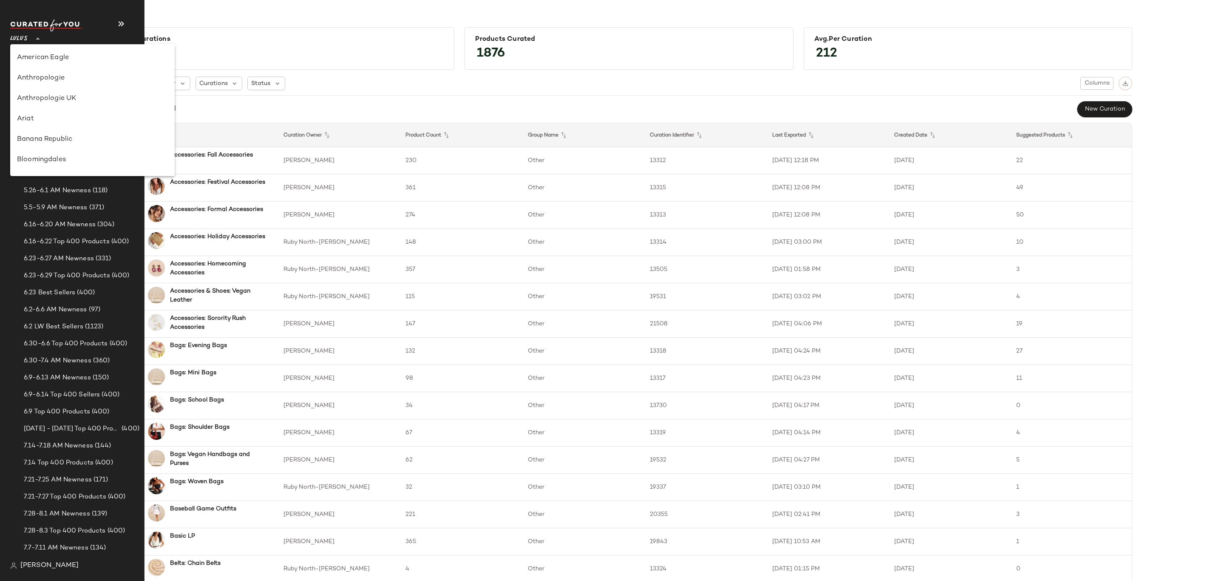
click at [26, 29] on span "Lulus" at bounding box center [18, 36] width 17 height 15
click at [178, 14] on div "Curations 815 Products Curated 1876 Avg.per Curation 212 Curation Owner Curatio…" at bounding box center [629, 297] width 1190 height 567
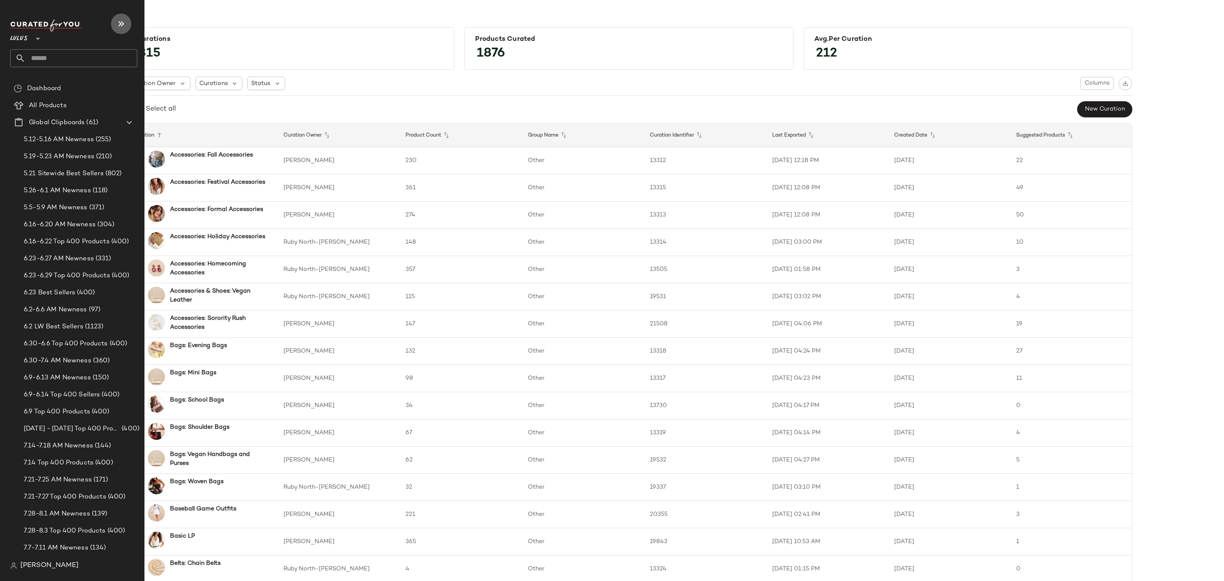
click at [119, 22] on icon "button" at bounding box center [121, 24] width 10 height 10
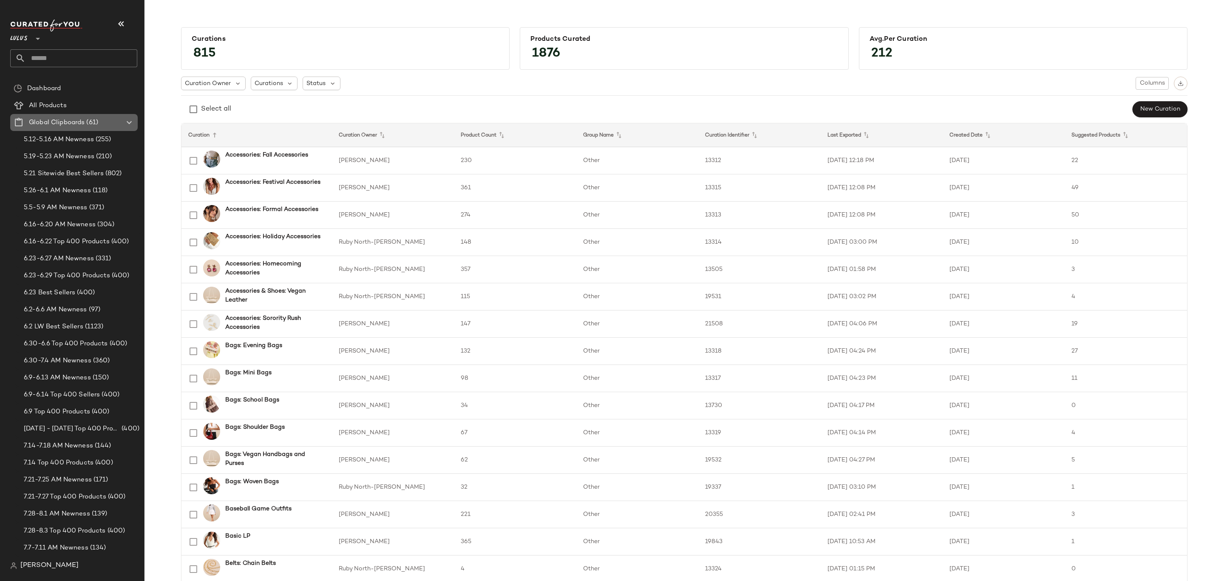
click at [127, 119] on icon at bounding box center [129, 122] width 10 height 10
click at [40, 41] on icon at bounding box center [38, 39] width 10 height 10
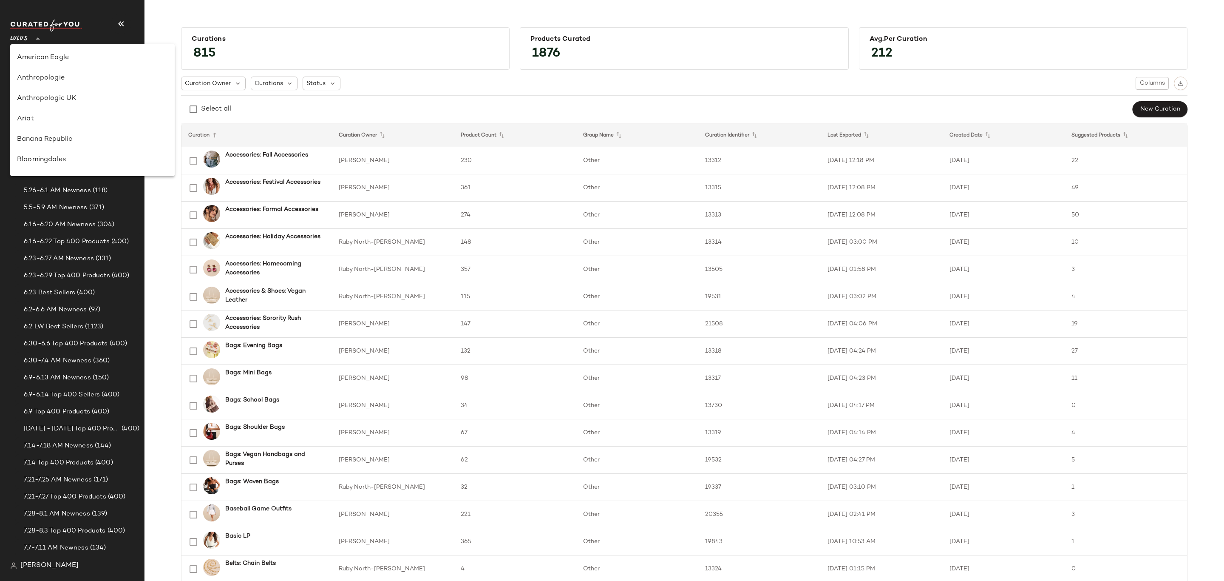
scroll to position [306, 0]
click at [393, 77] on div "Curation Owner Curations Status Columns" at bounding box center [684, 84] width 1007 height 14
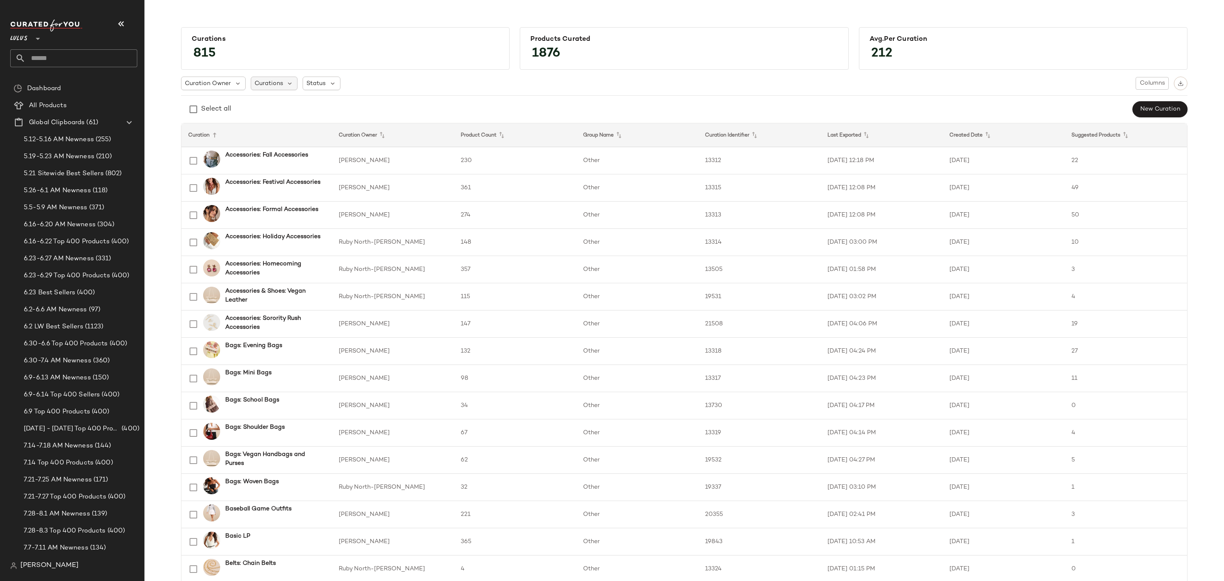
click at [285, 77] on div "Curations" at bounding box center [274, 84] width 47 height 14
click at [405, 83] on div "Curation Owner Curations Status Columns" at bounding box center [684, 84] width 1007 height 14
click at [189, 83] on span "Curation Owner" at bounding box center [208, 83] width 46 height 9
click at [478, 113] on div "Select all New Curation" at bounding box center [684, 109] width 1007 height 17
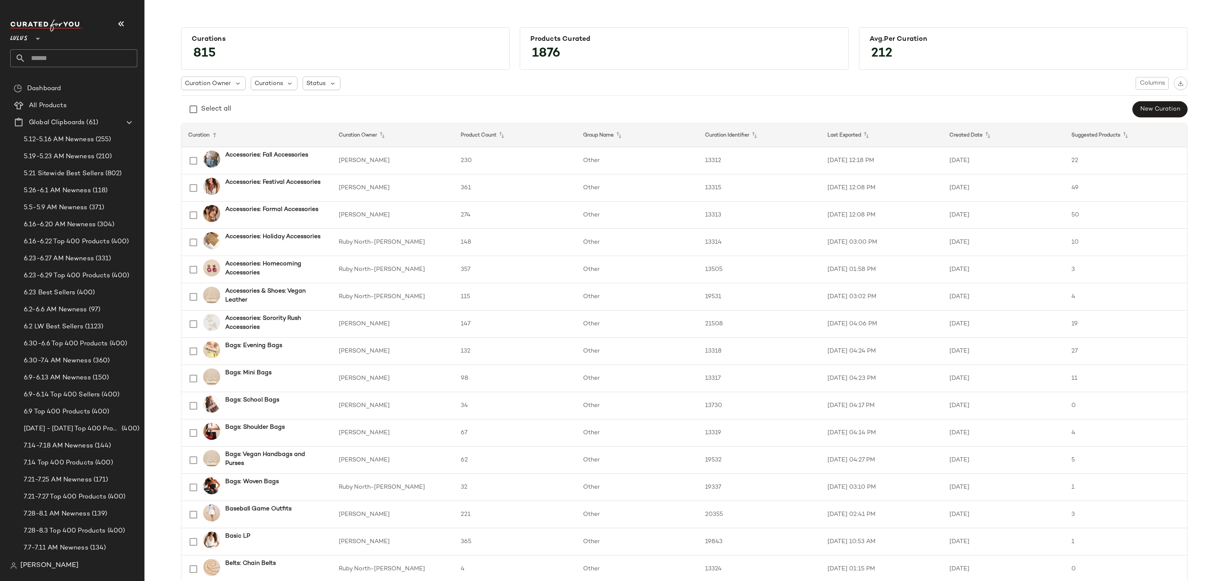
click at [1028, 102] on div "Select all New Curation" at bounding box center [684, 109] width 1007 height 17
click at [50, 567] on span "[PERSON_NAME]" at bounding box center [49, 565] width 58 height 10
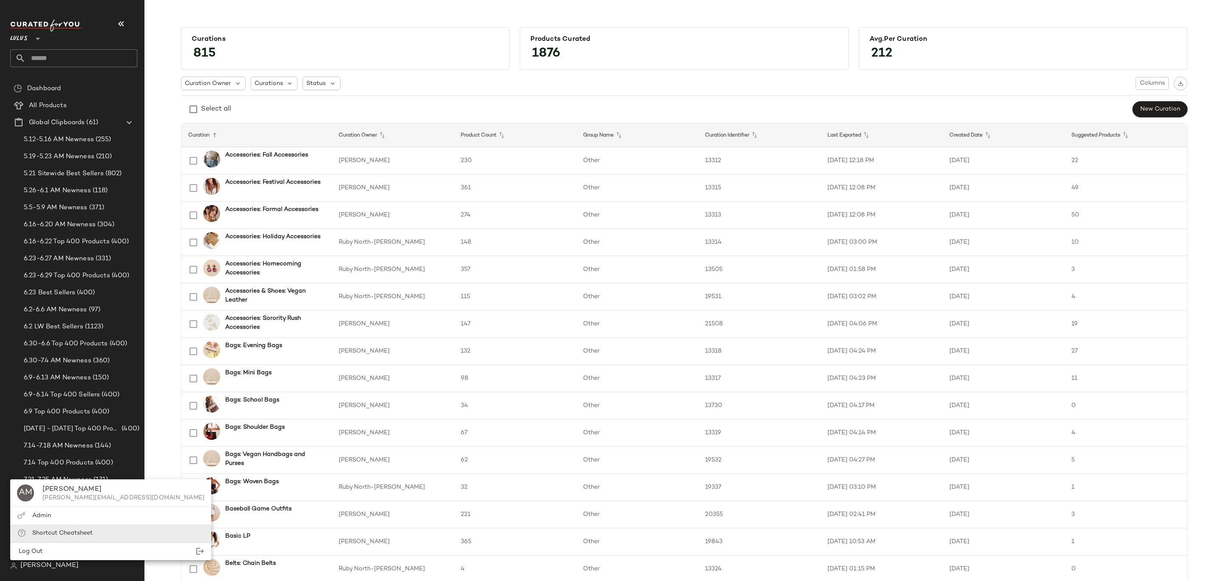
click at [64, 536] on span "Shortcut Cheatsheet" at bounding box center [62, 533] width 60 height 6
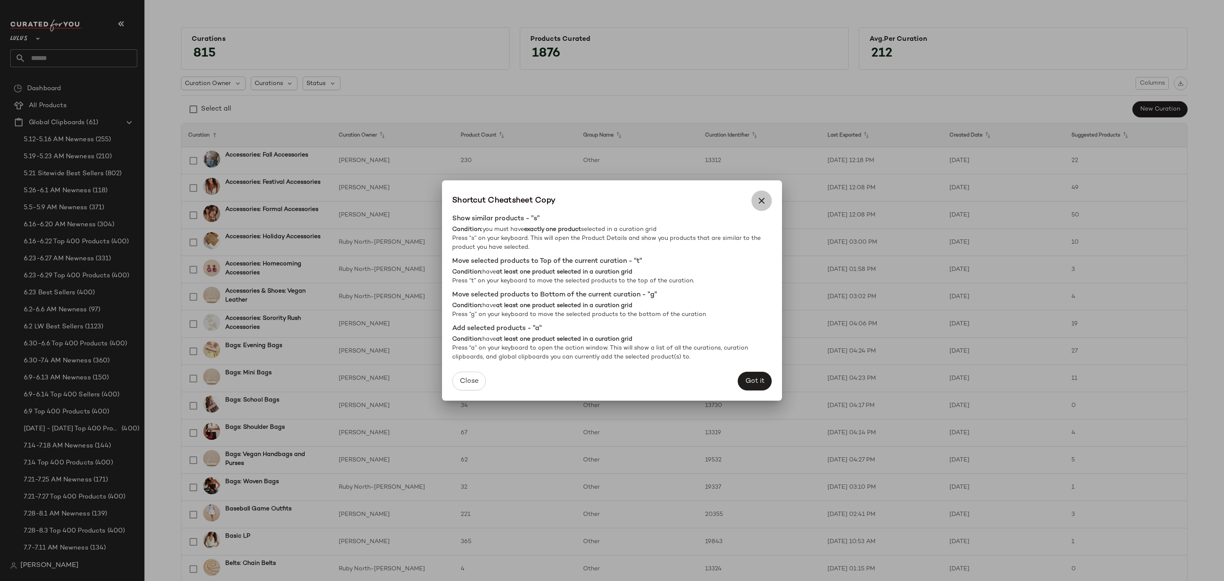
drag, startPoint x: 768, startPoint y: 199, endPoint x: 757, endPoint y: 210, distance: 15.6
click at [768, 199] on button "button" at bounding box center [761, 200] width 20 height 20
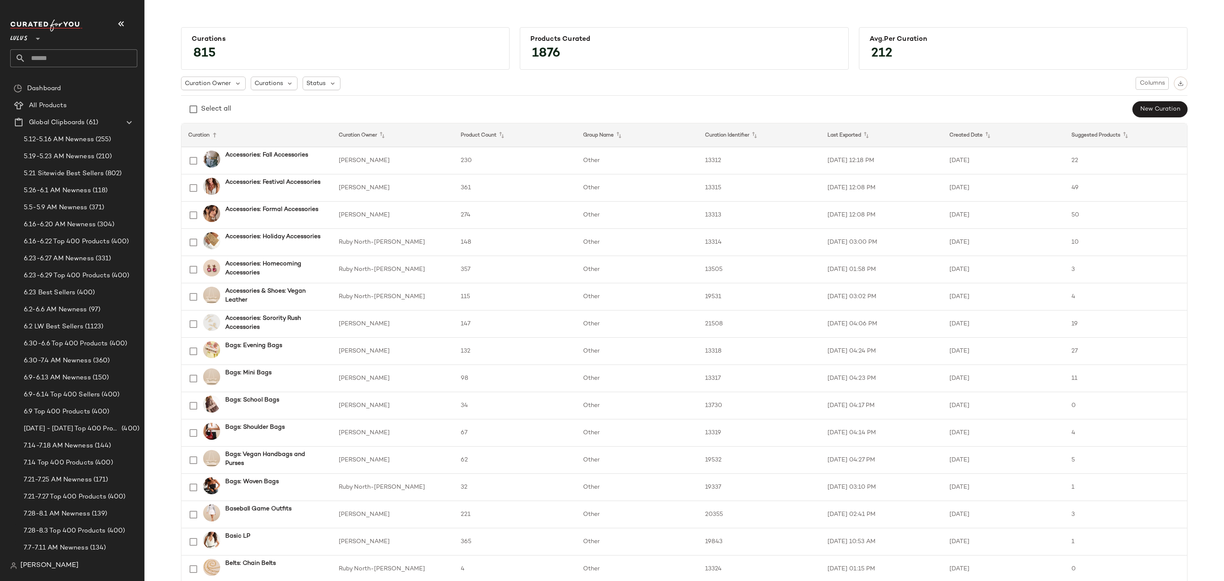
drag, startPoint x: 59, startPoint y: 565, endPoint x: 30, endPoint y: 564, distance: 28.9
click at [30, 564] on span "[PERSON_NAME]" at bounding box center [49, 565] width 58 height 10
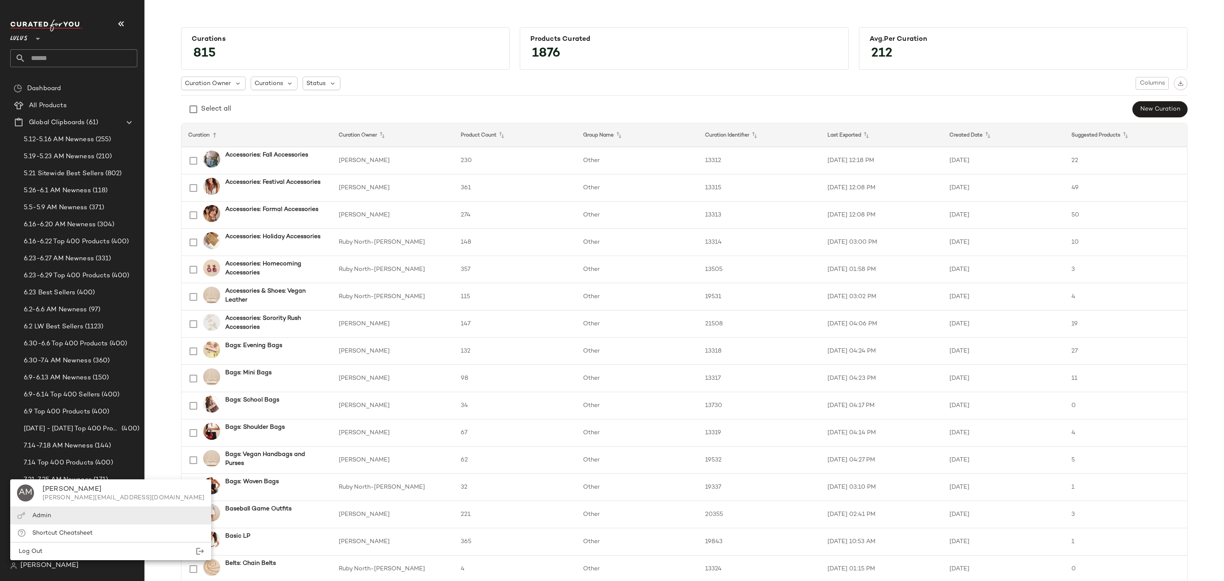
click at [52, 524] on div "Admin" at bounding box center [110, 532] width 201 height 17
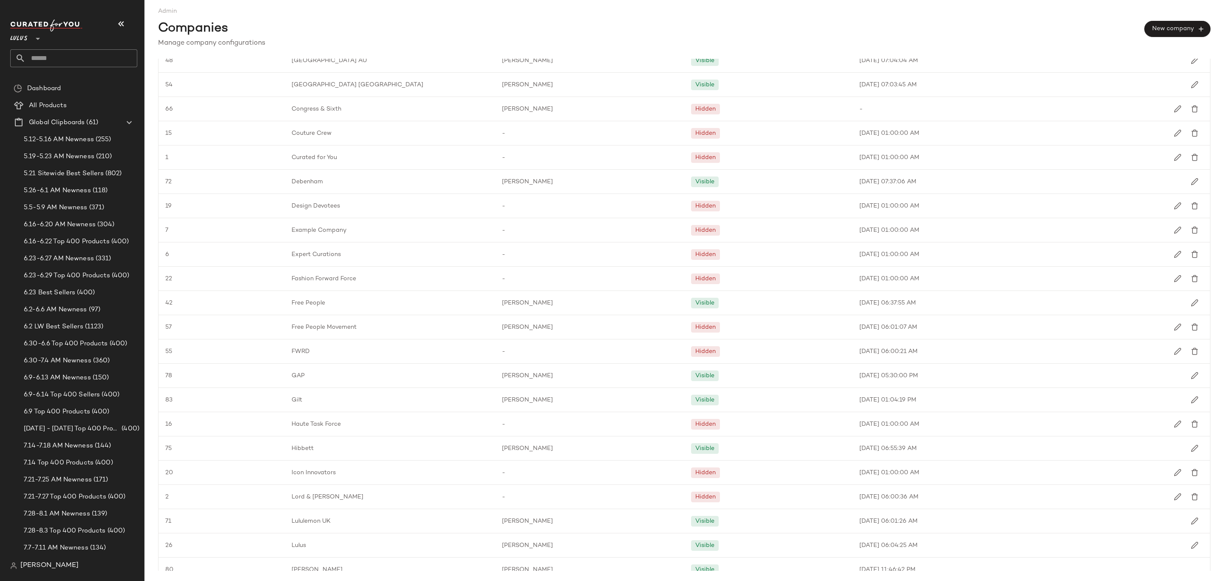
scroll to position [383, 0]
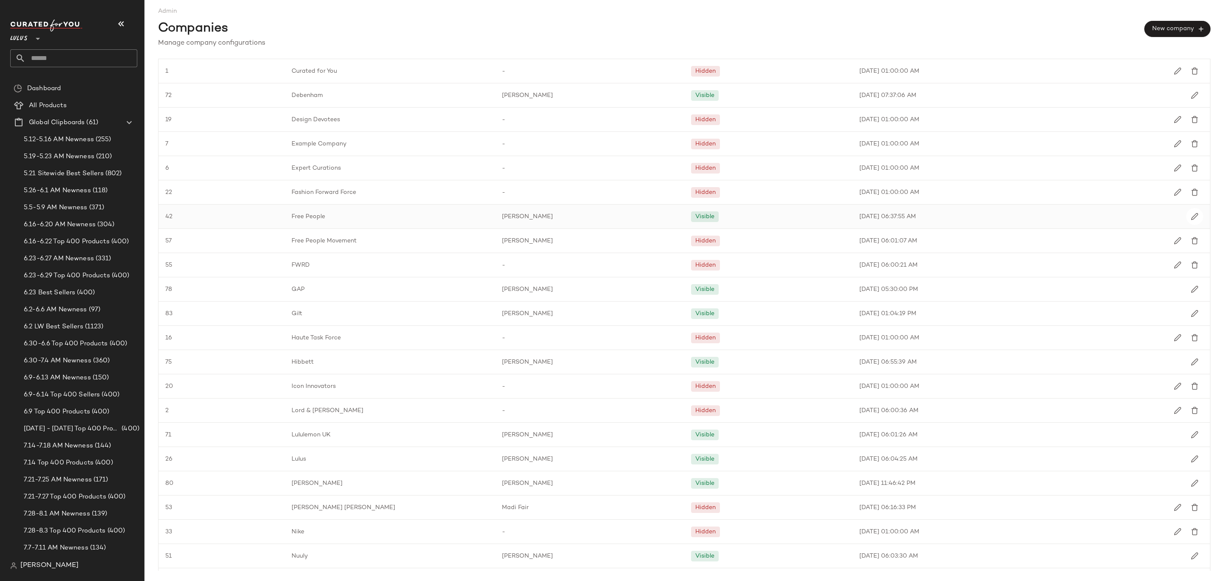
click at [317, 218] on span "Free People" at bounding box center [309, 216] width 34 height 9
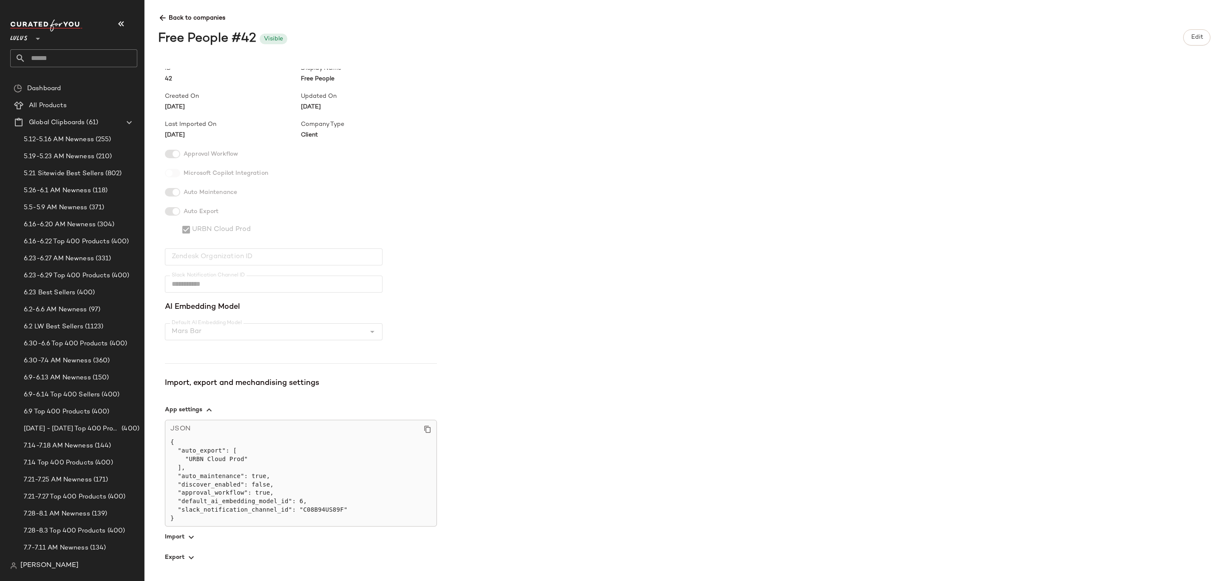
scroll to position [41, 0]
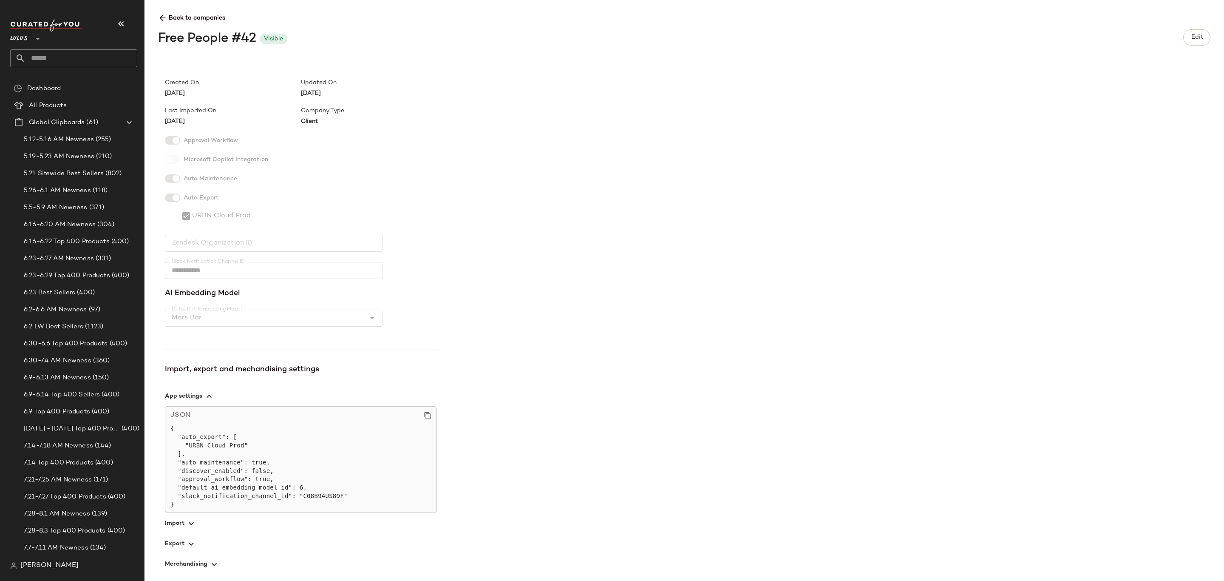
click at [210, 562] on icon "button" at bounding box center [214, 564] width 10 height 10
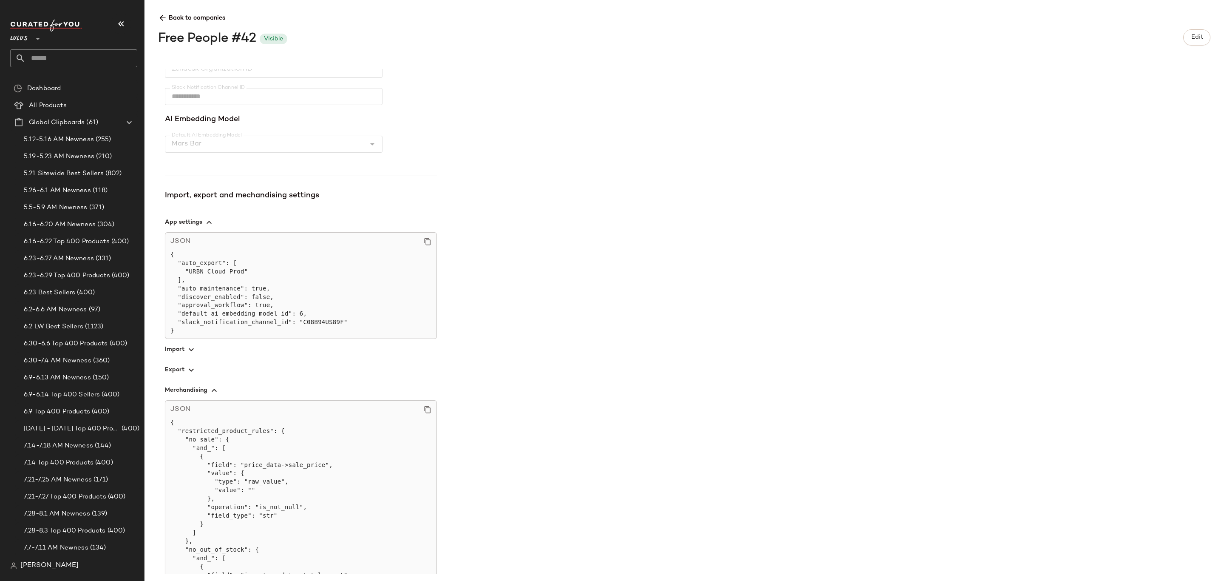
scroll to position [0, 0]
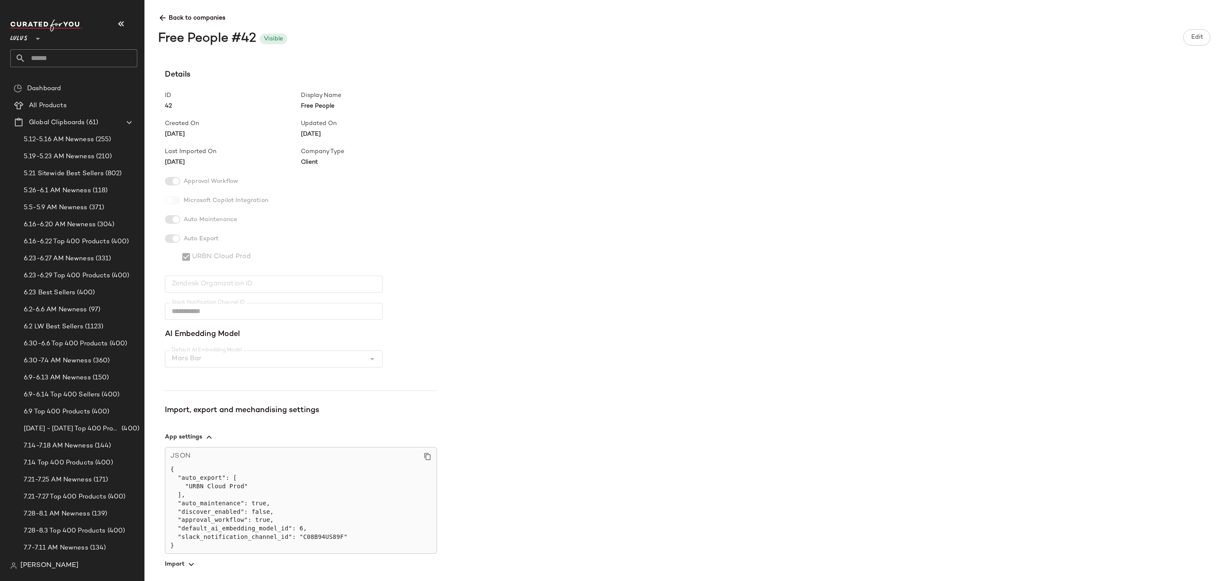
click at [162, 18] on icon at bounding box center [162, 18] width 9 height 9
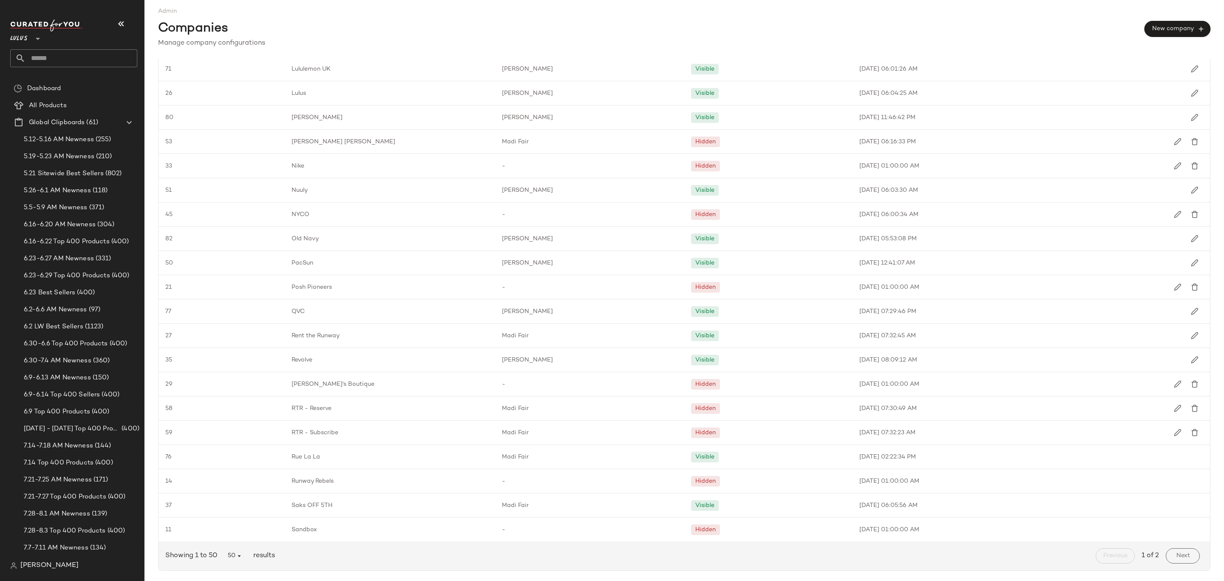
scroll to position [758, 0]
click at [43, 568] on span "[PERSON_NAME]" at bounding box center [49, 565] width 58 height 10
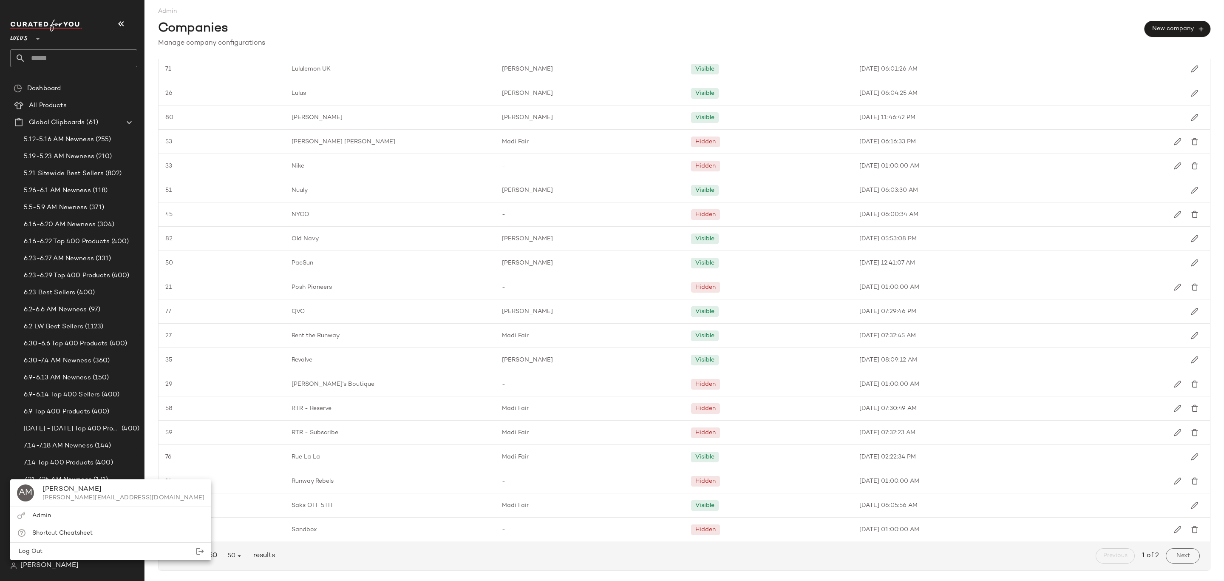
click at [403, 31] on div "Companies New company" at bounding box center [684, 27] width 1052 height 23
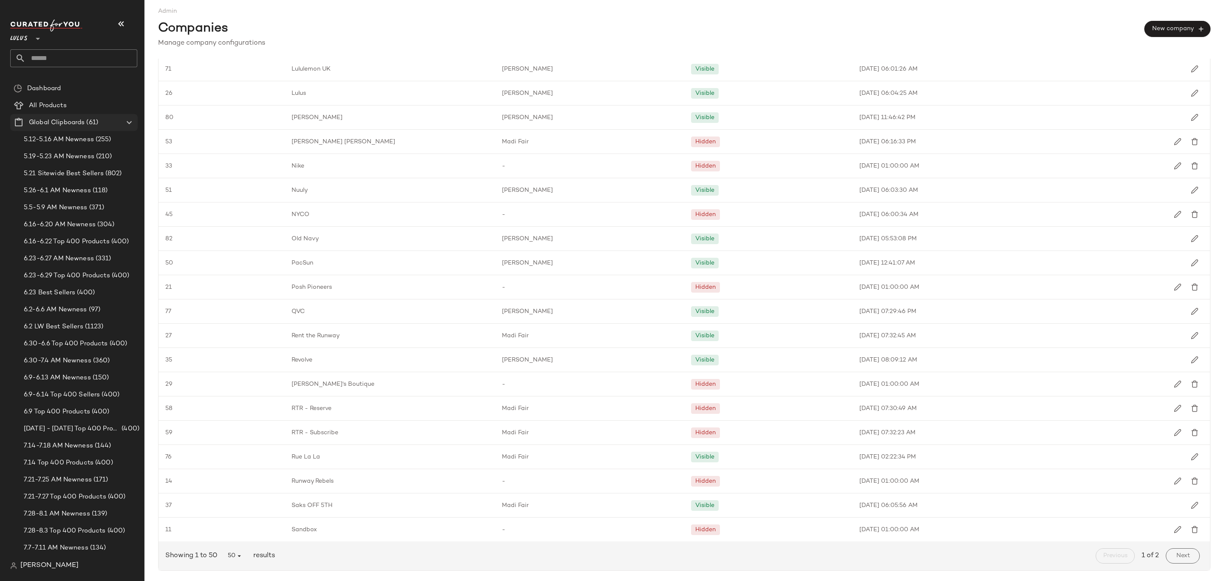
click at [77, 125] on span "Global Clipboards" at bounding box center [57, 123] width 56 height 10
click at [78, 122] on span "Global Clipboards" at bounding box center [57, 123] width 56 height 10
click at [50, 104] on span "All Products" at bounding box center [48, 106] width 38 height 10
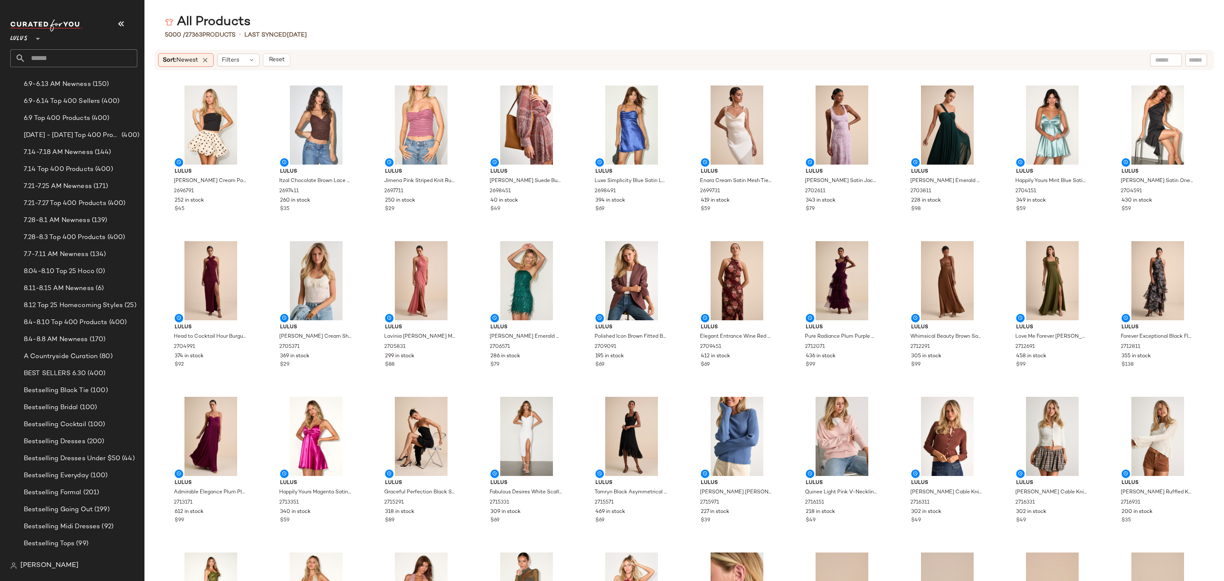
scroll to position [319, 0]
click at [208, 153] on span "View" at bounding box center [210, 150] width 14 height 7
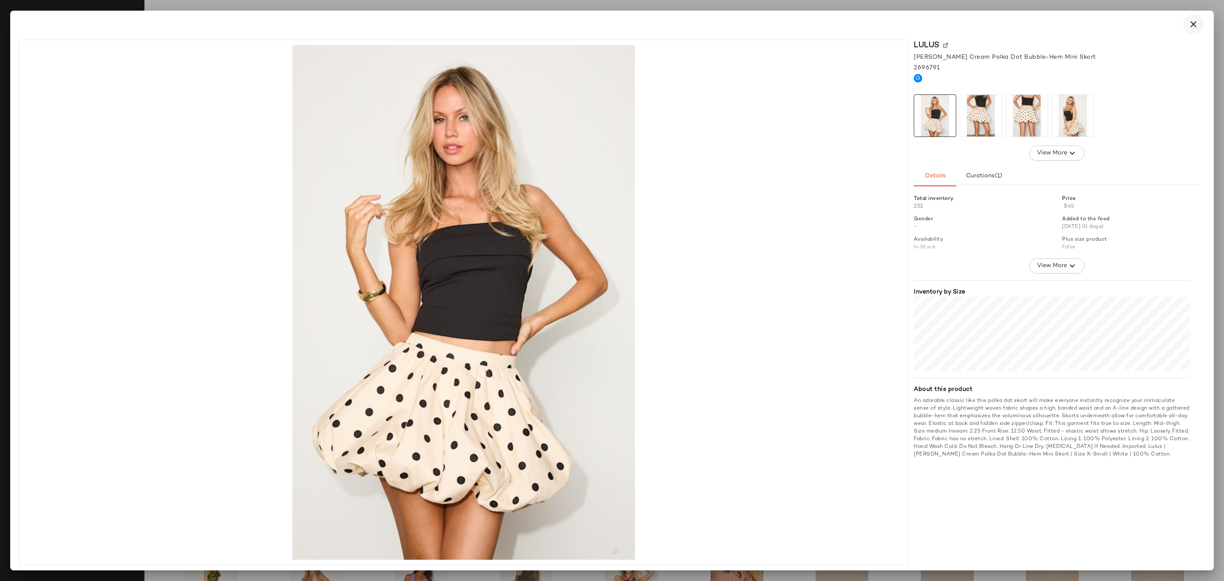
click at [1190, 27] on icon "button" at bounding box center [1193, 24] width 10 height 10
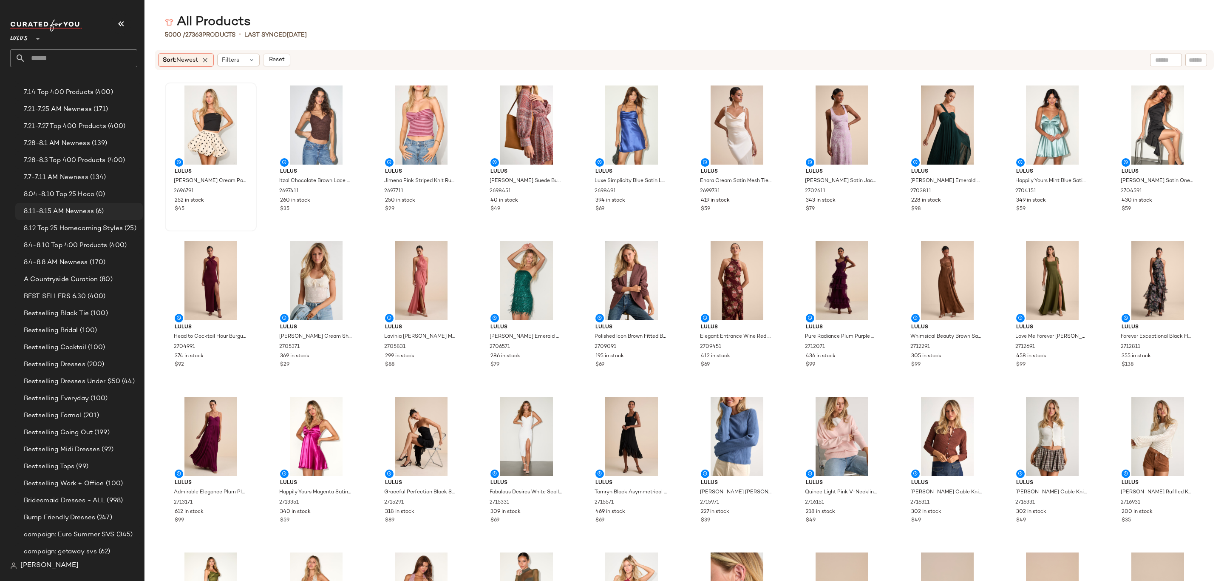
scroll to position [446, 0]
click at [87, 133] on span "8.11-8.15 AM Newness" at bounding box center [59, 135] width 70 height 10
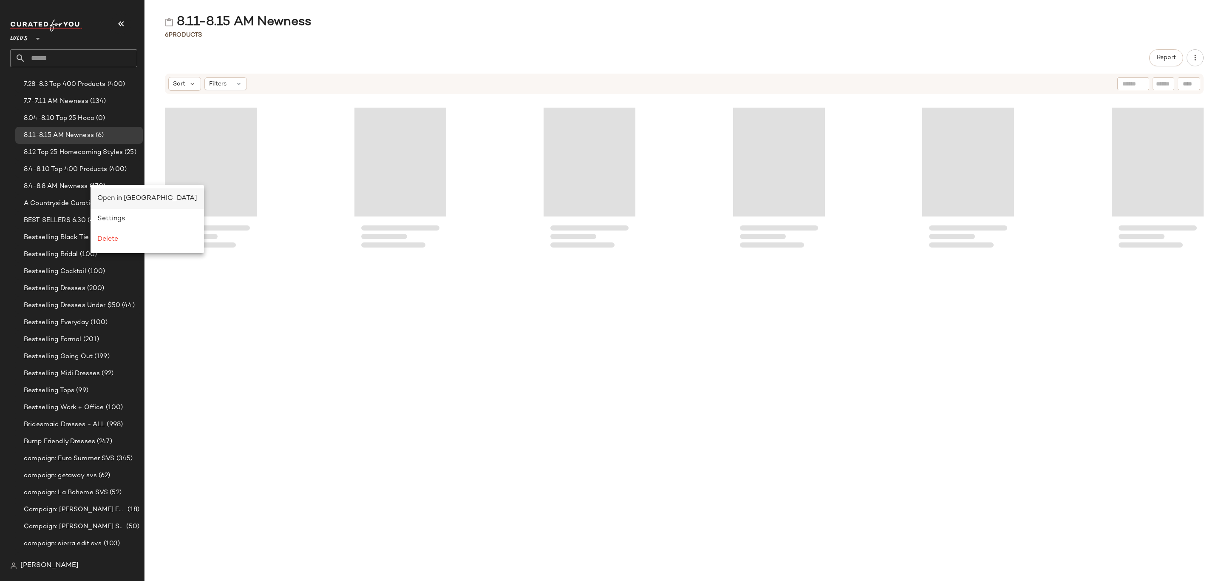
click at [119, 199] on span "Open in [GEOGRAPHIC_DATA]" at bounding box center [147, 198] width 100 height 7
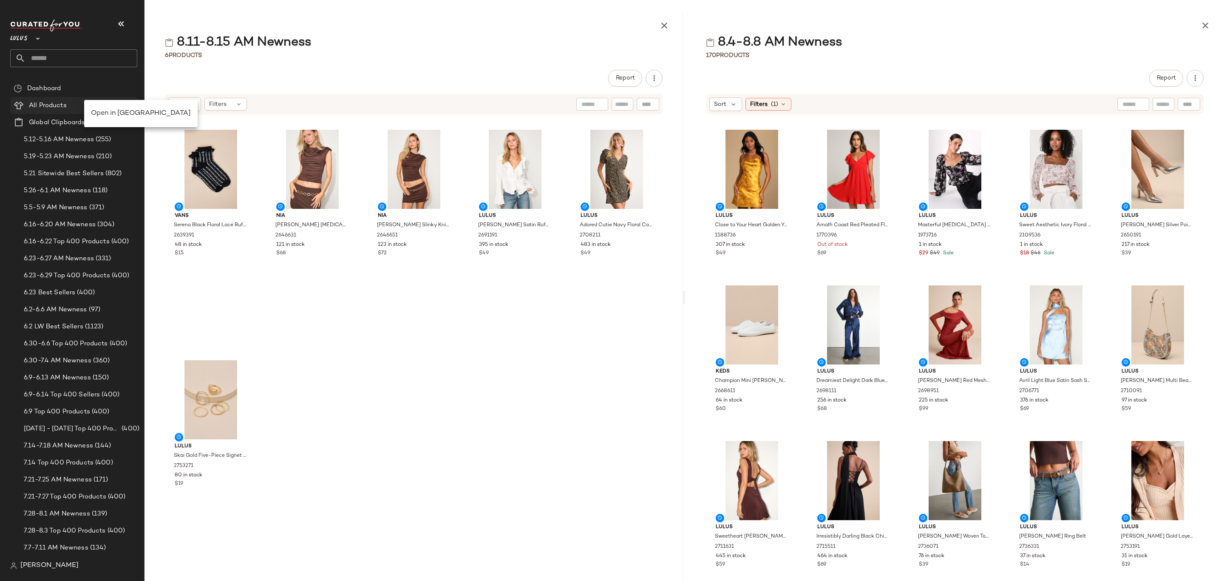
click at [110, 108] on div "Open in [GEOGRAPHIC_DATA]" at bounding box center [141, 113] width 100 height 10
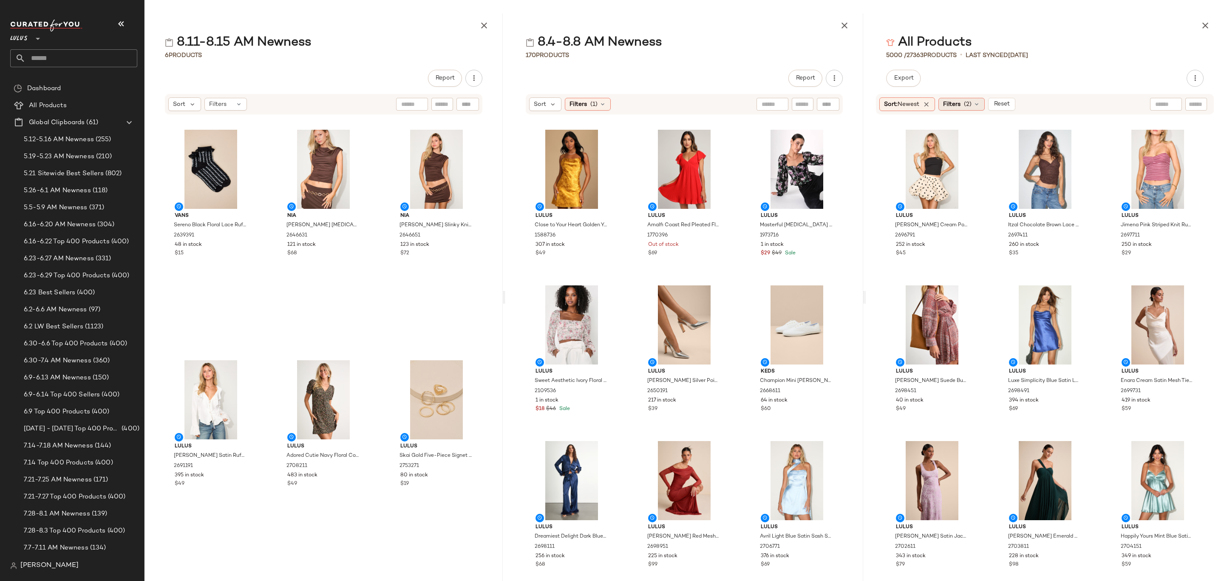
click at [961, 107] on span "Filters" at bounding box center [951, 104] width 17 height 9
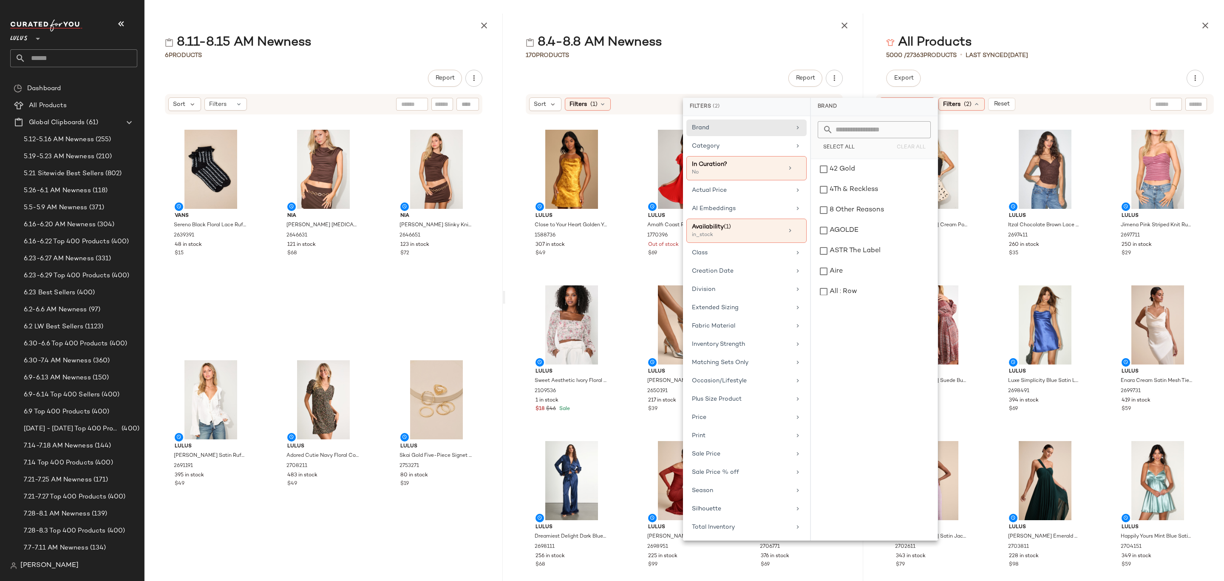
click at [1059, 74] on div "Export" at bounding box center [1045, 78] width 358 height 17
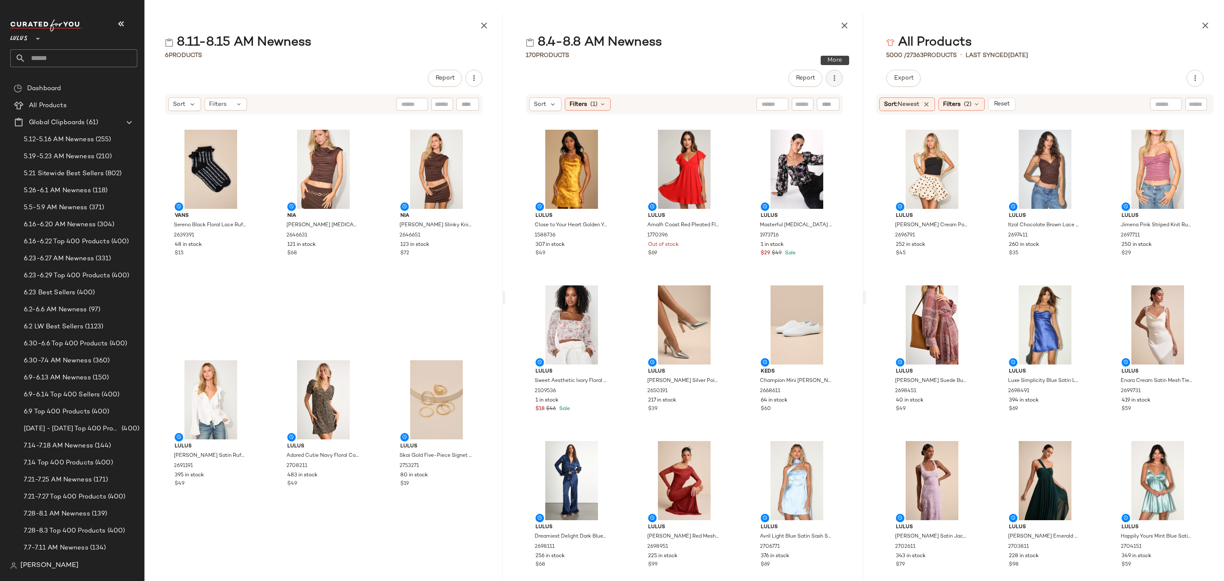
click at [835, 78] on icon "button" at bounding box center [834, 78] width 9 height 9
click at [930, 500] on button "View" at bounding box center [931, 506] width 29 height 15
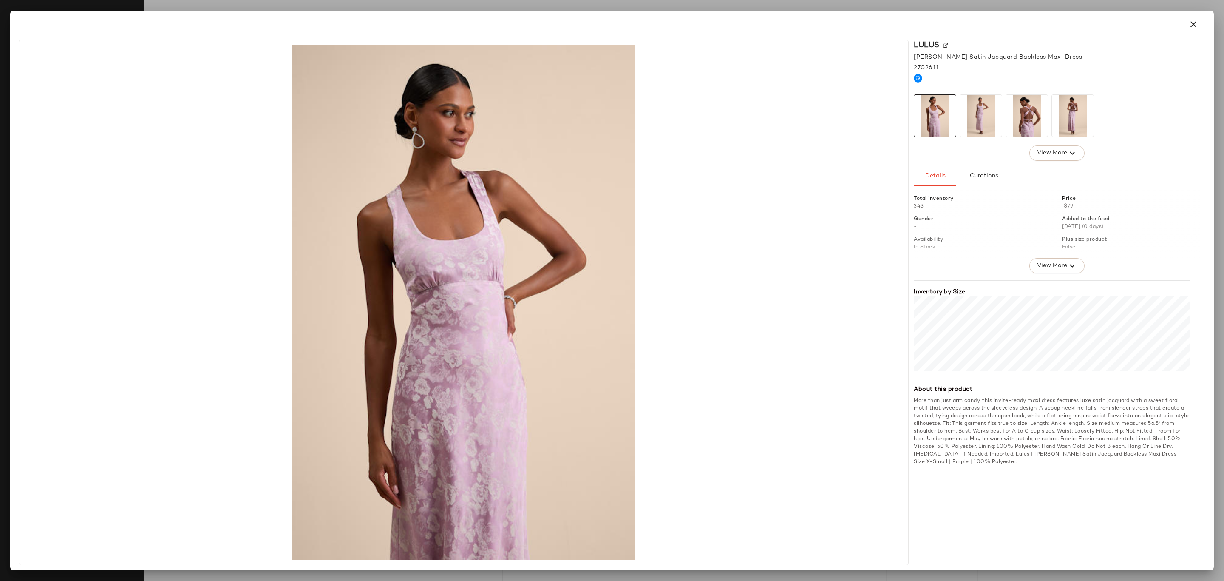
click at [385, 576] on div at bounding box center [612, 290] width 1224 height 581
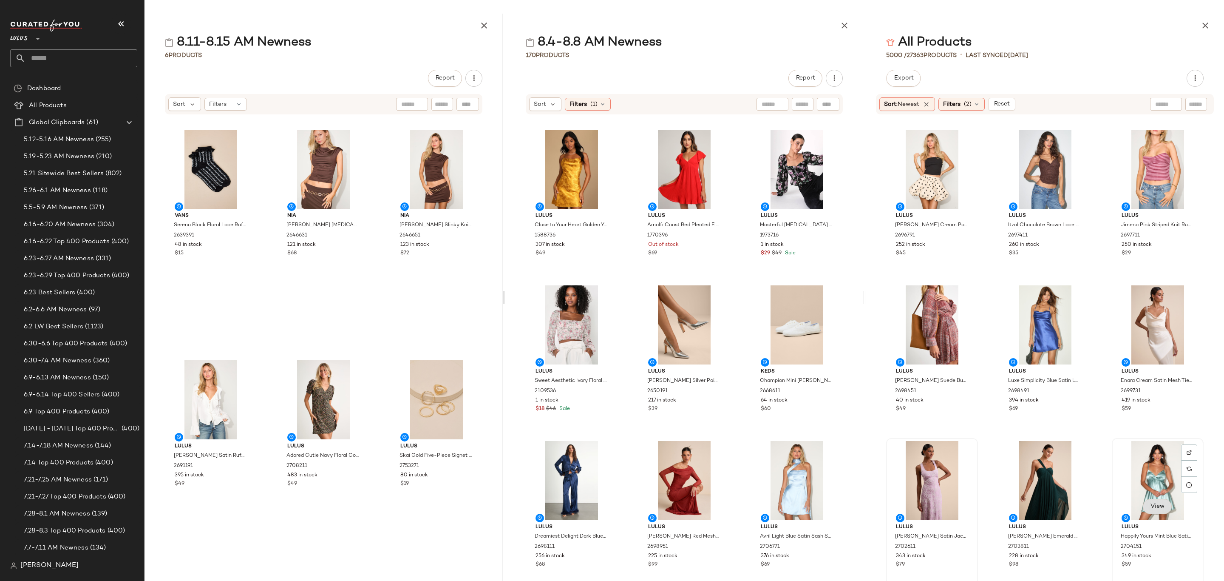
click at [1150, 508] on span "View" at bounding box center [1157, 506] width 14 height 7
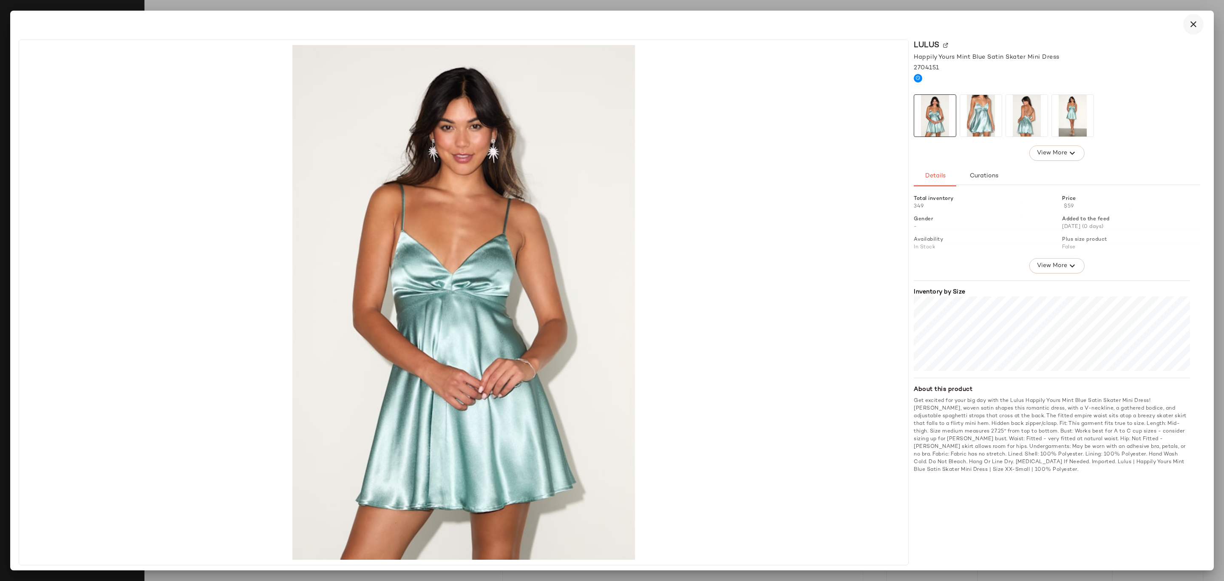
click at [1192, 27] on icon "button" at bounding box center [1193, 24] width 10 height 10
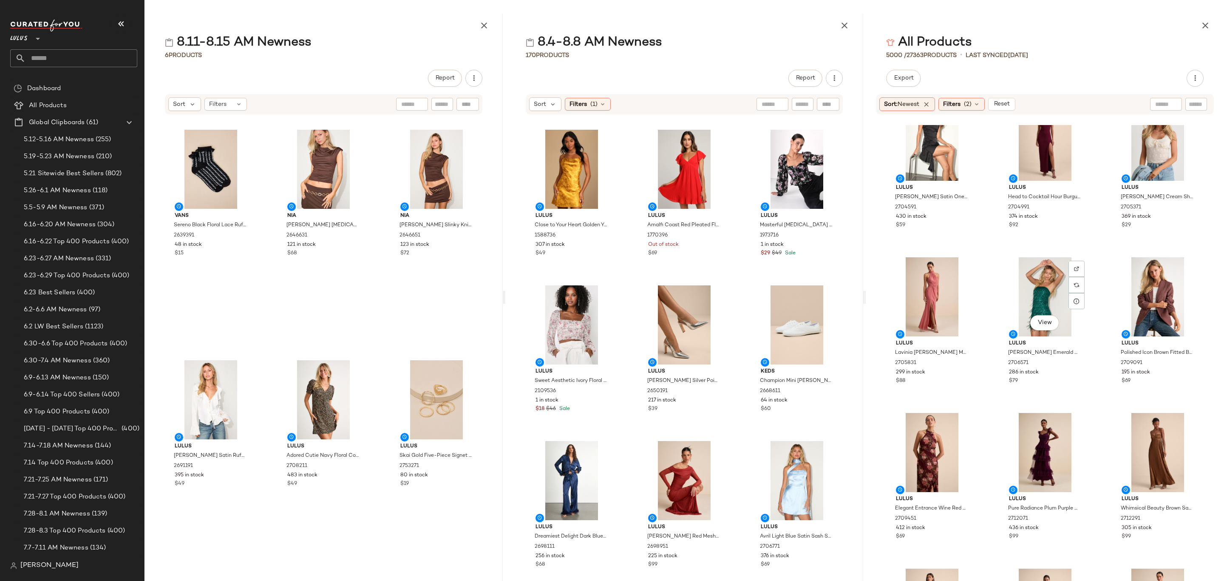
scroll to position [453, 0]
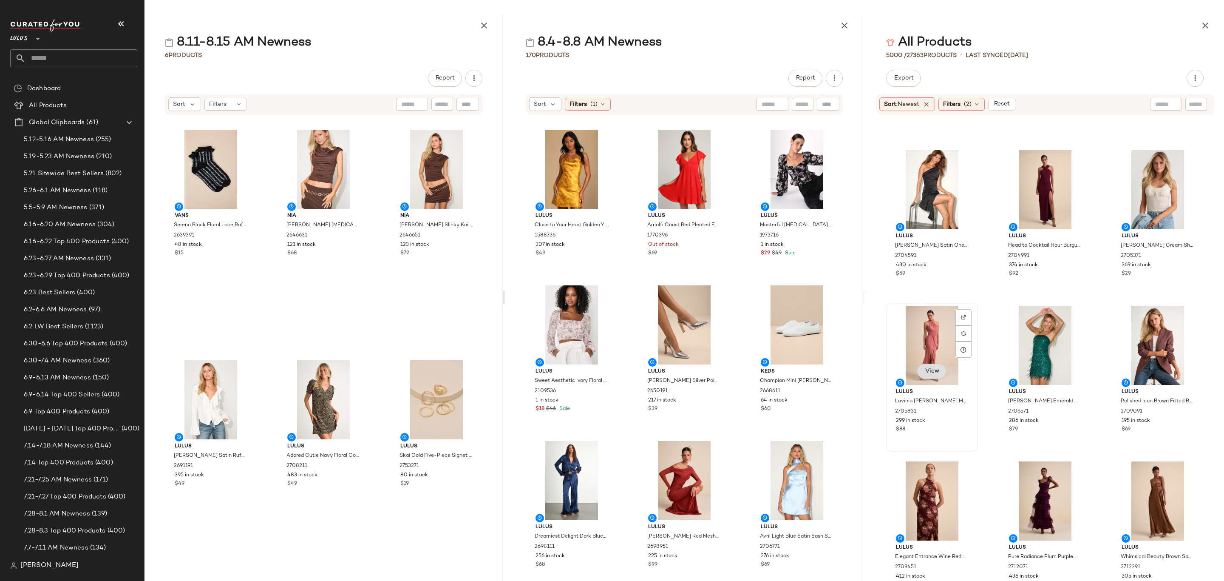
click at [930, 369] on span "View" at bounding box center [931, 371] width 14 height 7
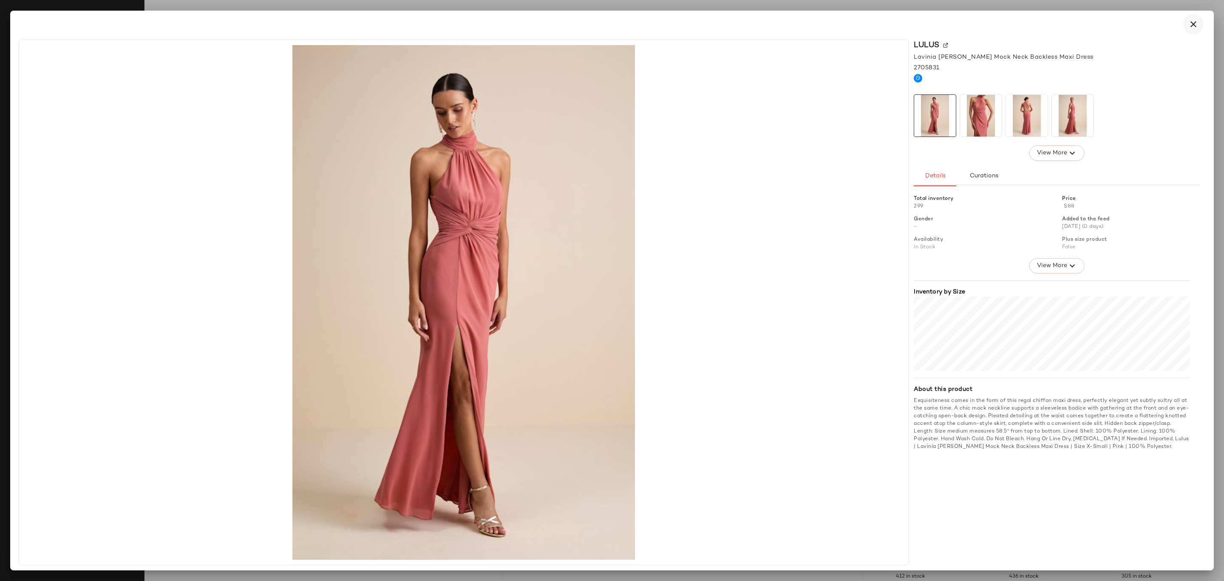
click at [1199, 27] on button "button" at bounding box center [1193, 24] width 20 height 20
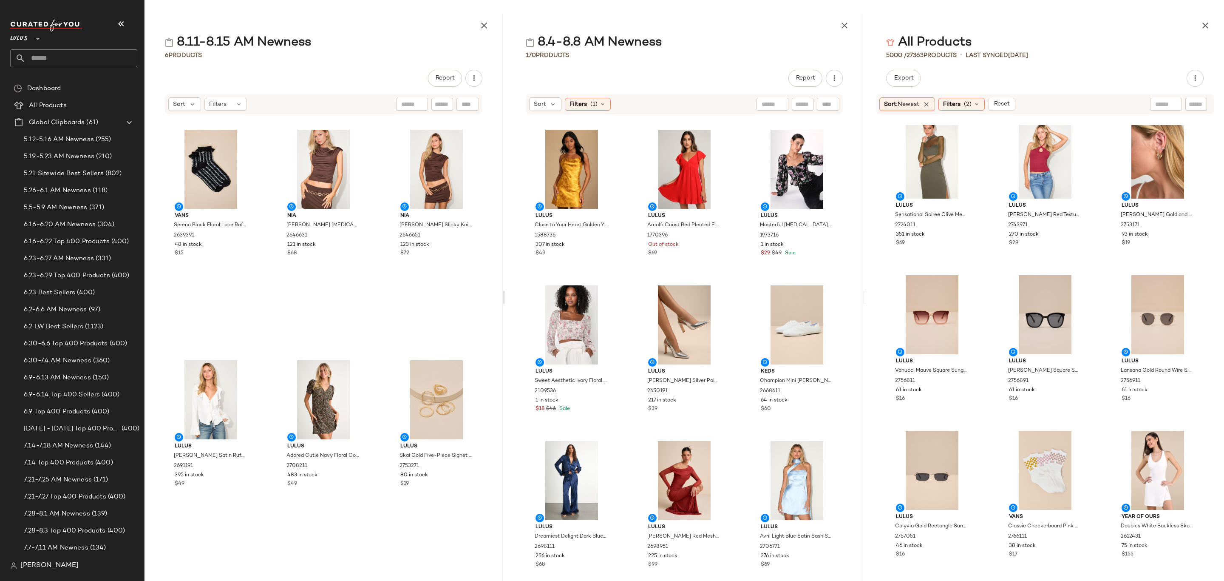
scroll to position [0, 0]
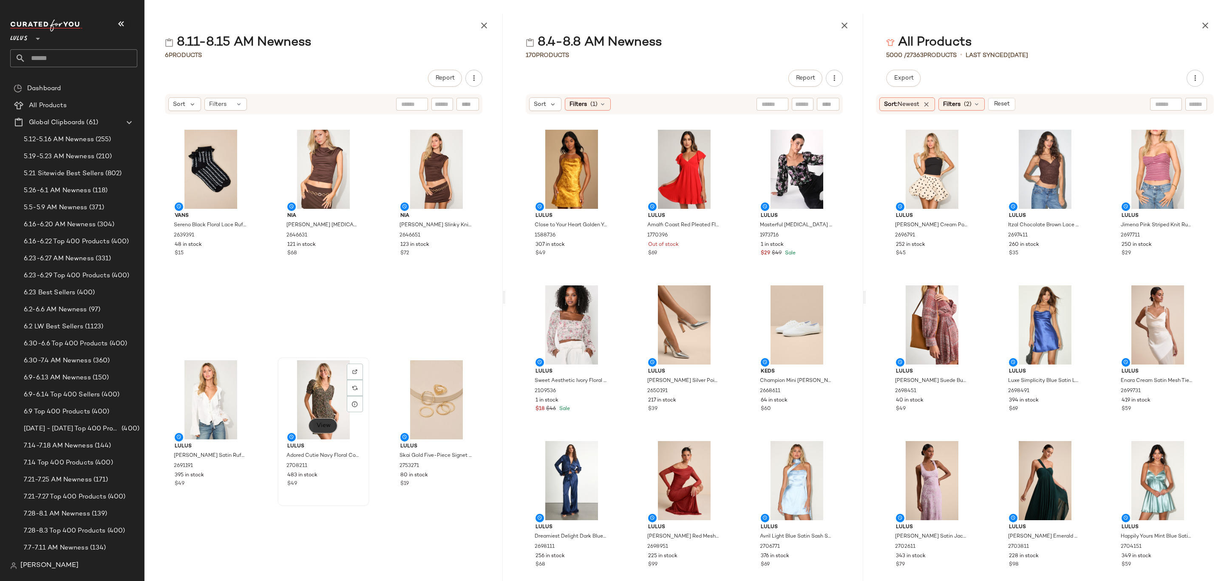
click at [328, 423] on button "View" at bounding box center [323, 425] width 29 height 15
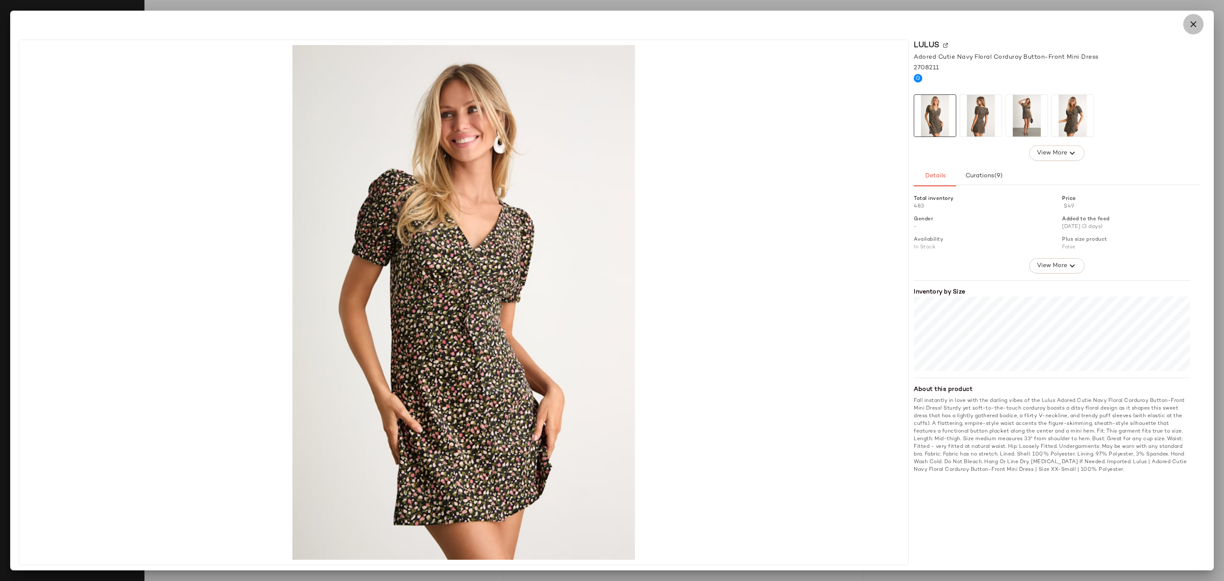
click at [1200, 24] on button "button" at bounding box center [1193, 24] width 20 height 20
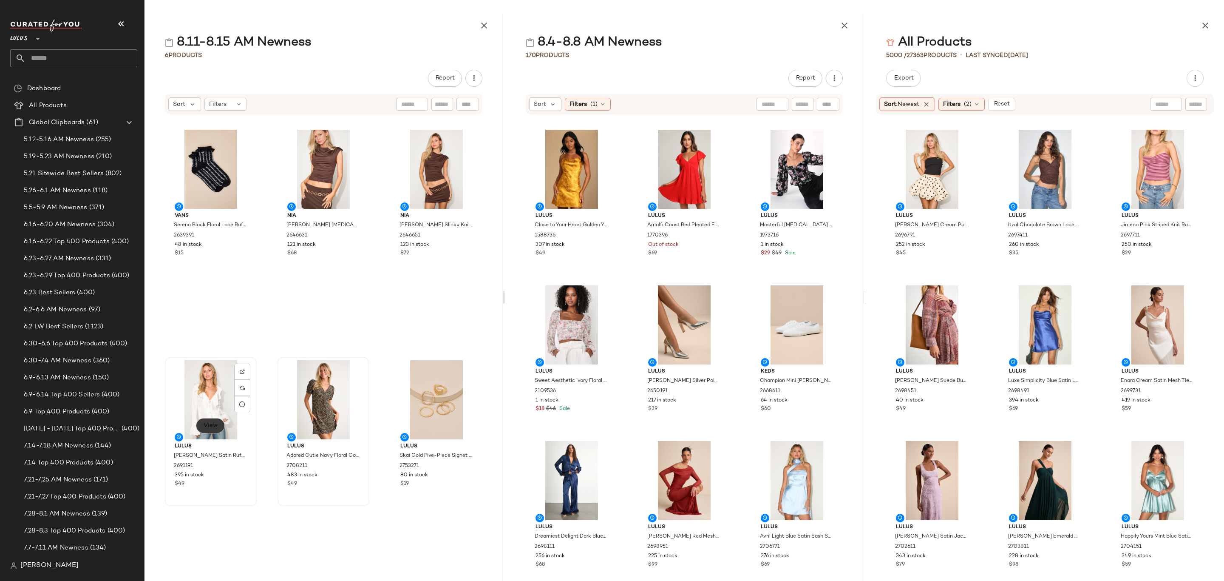
click at [208, 430] on button "View" at bounding box center [210, 425] width 29 height 15
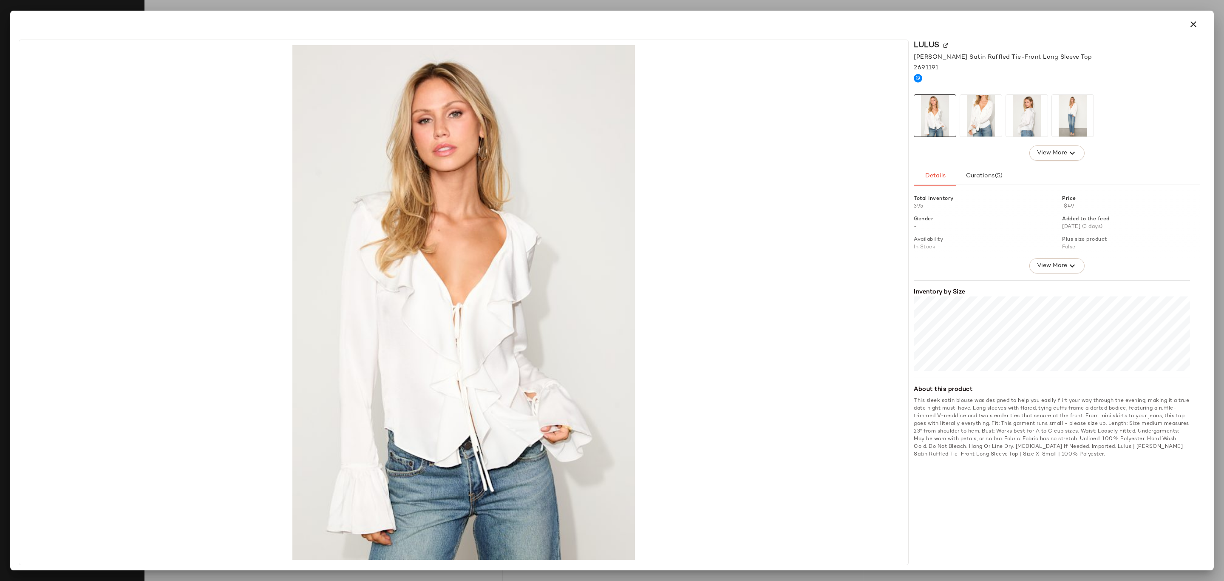
drag, startPoint x: 1194, startPoint y: 26, endPoint x: 1181, endPoint y: 37, distance: 17.4
click at [1194, 26] on icon "button" at bounding box center [1193, 24] width 10 height 10
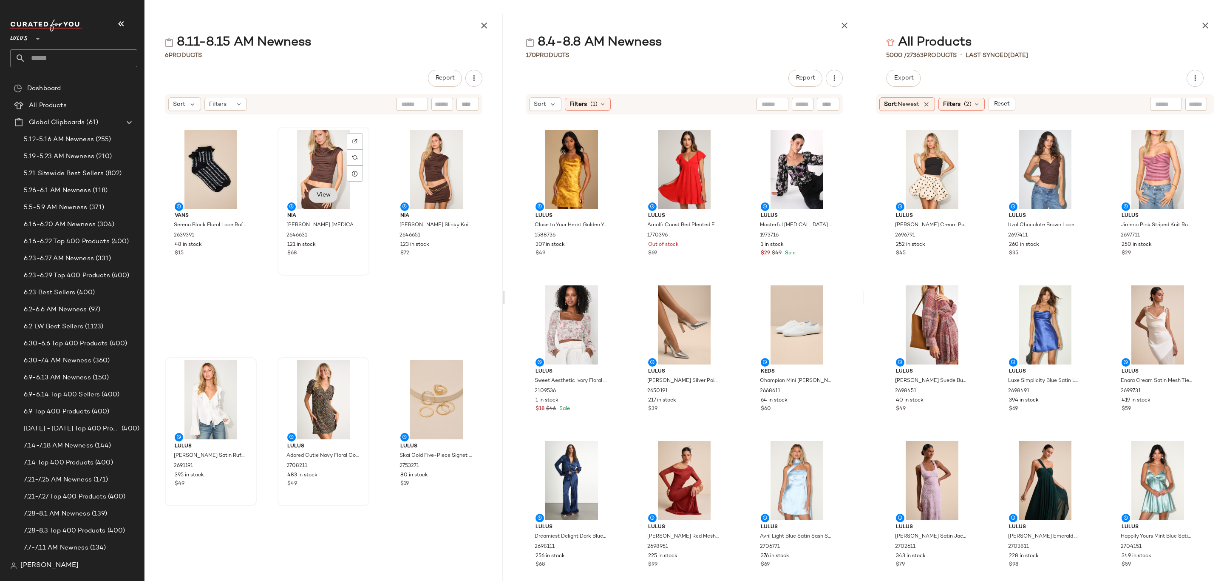
click at [317, 190] on button "View" at bounding box center [323, 194] width 29 height 15
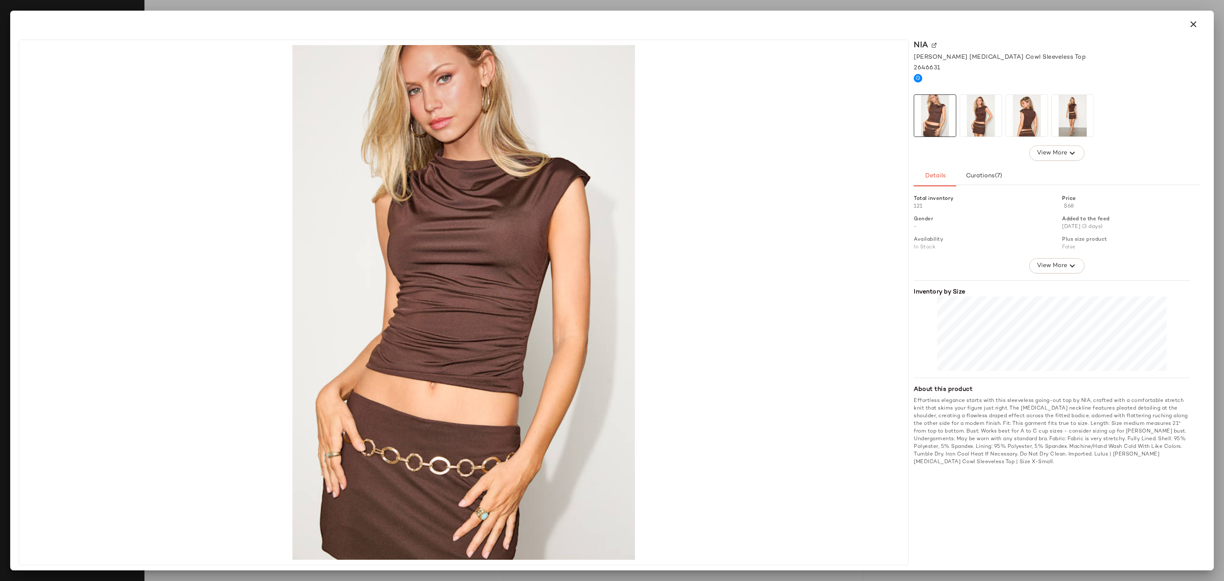
click at [1196, 23] on icon "button" at bounding box center [1193, 24] width 10 height 10
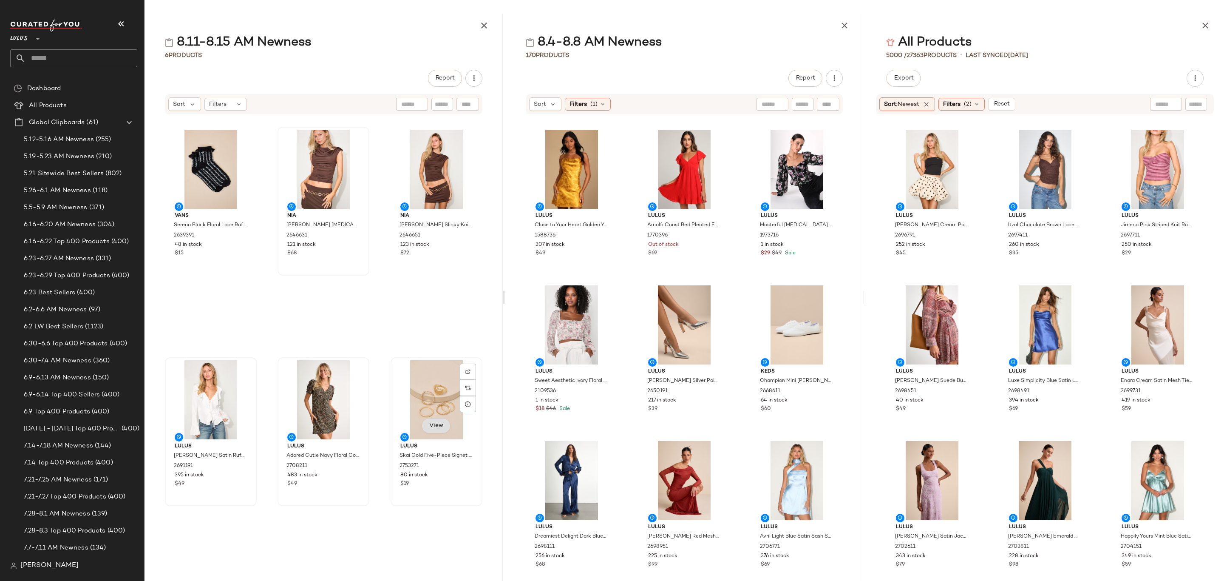
click at [429, 426] on span "View" at bounding box center [436, 425] width 14 height 7
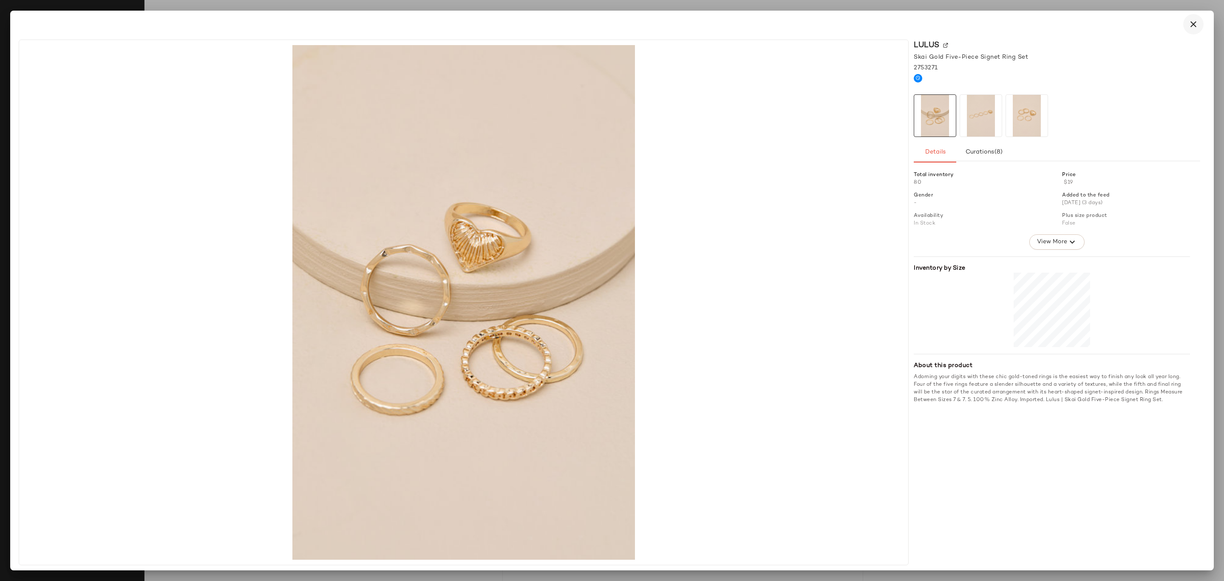
click at [1198, 22] on icon "button" at bounding box center [1193, 24] width 10 height 10
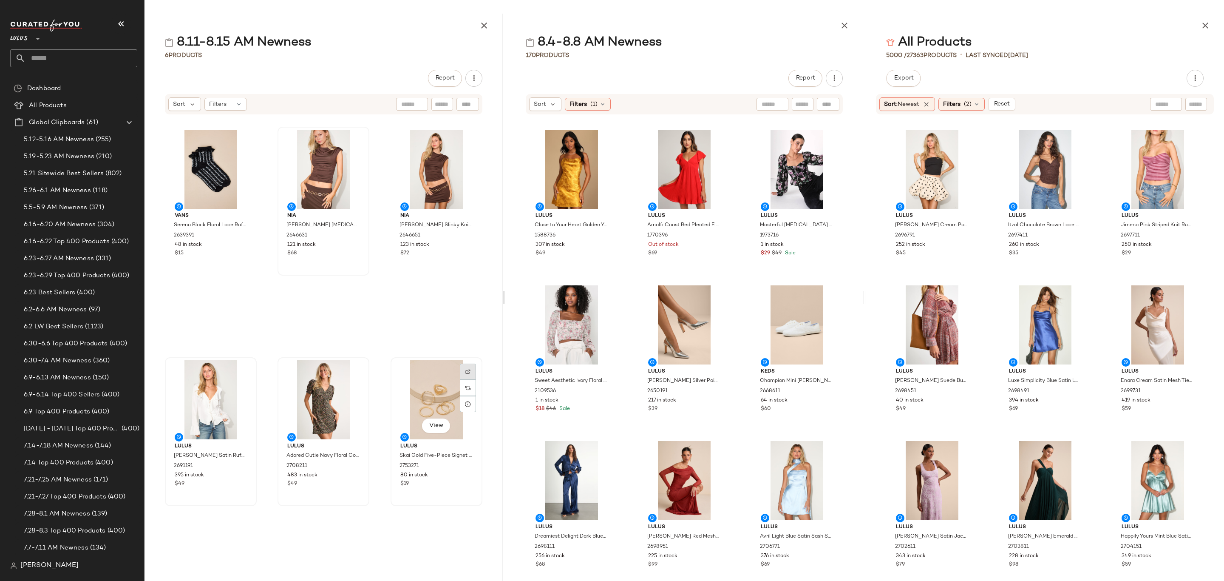
click at [462, 380] on div at bounding box center [468, 388] width 16 height 16
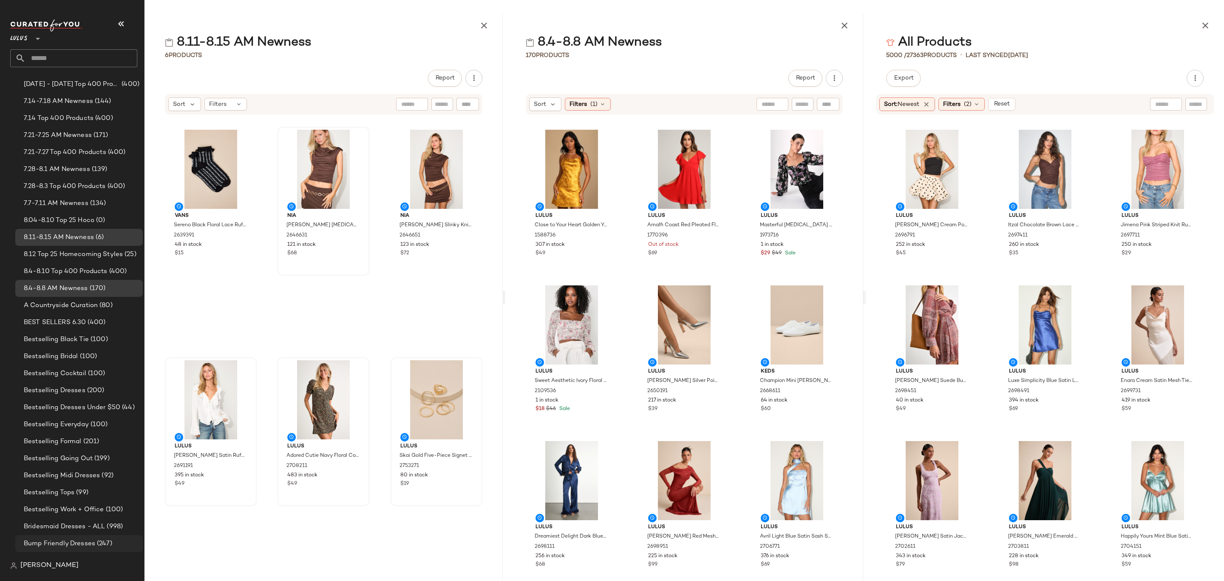
scroll to position [446, 0]
